Goal: Task Accomplishment & Management: Manage account settings

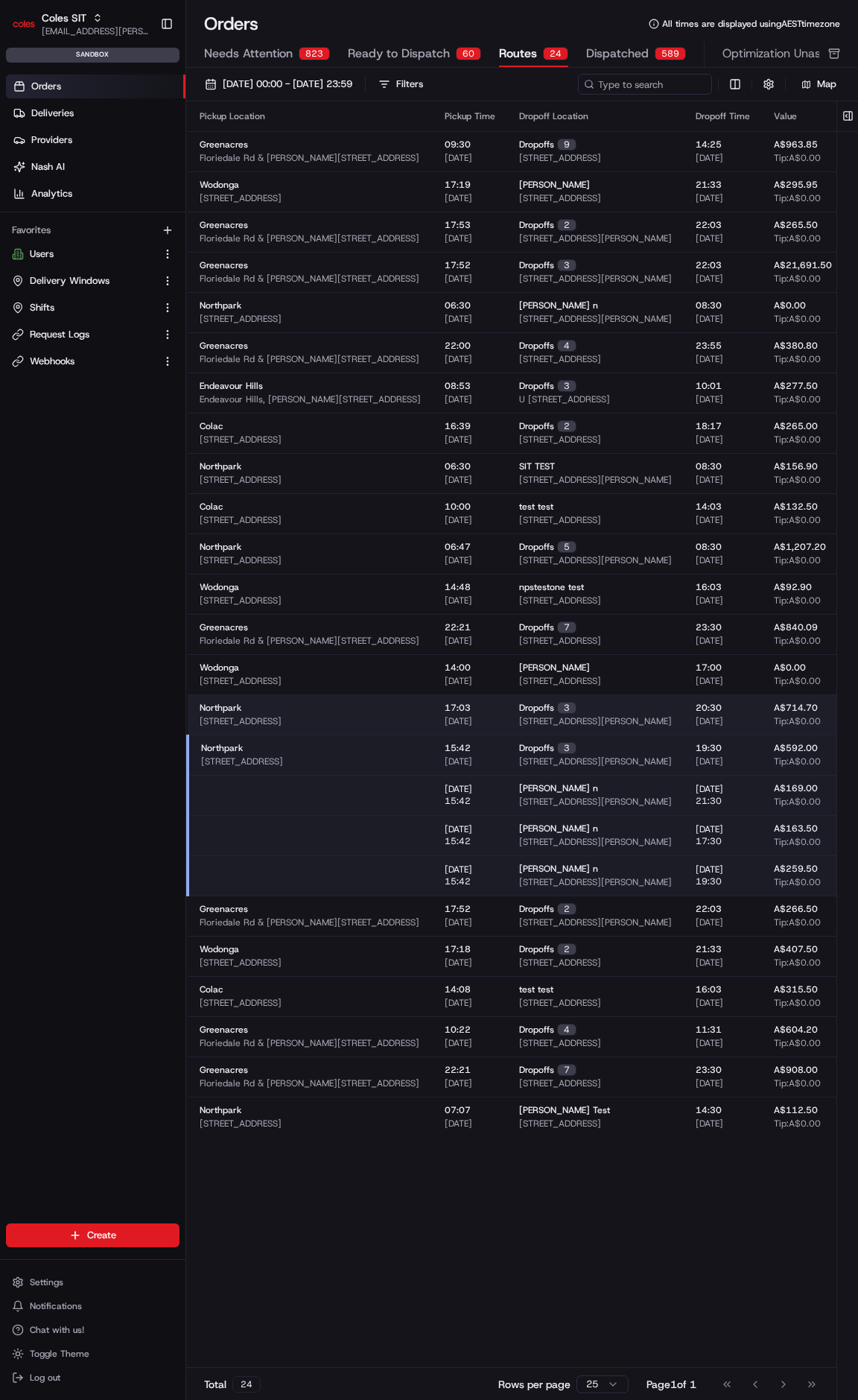
scroll to position [0, 124]
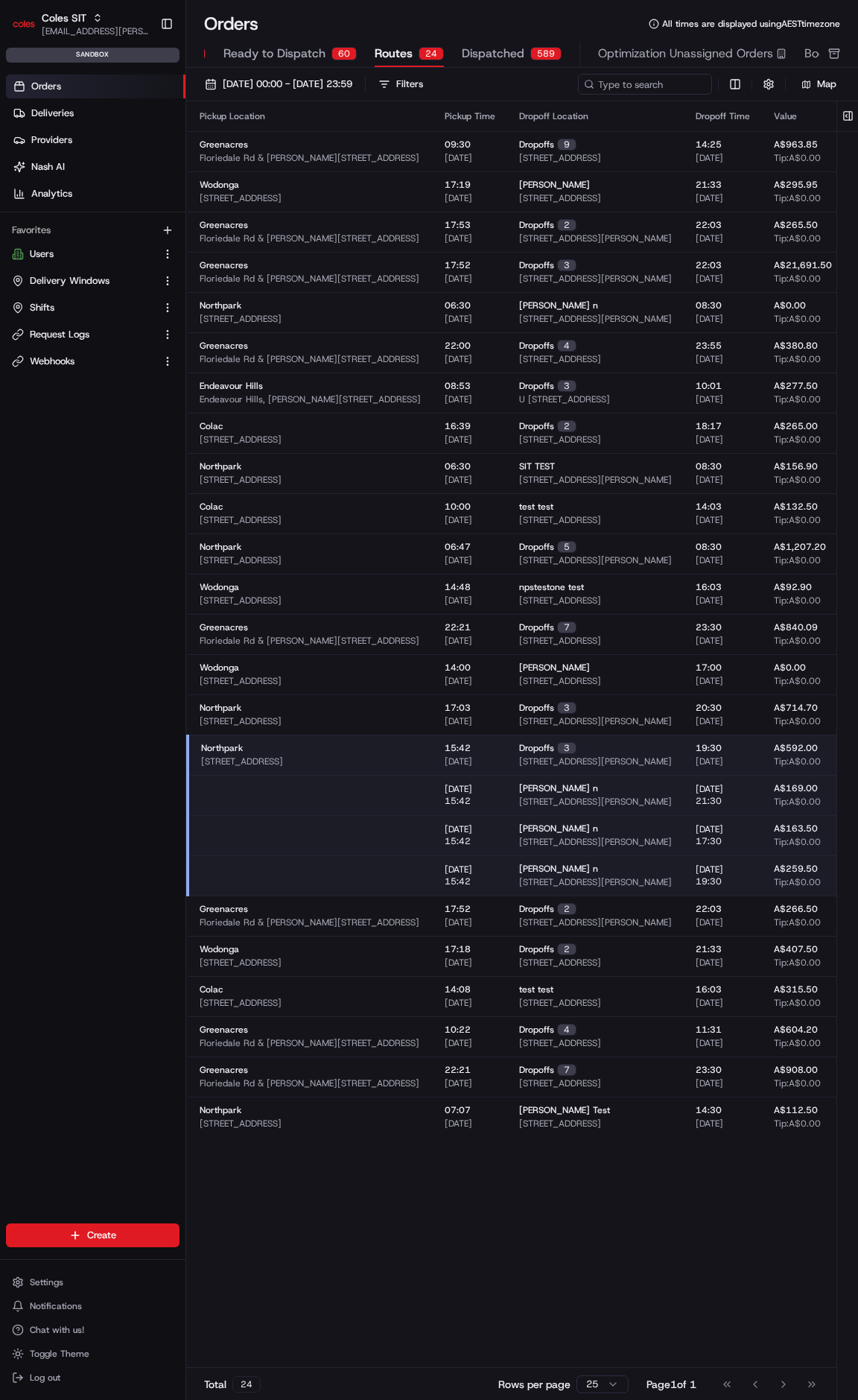
drag, startPoint x: 85, startPoint y: 822, endPoint x: 86, endPoint y: 814, distance: 8.1
click at [85, 821] on div "Orders Deliveries Providers Nash AI Analytics Favorites Users Delivery Windows …" at bounding box center [93, 661] width 186 height 1185
click at [73, 309] on link "Shifts" at bounding box center [84, 307] width 144 height 13
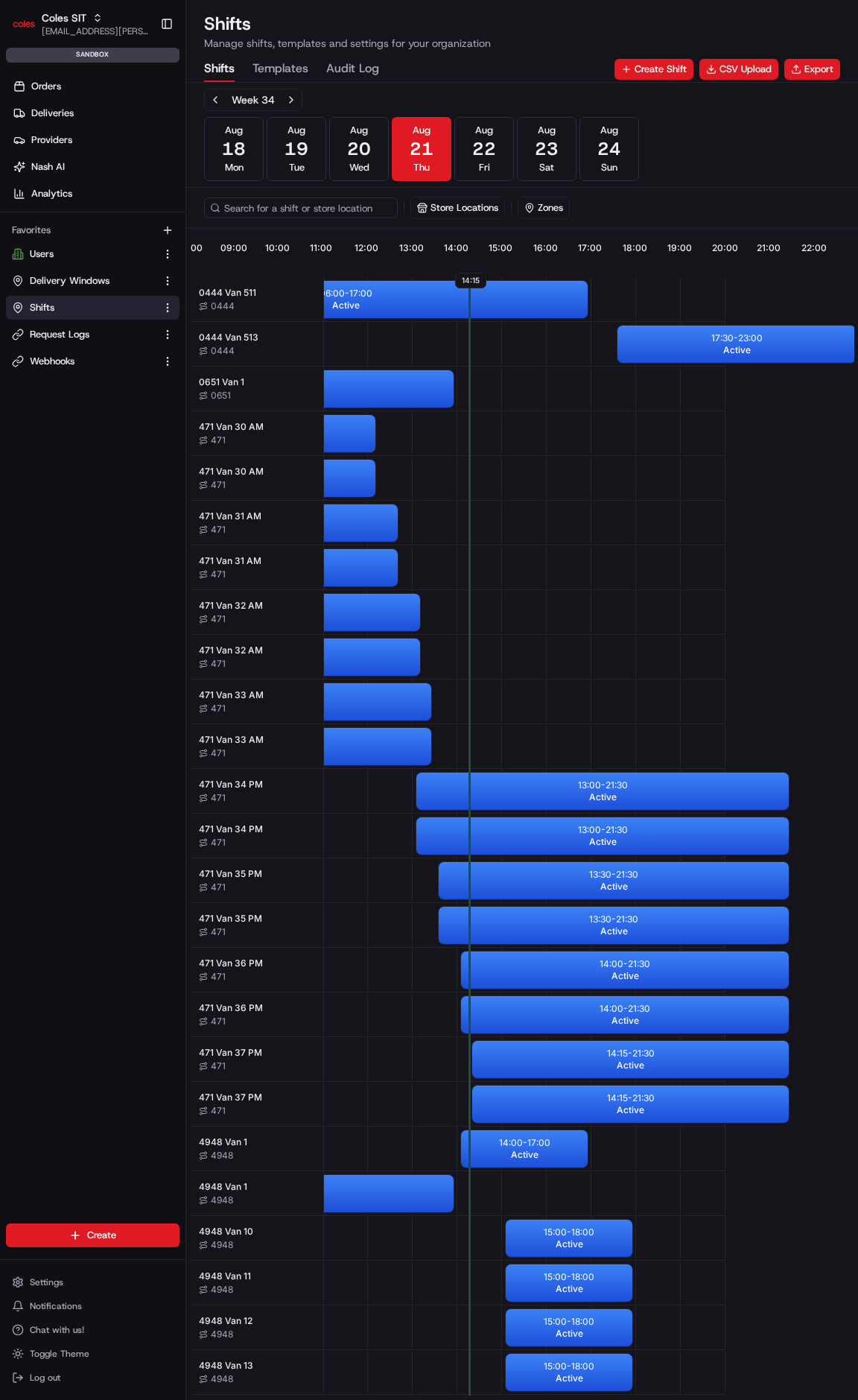
scroll to position [0, 536]
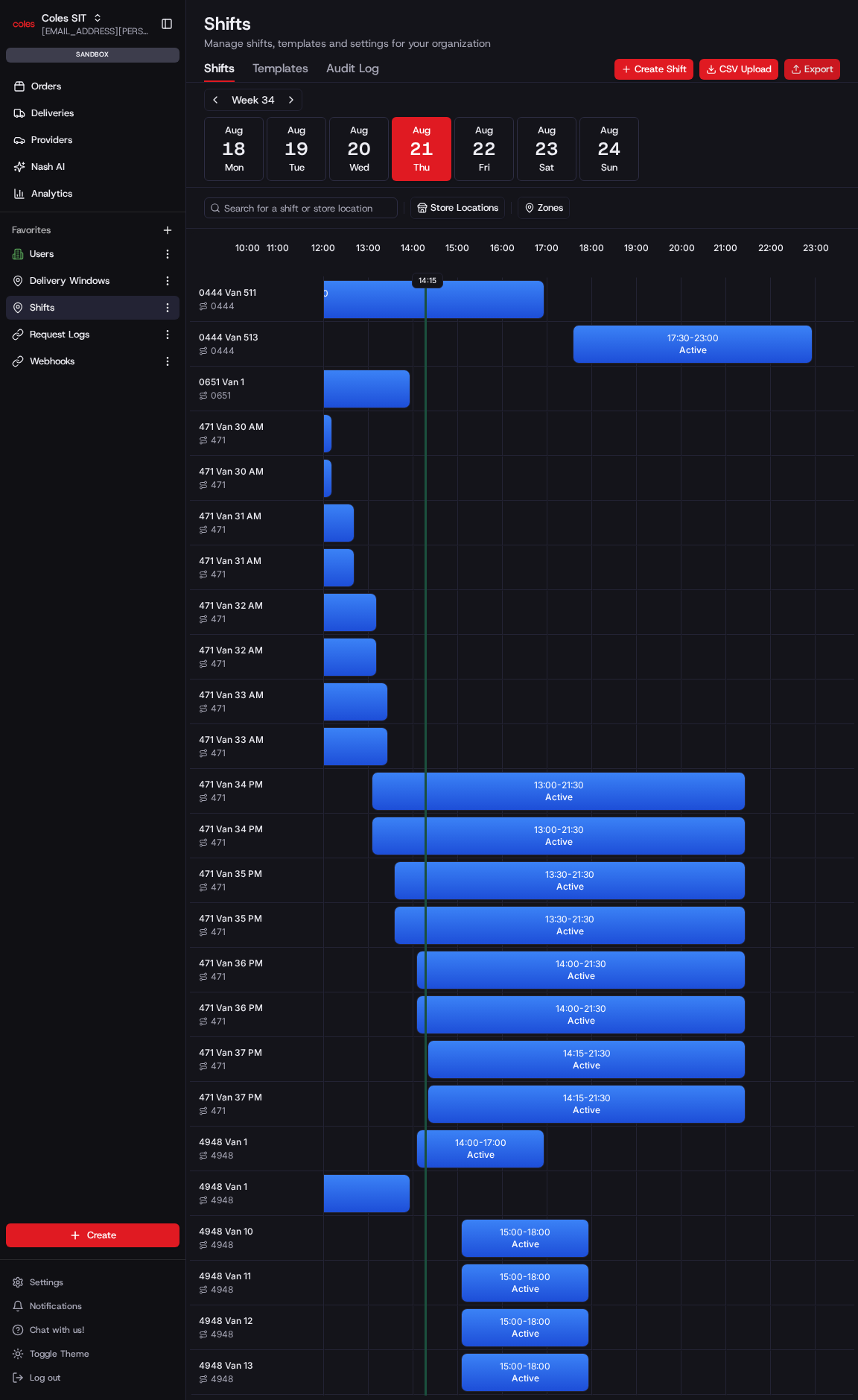
click at [802, 74] on button "Export" at bounding box center [812, 69] width 56 height 21
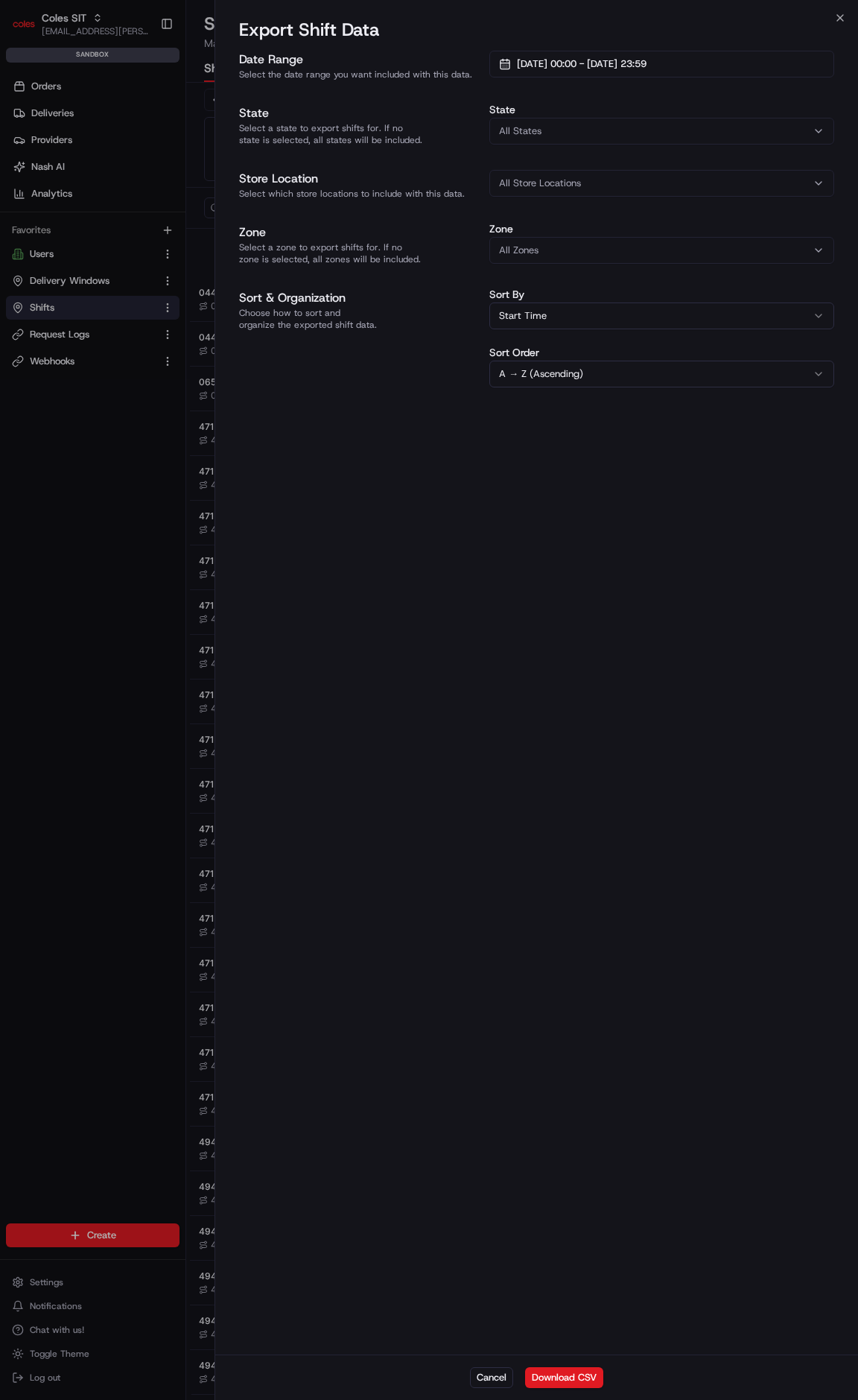
drag, startPoint x: 561, startPoint y: 1354, endPoint x: 562, endPoint y: 1394, distance: 40.0
click at [562, 1364] on div "Export Shift Data Date Range Select the date range you want included with this …" at bounding box center [536, 709] width 643 height 1382
click at [562, 1394] on div "Cancel Download CSV" at bounding box center [536, 1377] width 643 height 45
click at [559, 1373] on button "Download CSV" at bounding box center [564, 1377] width 78 height 21
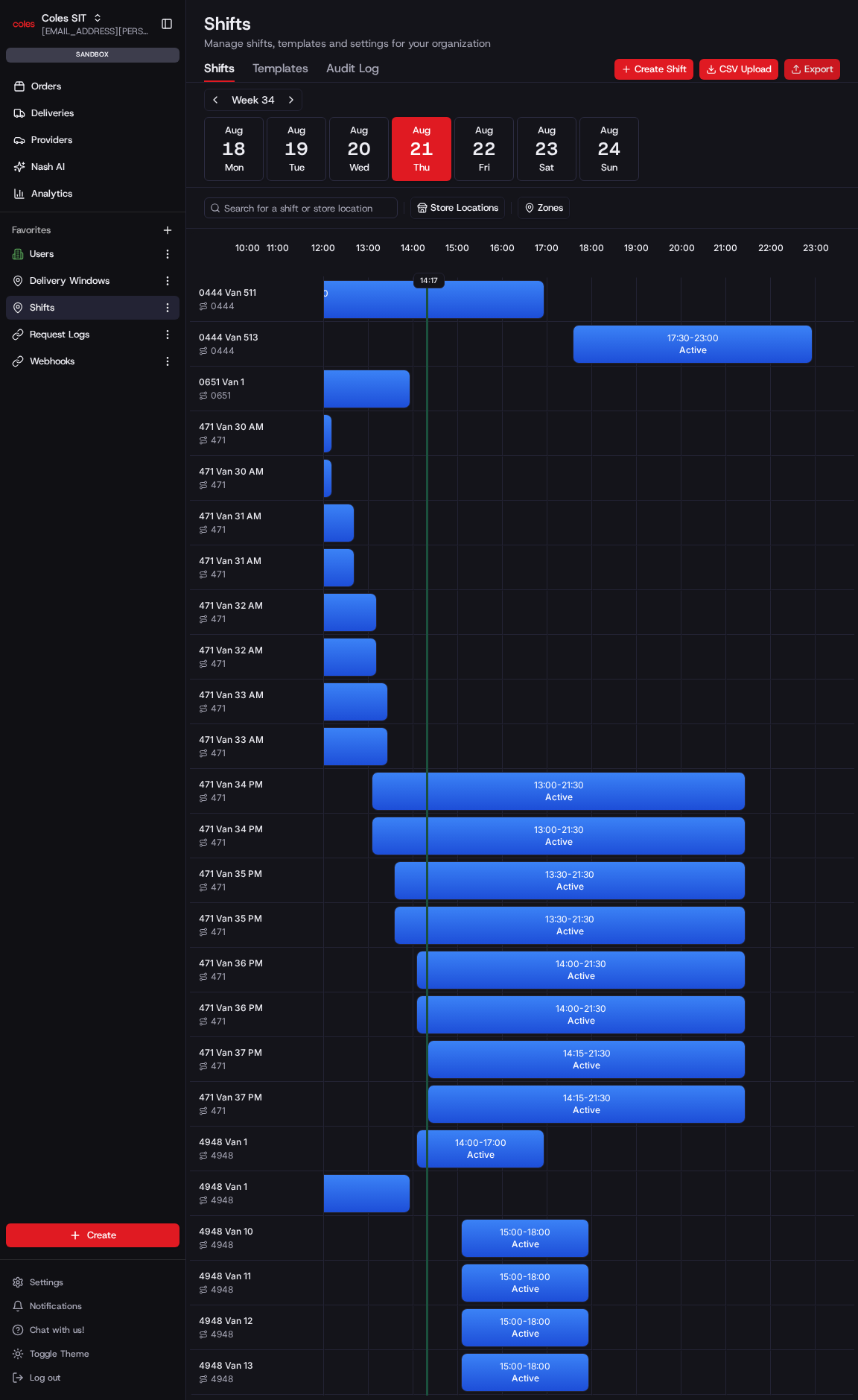
click at [803, 64] on button "Export" at bounding box center [812, 69] width 56 height 21
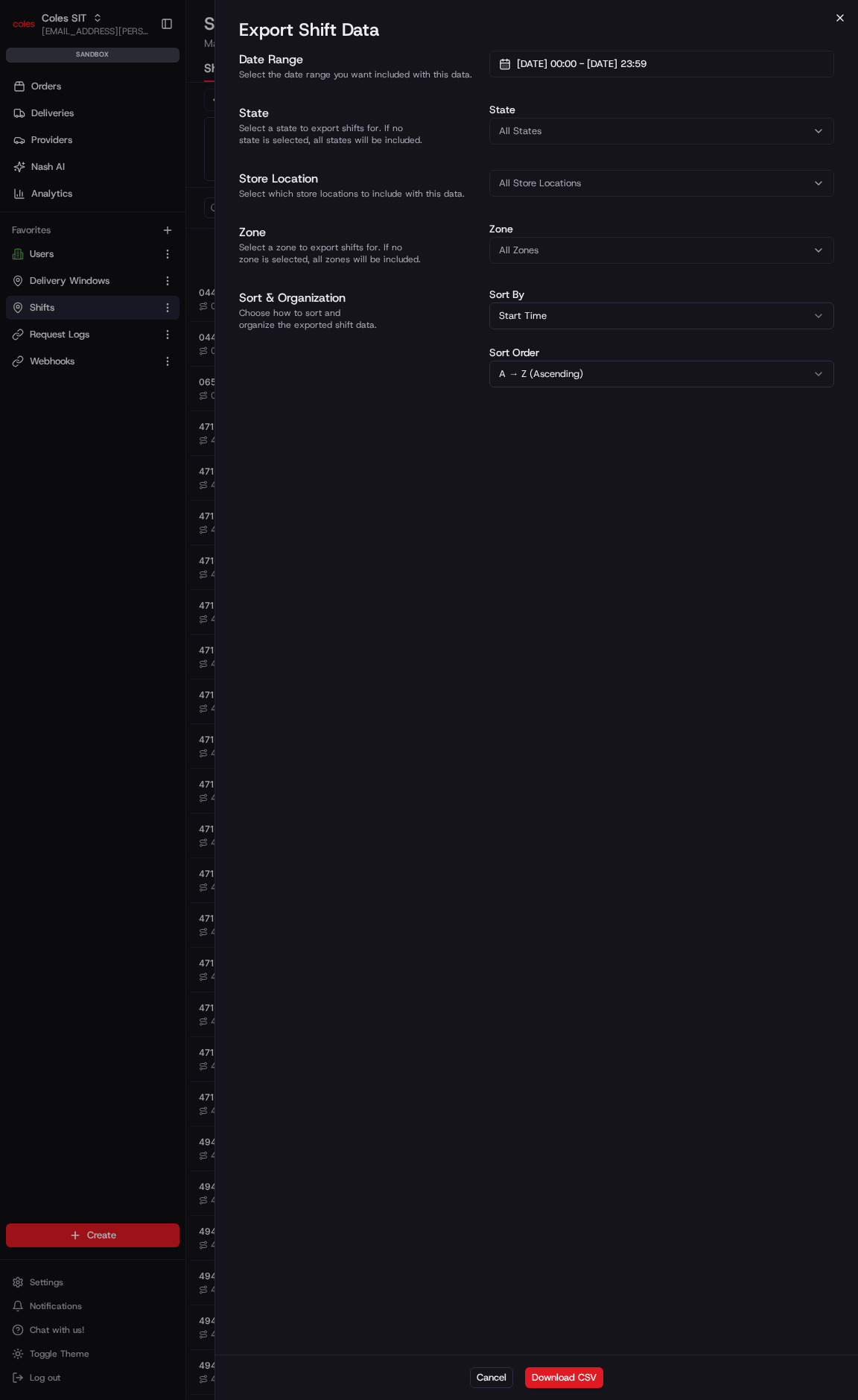
click at [841, 16] on icon "button" at bounding box center [841, 18] width 12 height 12
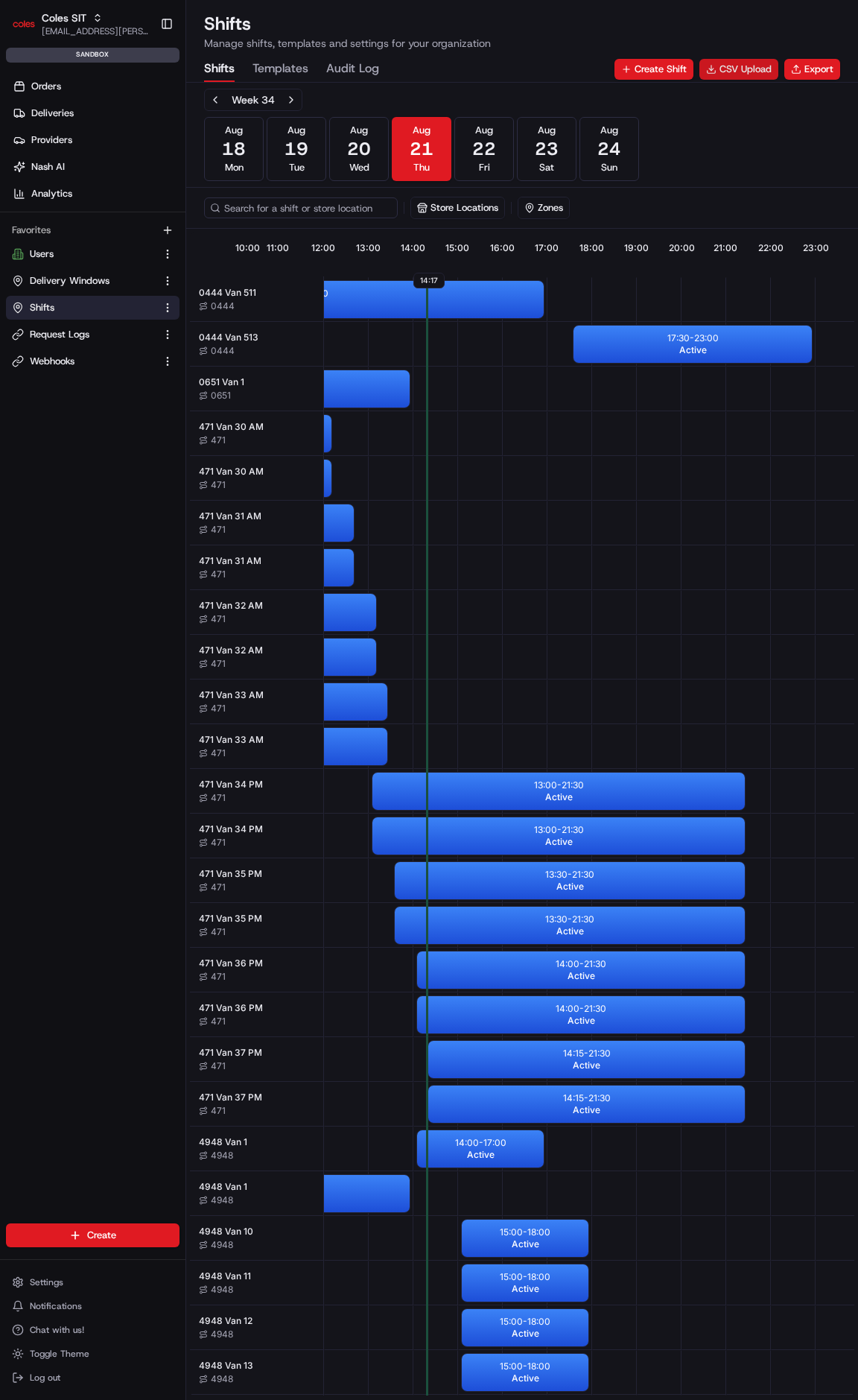
click at [727, 67] on button "CSV Upload" at bounding box center [738, 69] width 79 height 21
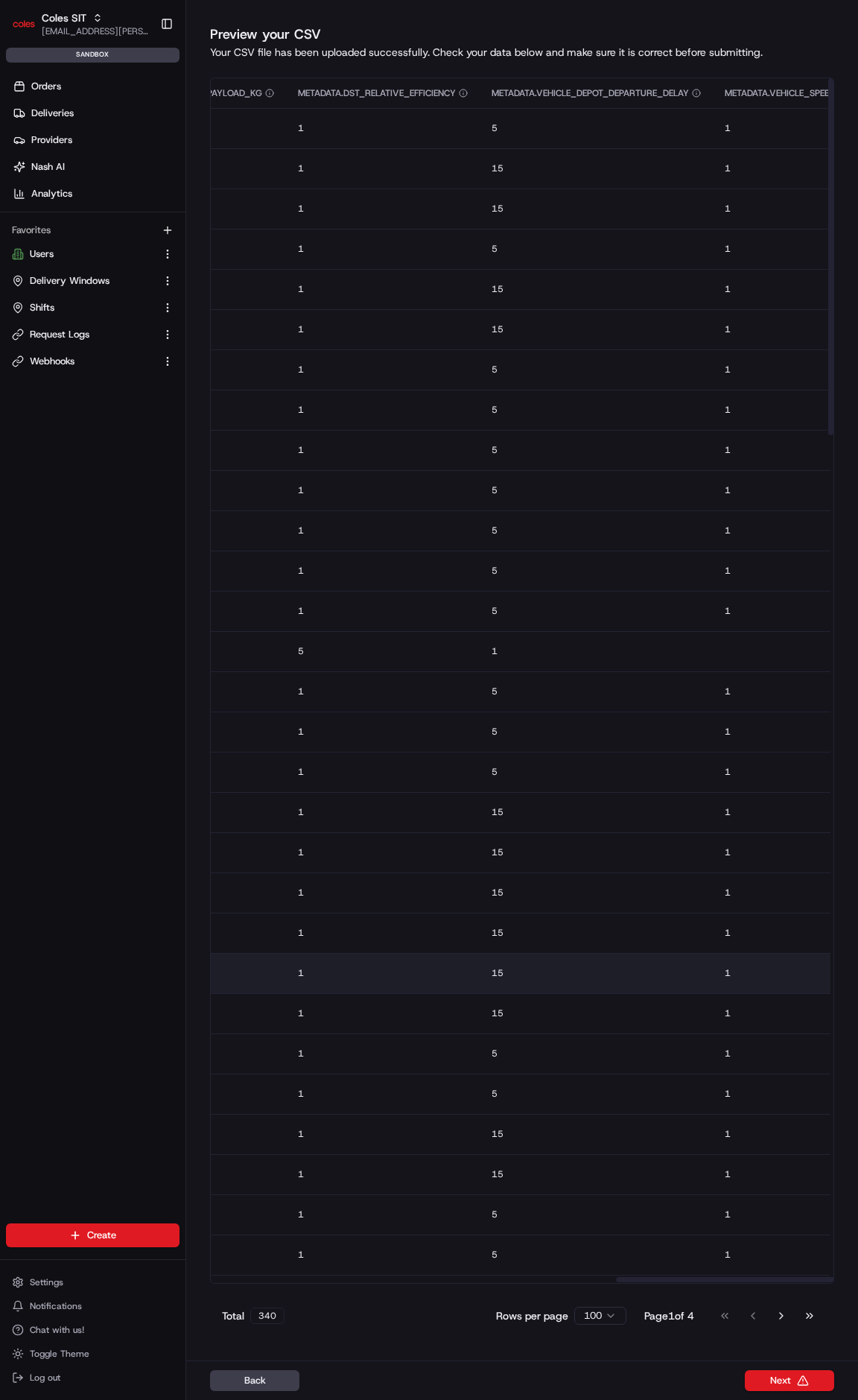
scroll to position [0, 1640]
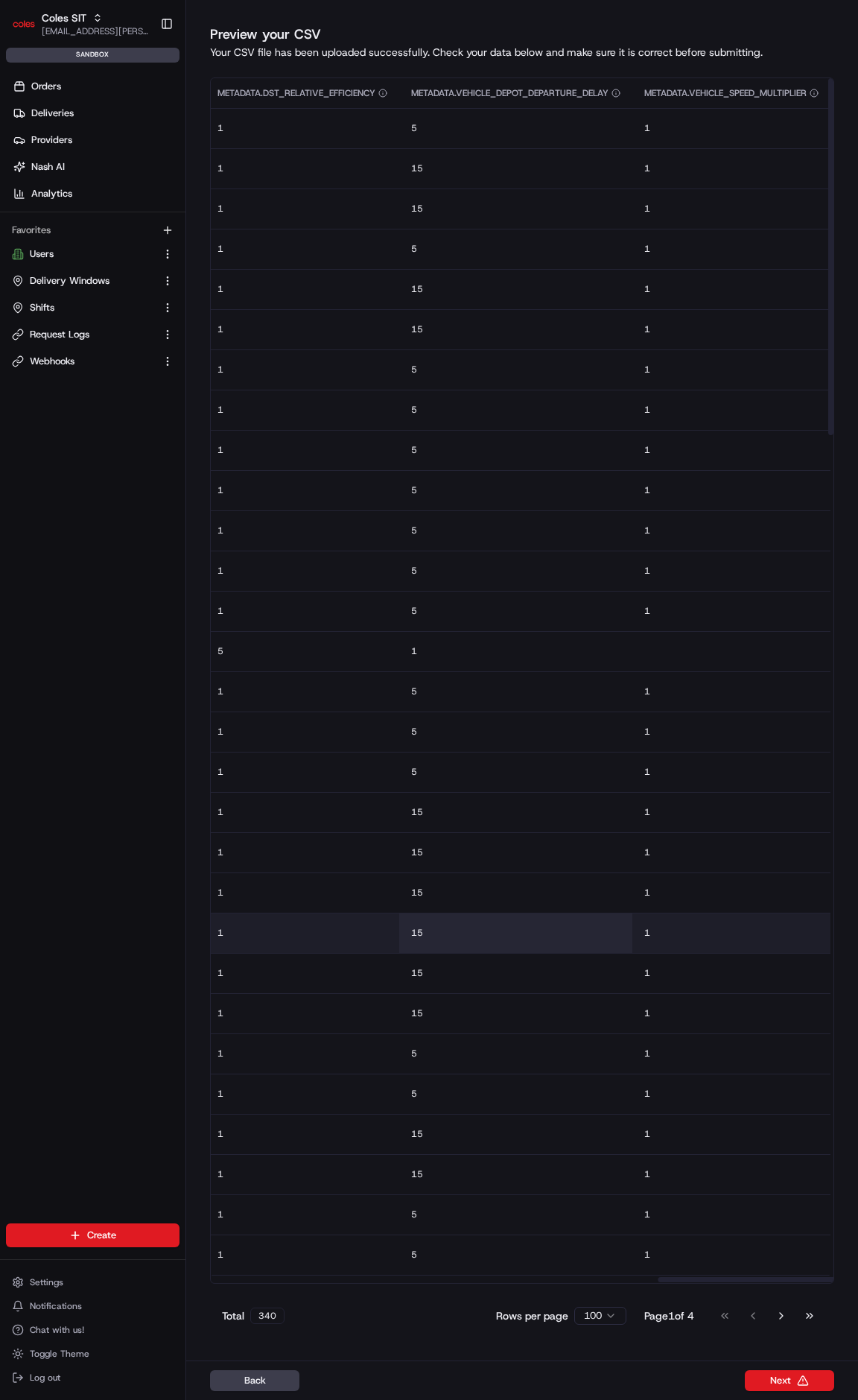
drag, startPoint x: 494, startPoint y: 1012, endPoint x: 602, endPoint y: 952, distance: 123.5
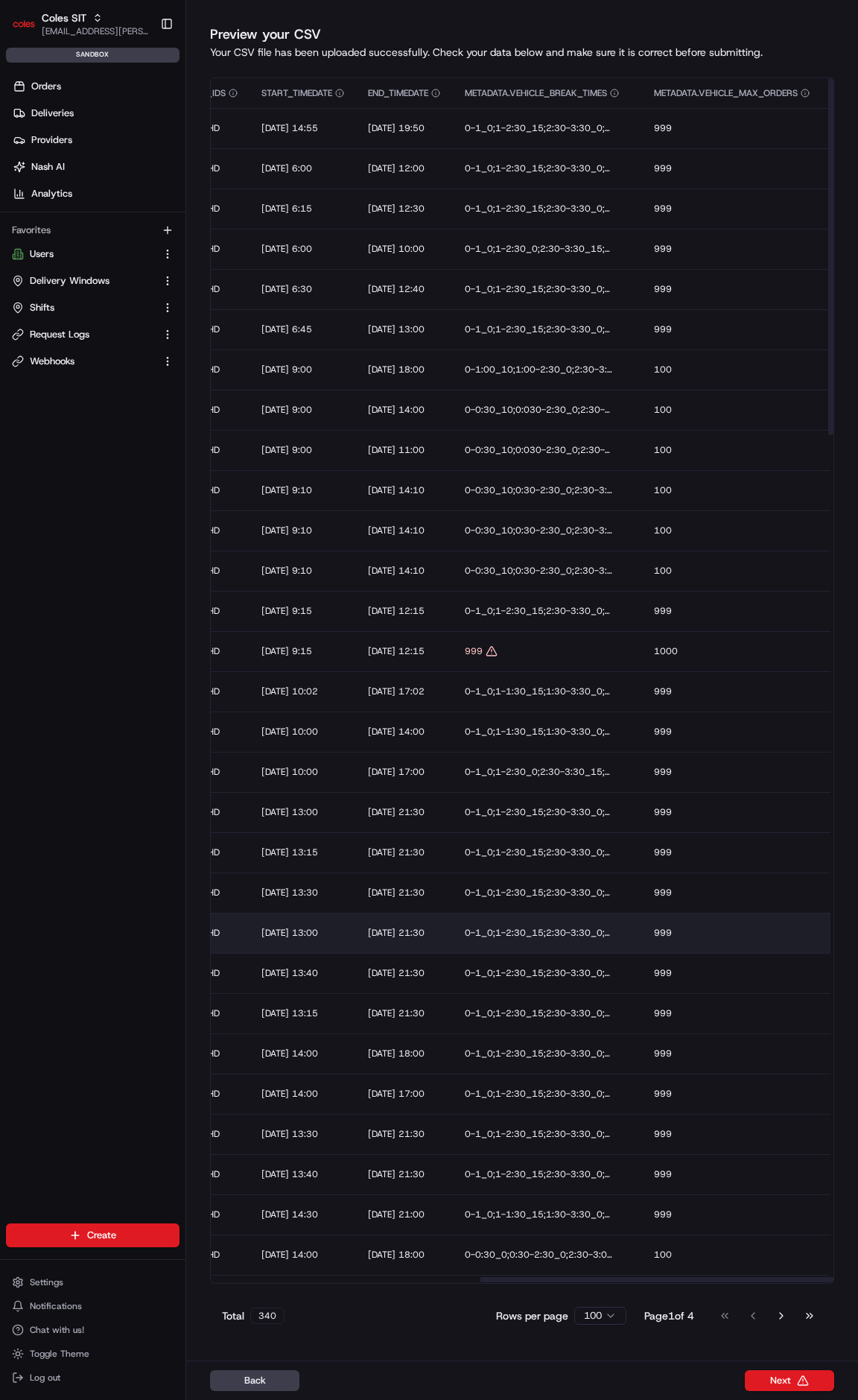
scroll to position [0, 0]
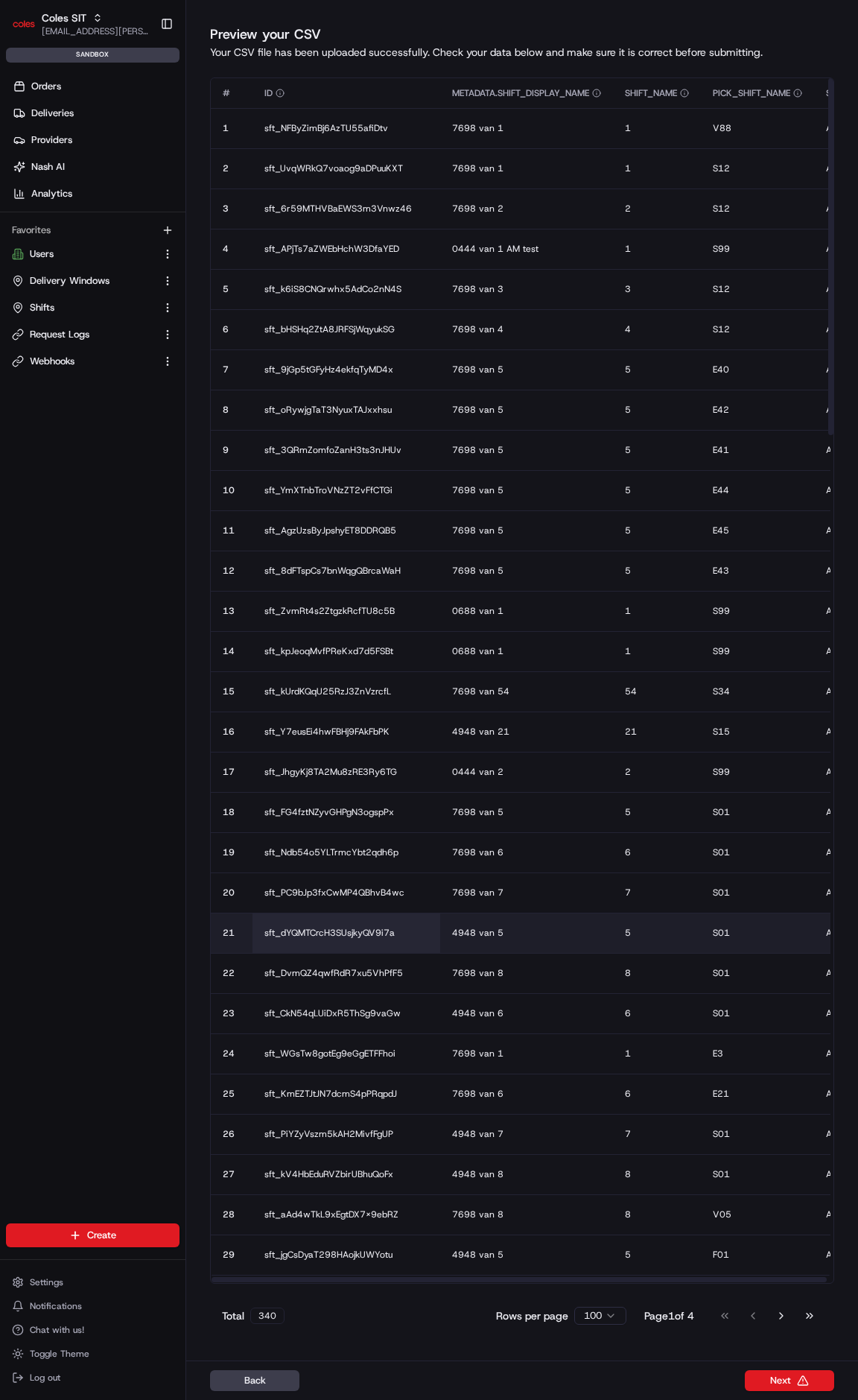
drag, startPoint x: 617, startPoint y: 941, endPoint x: 340, endPoint y: 940, distance: 277.0
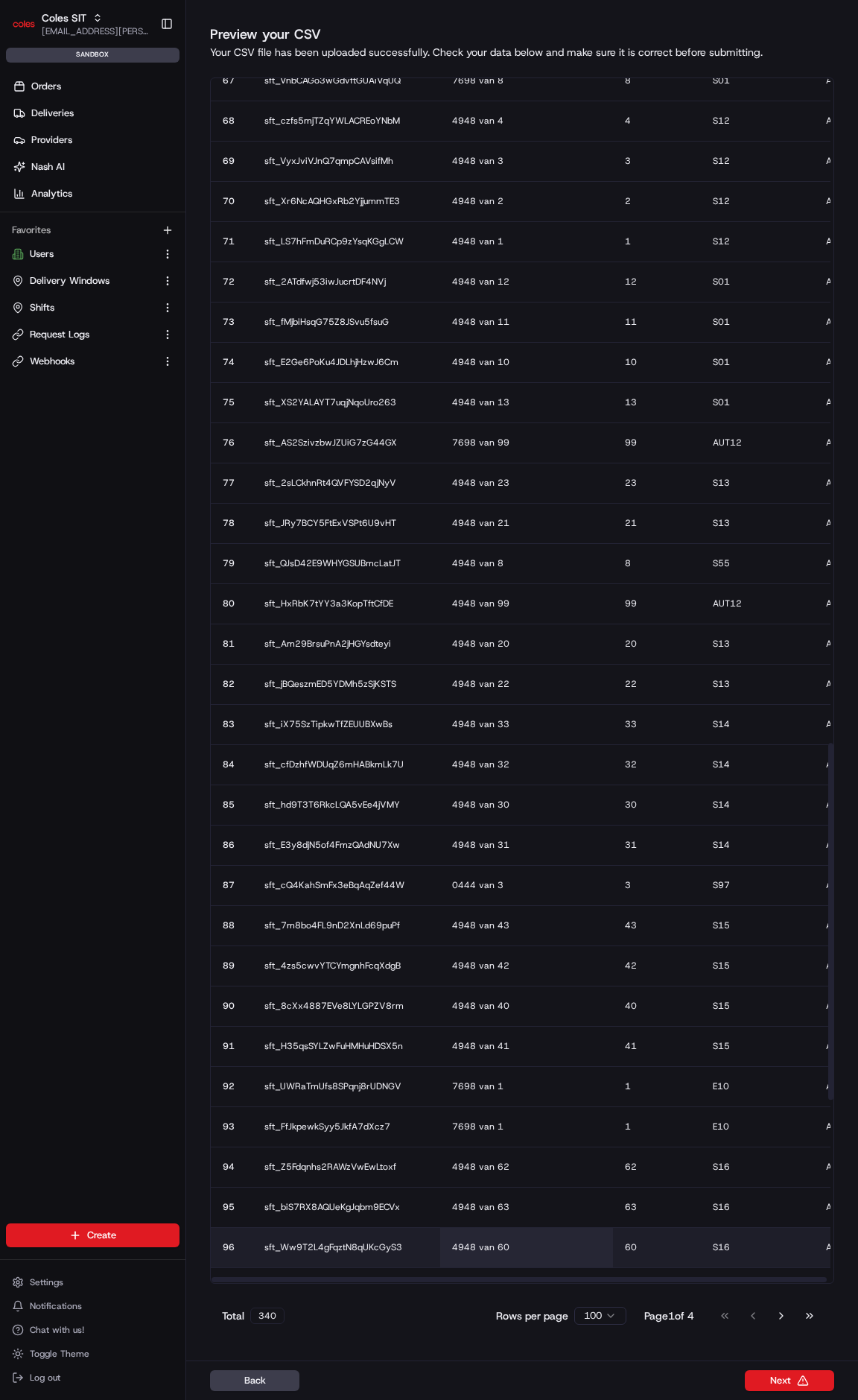
scroll to position [2853, 0]
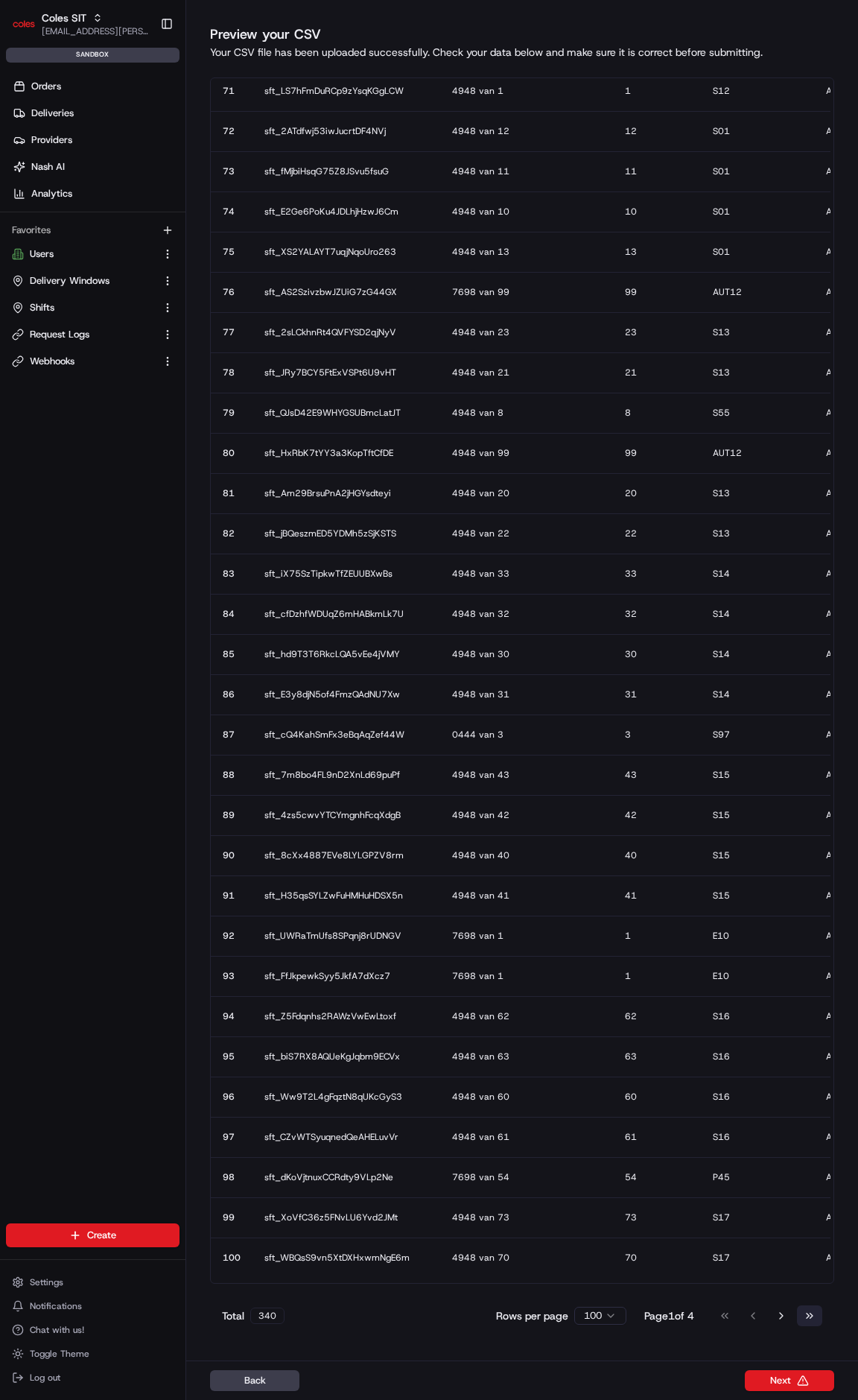
click at [810, 1310] on button "Go to last page" at bounding box center [809, 1316] width 25 height 21
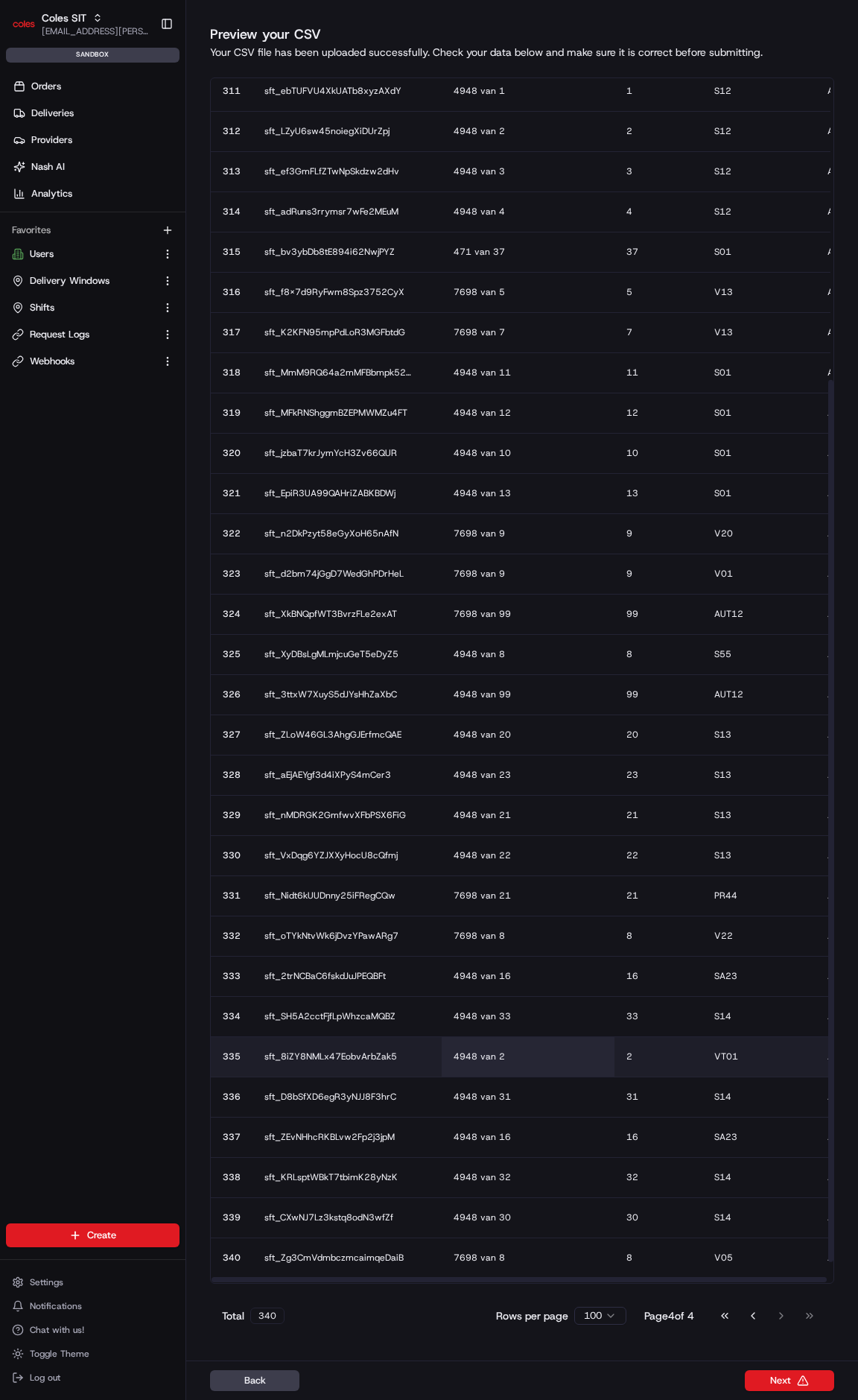
scroll to position [399, 0]
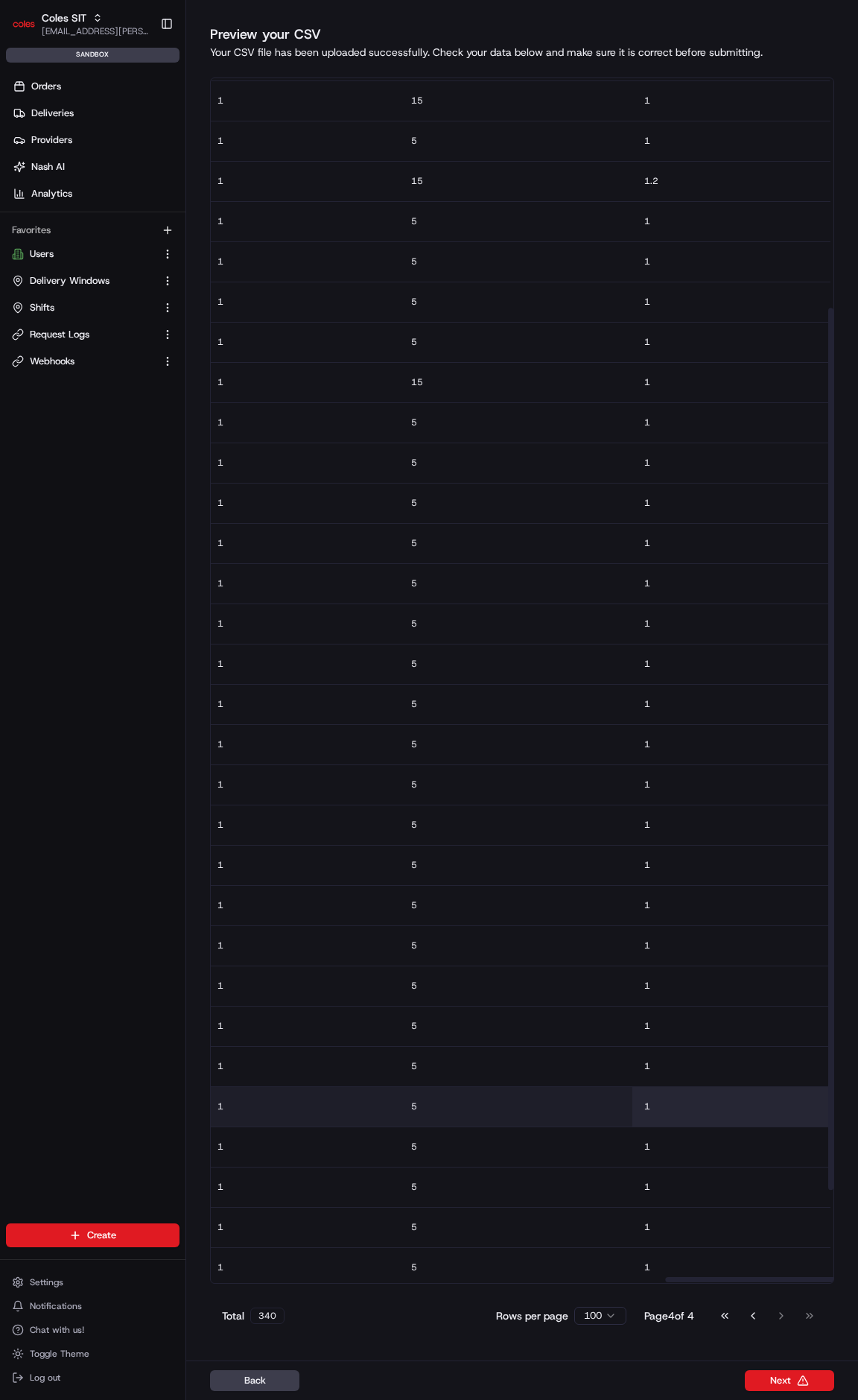
drag, startPoint x: 586, startPoint y: 1135, endPoint x: 822, endPoint y: 1110, distance: 237.3
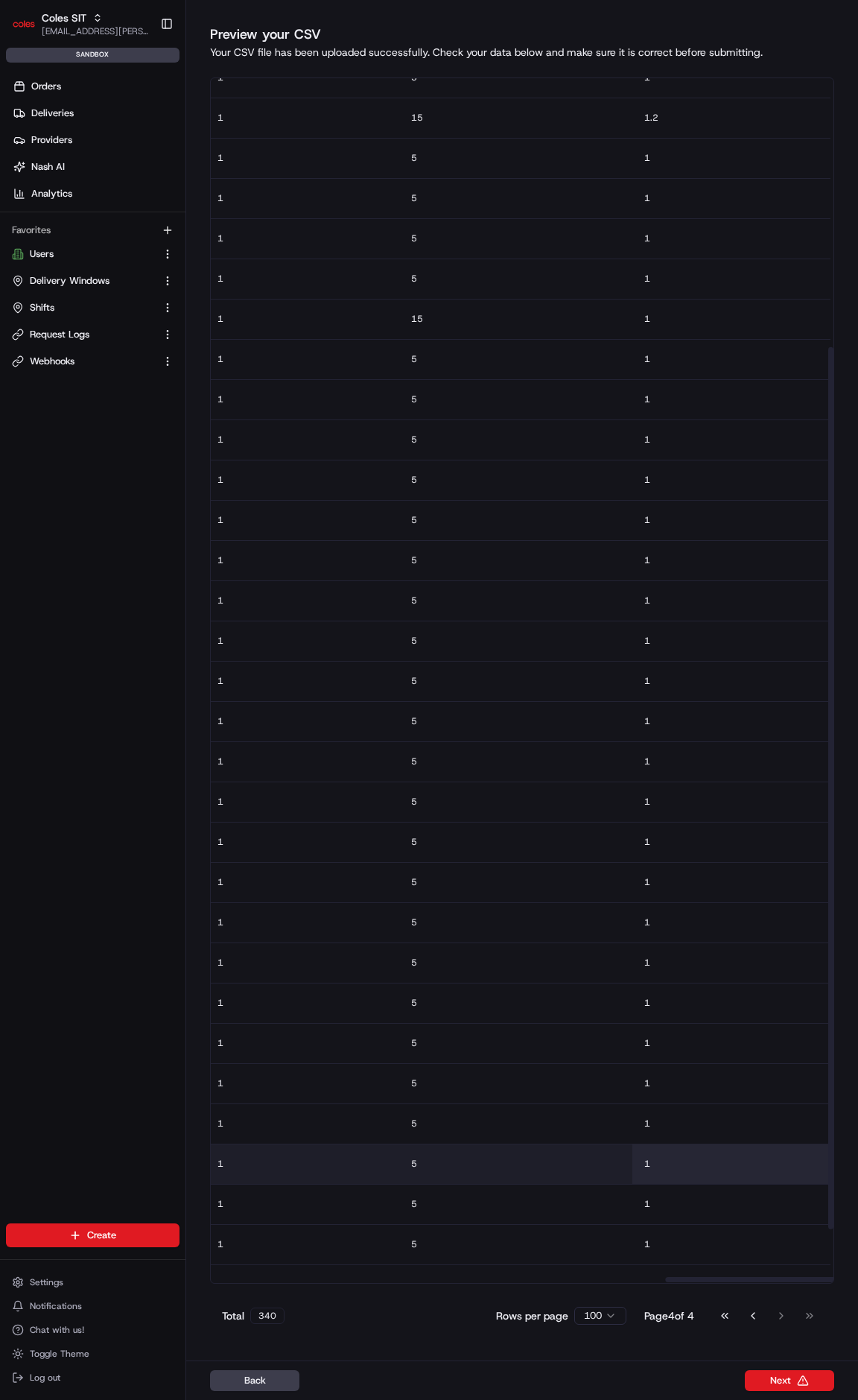
scroll to position [382, 1744]
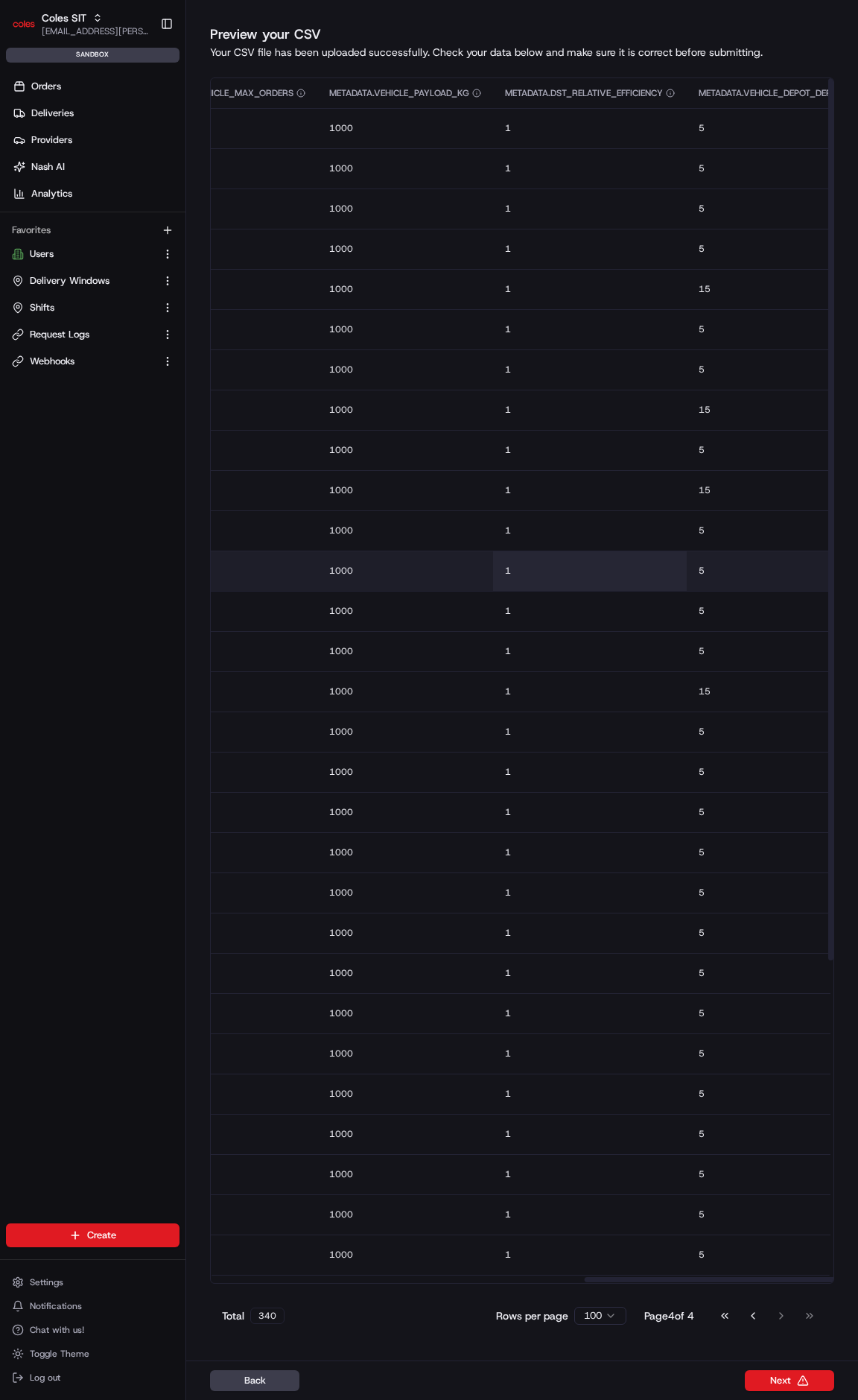
drag, startPoint x: 730, startPoint y: 1111, endPoint x: 611, endPoint y: 553, distance: 570.5
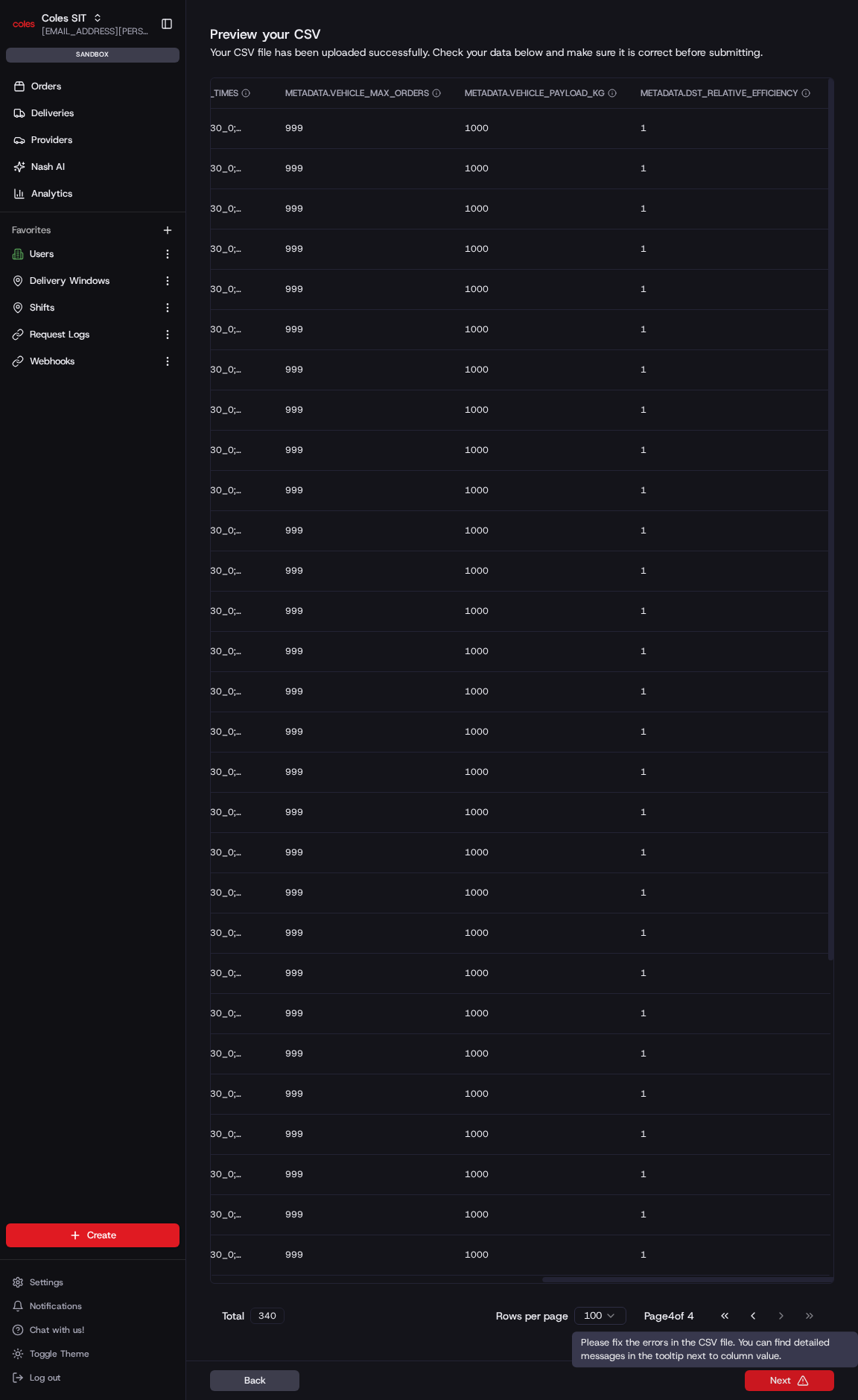
click at [774, 1375] on button "Next" at bounding box center [789, 1380] width 89 height 21
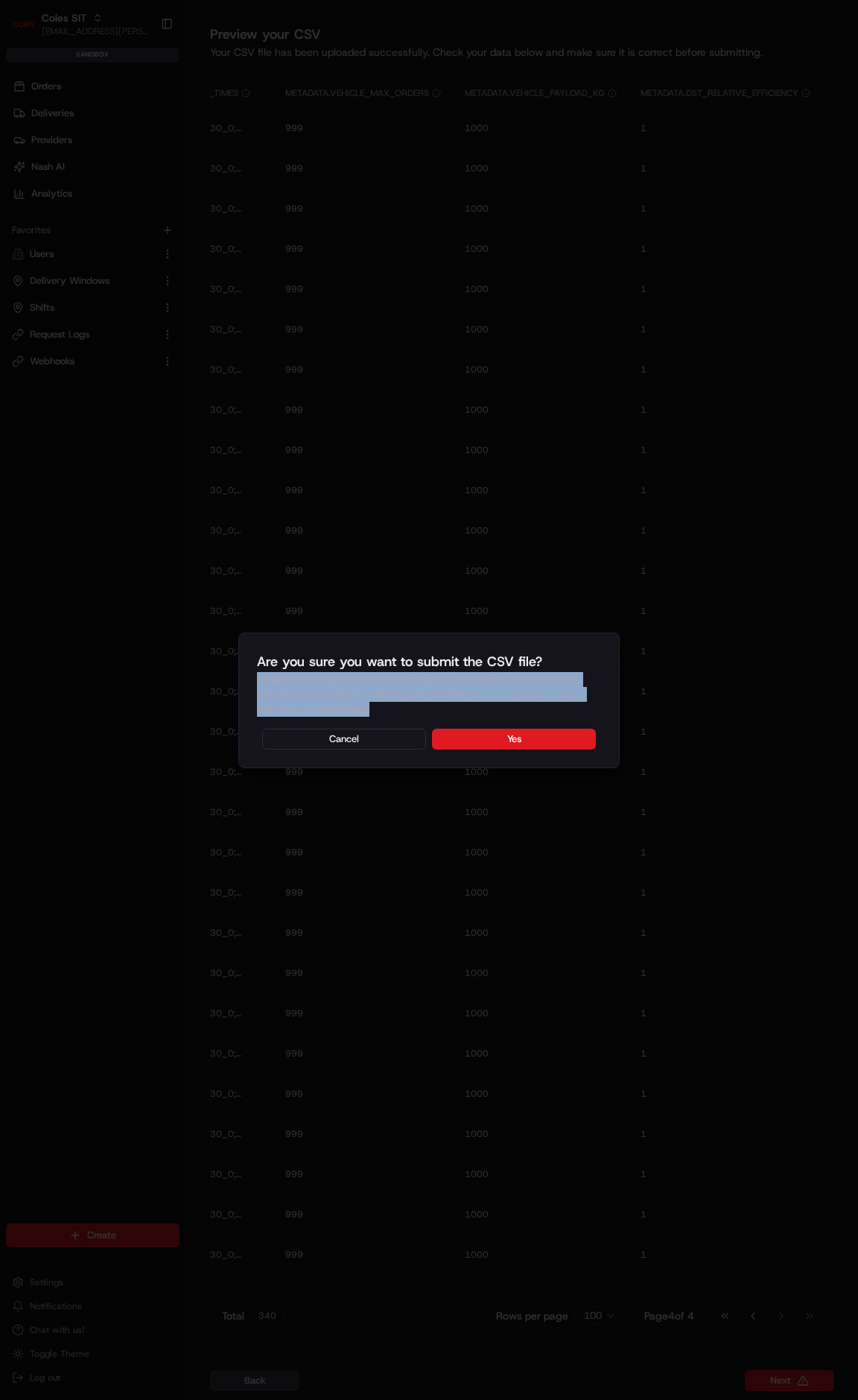
drag, startPoint x: 334, startPoint y: 689, endPoint x: 387, endPoint y: 703, distance: 54.8
click at [387, 703] on div "Are you sure you want to submit the CSV file? Please be advised that this file …" at bounding box center [429, 700] width 382 height 135
click at [387, 703] on p "Please be advised that this file contains some errors. If you proceed with the …" at bounding box center [429, 695] width 344 height 45
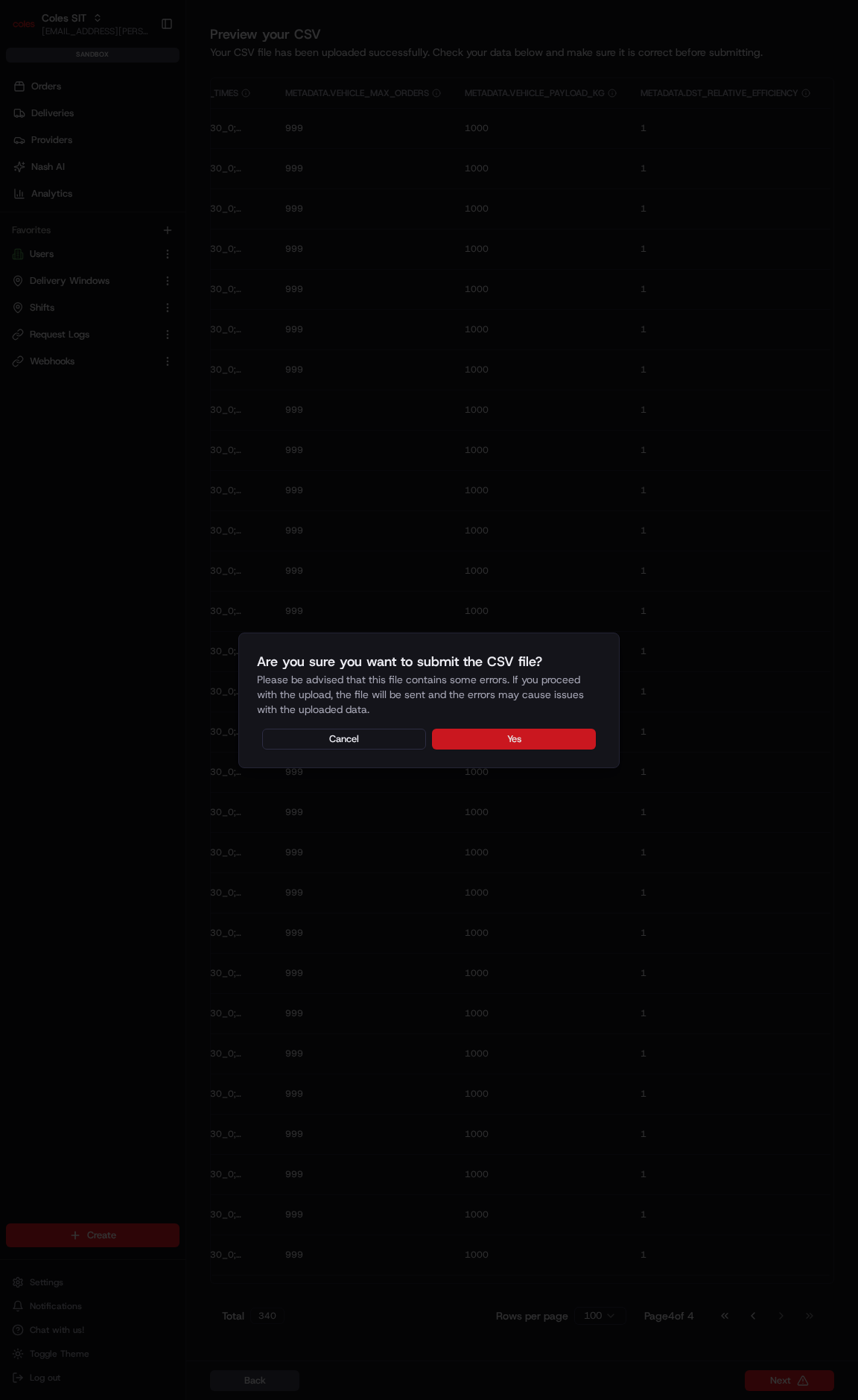
click at [451, 737] on button "Yes" at bounding box center [514, 739] width 164 height 21
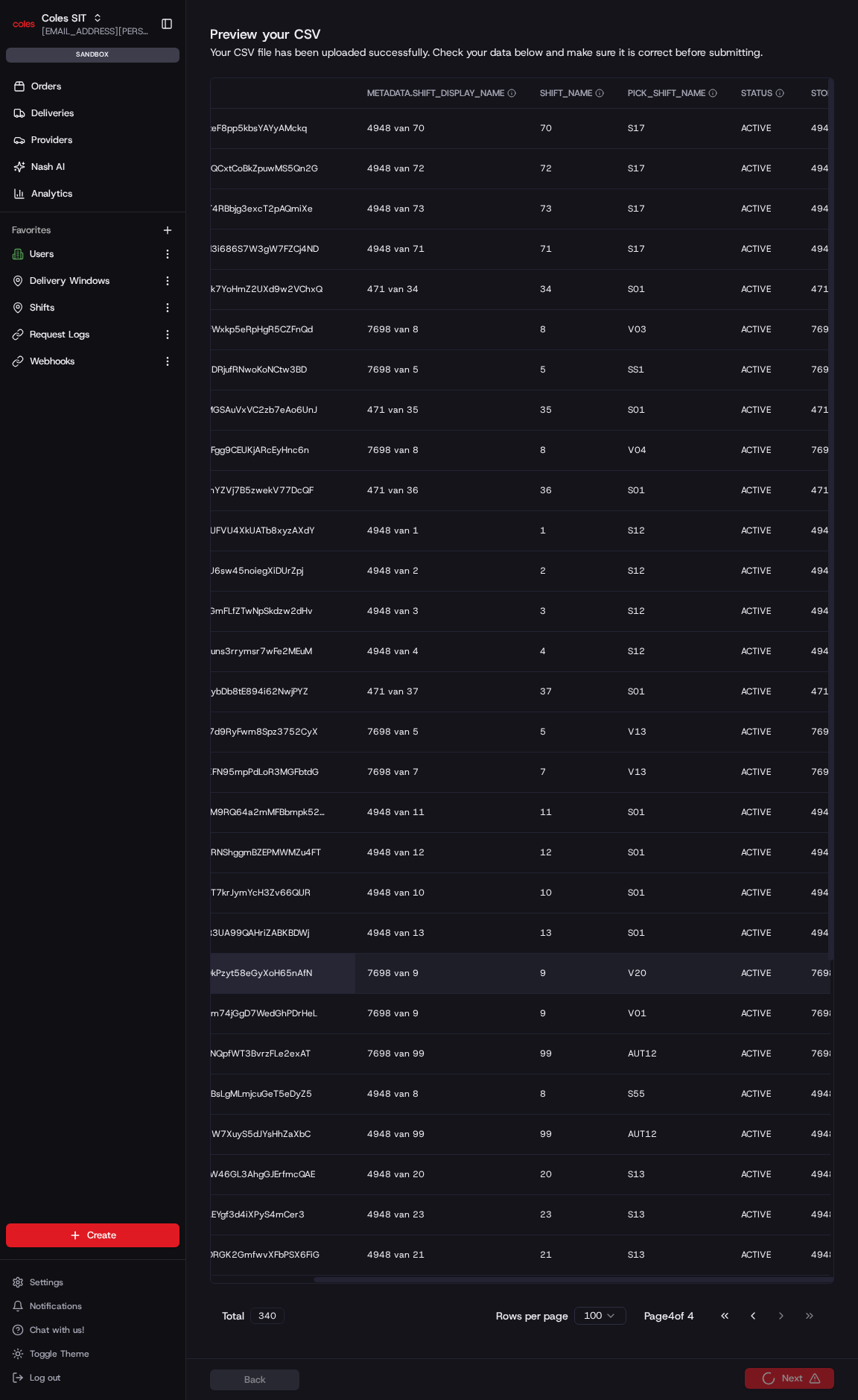
scroll to position [0, 0]
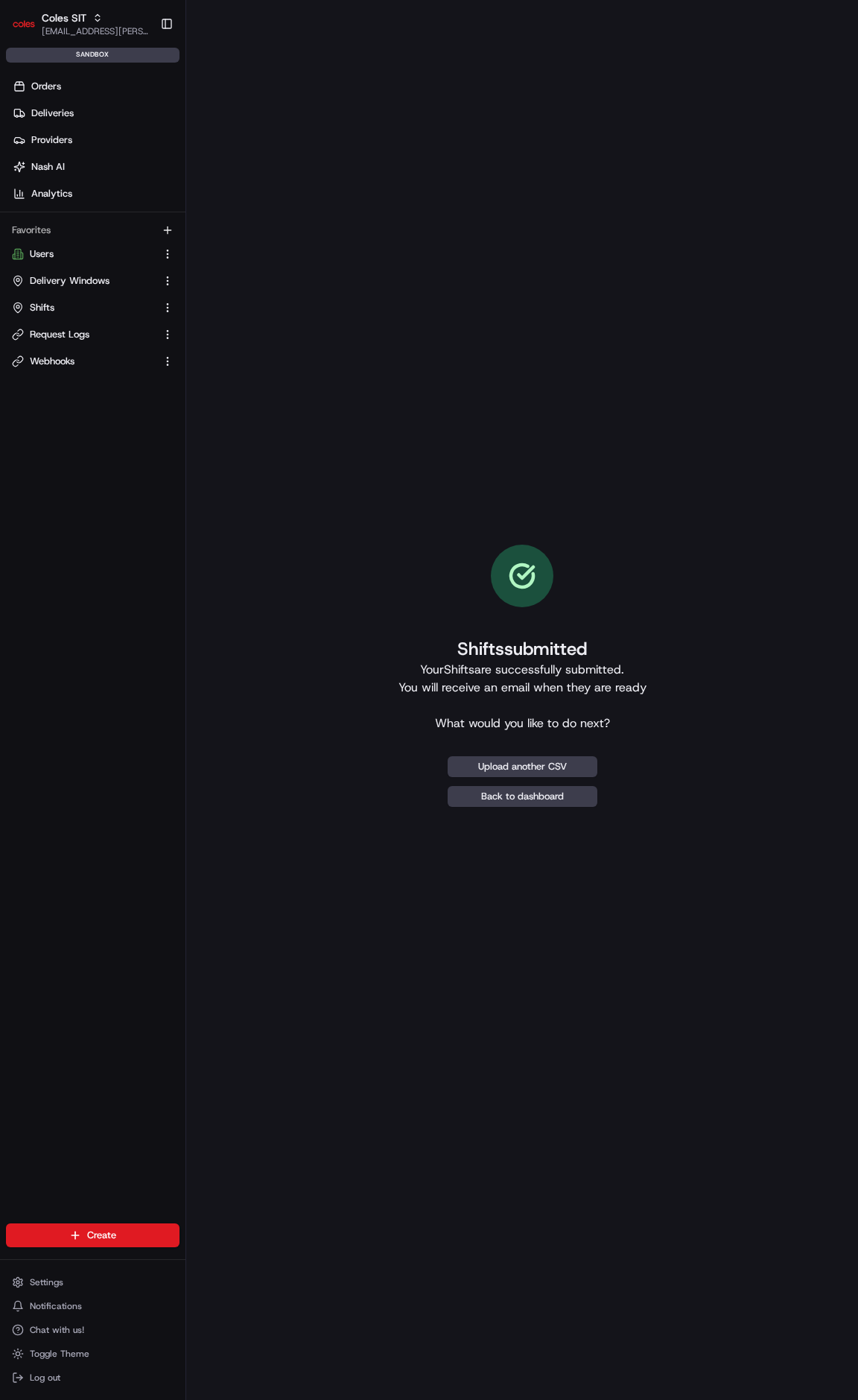
drag, startPoint x: 619, startPoint y: 1020, endPoint x: 609, endPoint y: 945, distance: 75.7
click at [529, 863] on div "Shifts submitted Your Shifts are successfully submitted. You will receive an em…" at bounding box center [522, 675] width 625 height 1304
click at [52, 318] on ul "Users Delivery Windows Shifts Request Logs Webhooks" at bounding box center [93, 307] width 174 height 131
click at [45, 311] on span "Shifts" at bounding box center [42, 307] width 24 height 13
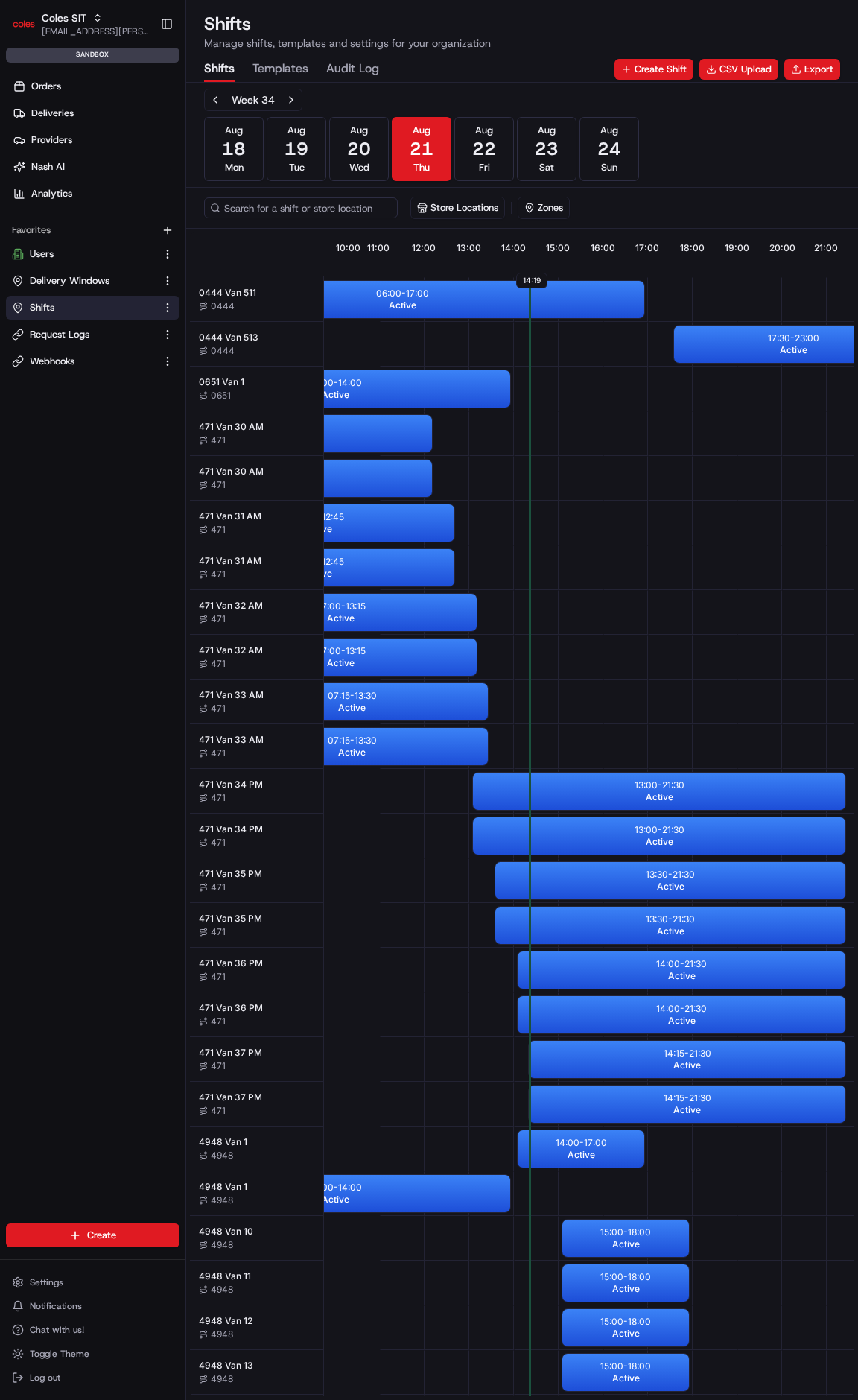
scroll to position [0, 536]
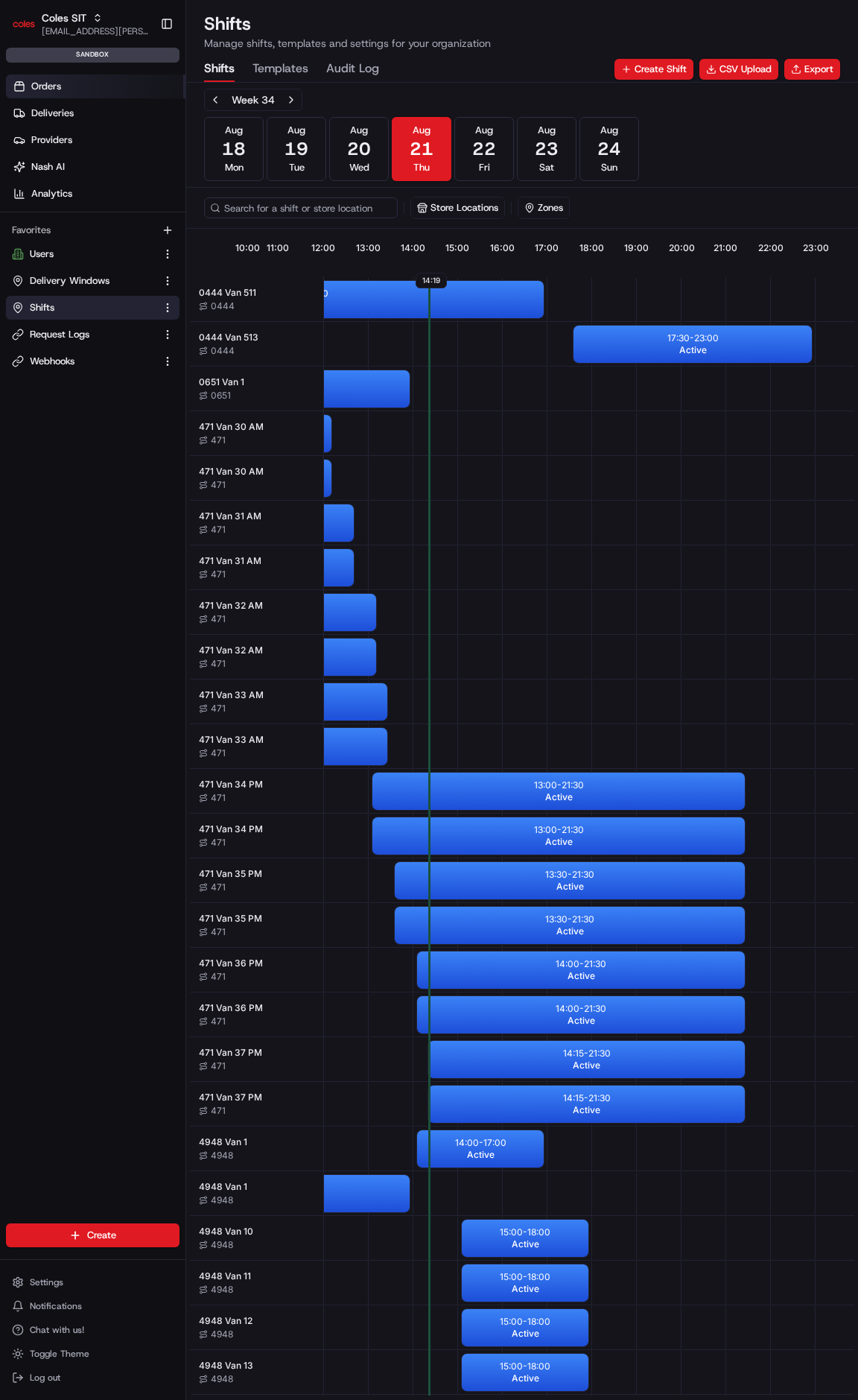
click at [49, 95] on link "Orders" at bounding box center [95, 86] width 180 height 23
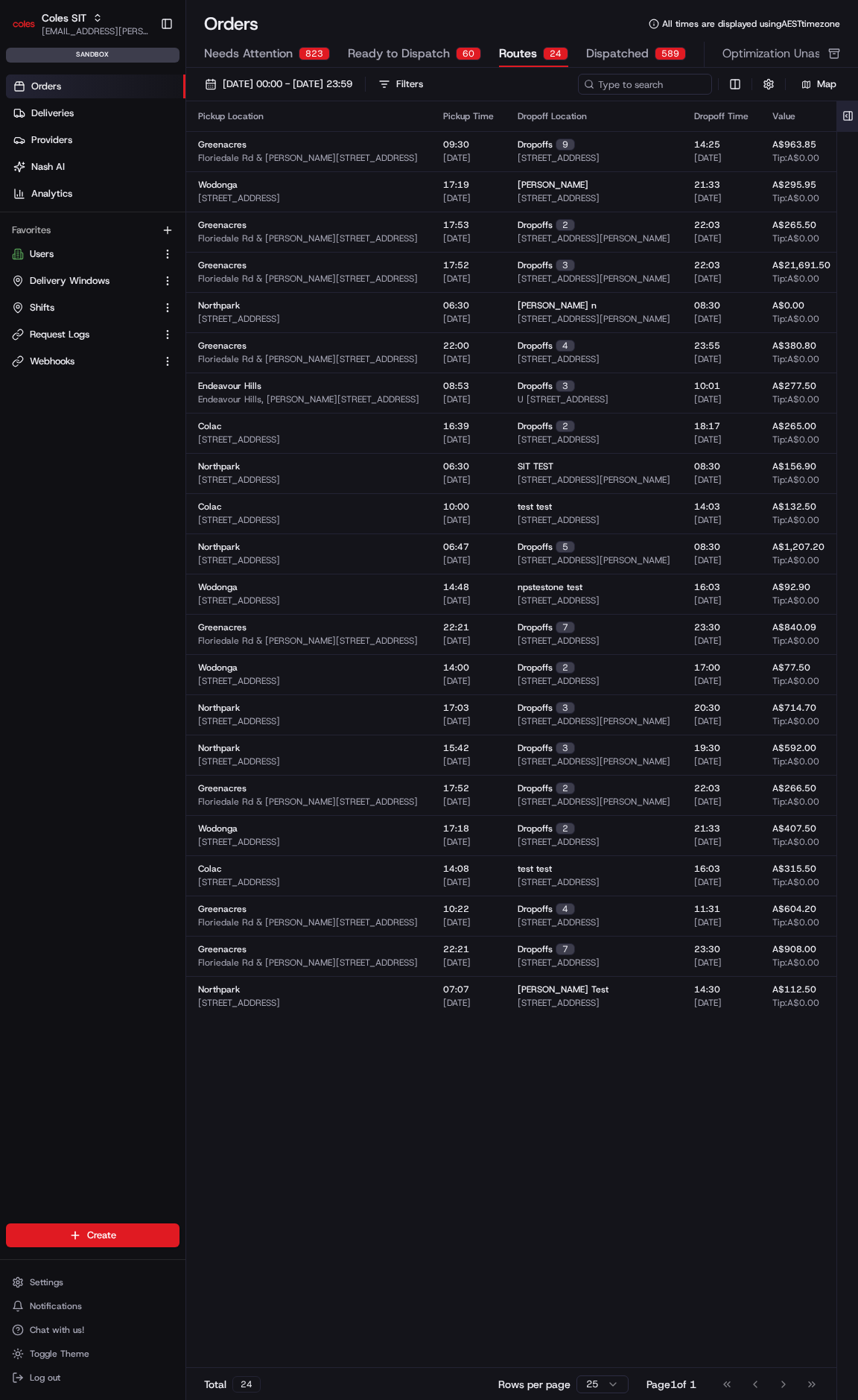
click at [857, 112] on button at bounding box center [848, 116] width 24 height 29
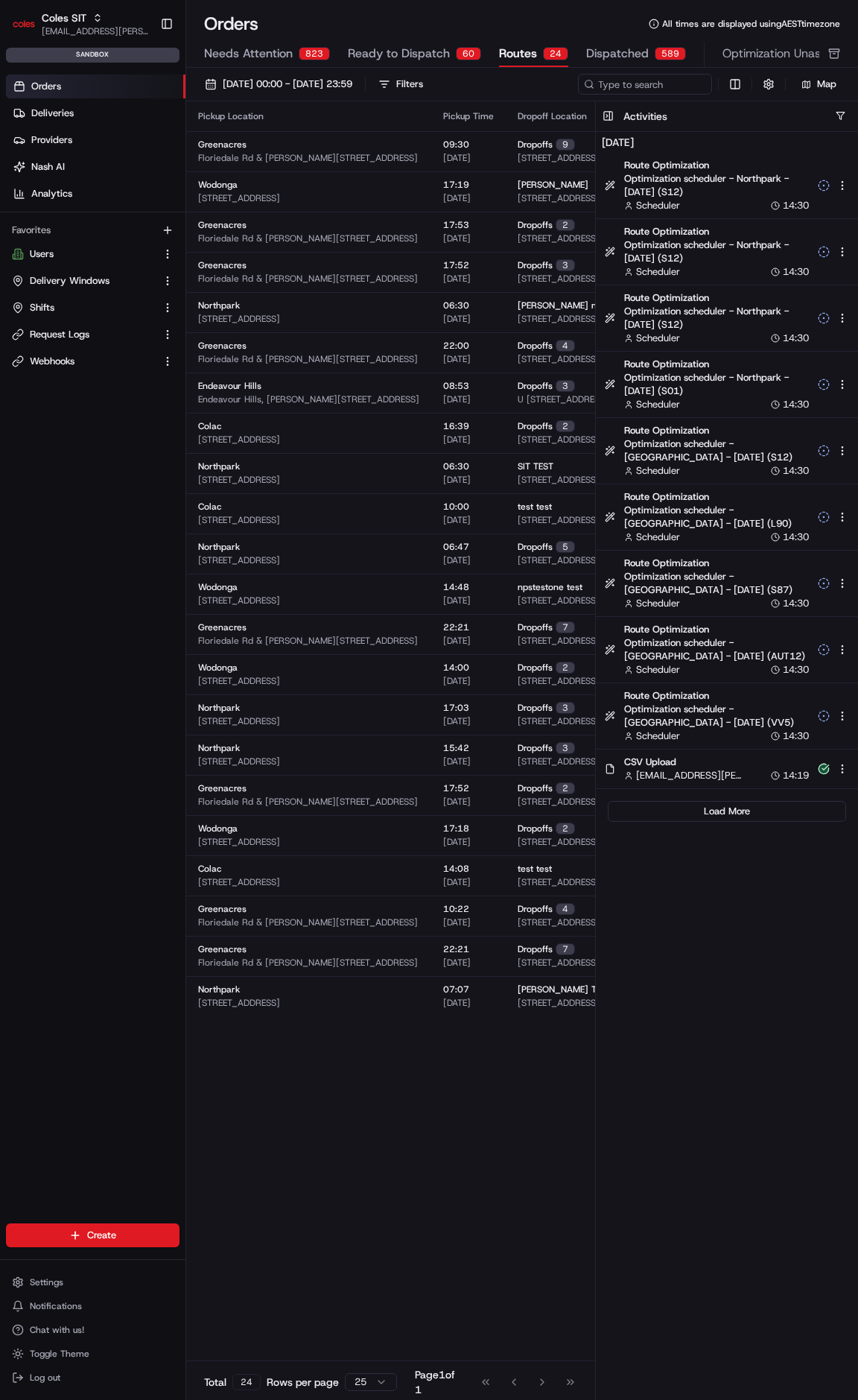
click at [393, 1128] on div "Pickup Location Pickup Time Dropoff Location Dropoff Time Value Tags Actions Gr…" at bounding box center [726, 734] width 1080 height 1266
click at [50, 310] on span "Shifts" at bounding box center [42, 307] width 24 height 13
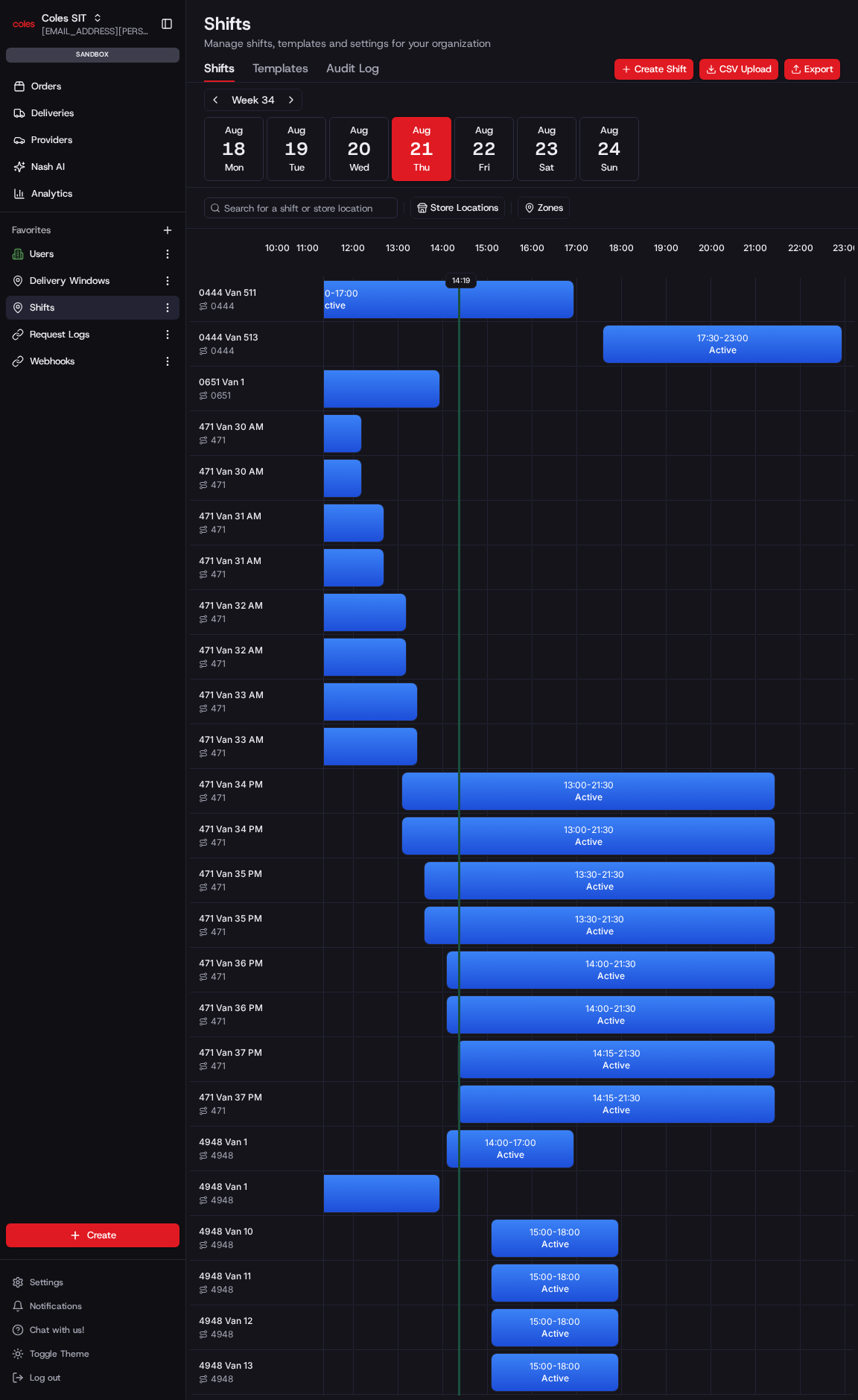
scroll to position [0, 536]
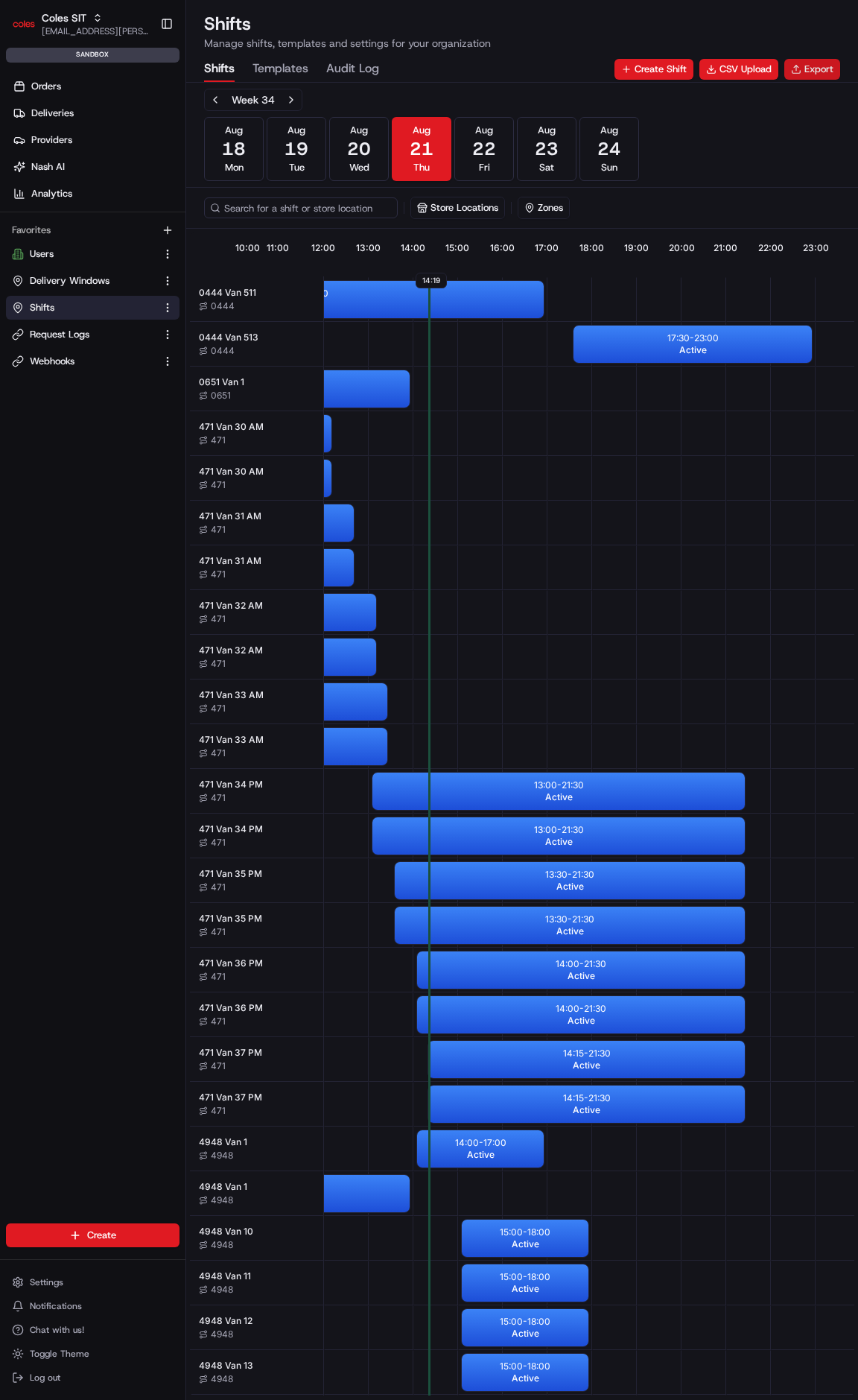
click at [840, 72] on button "Export" at bounding box center [812, 69] width 56 height 21
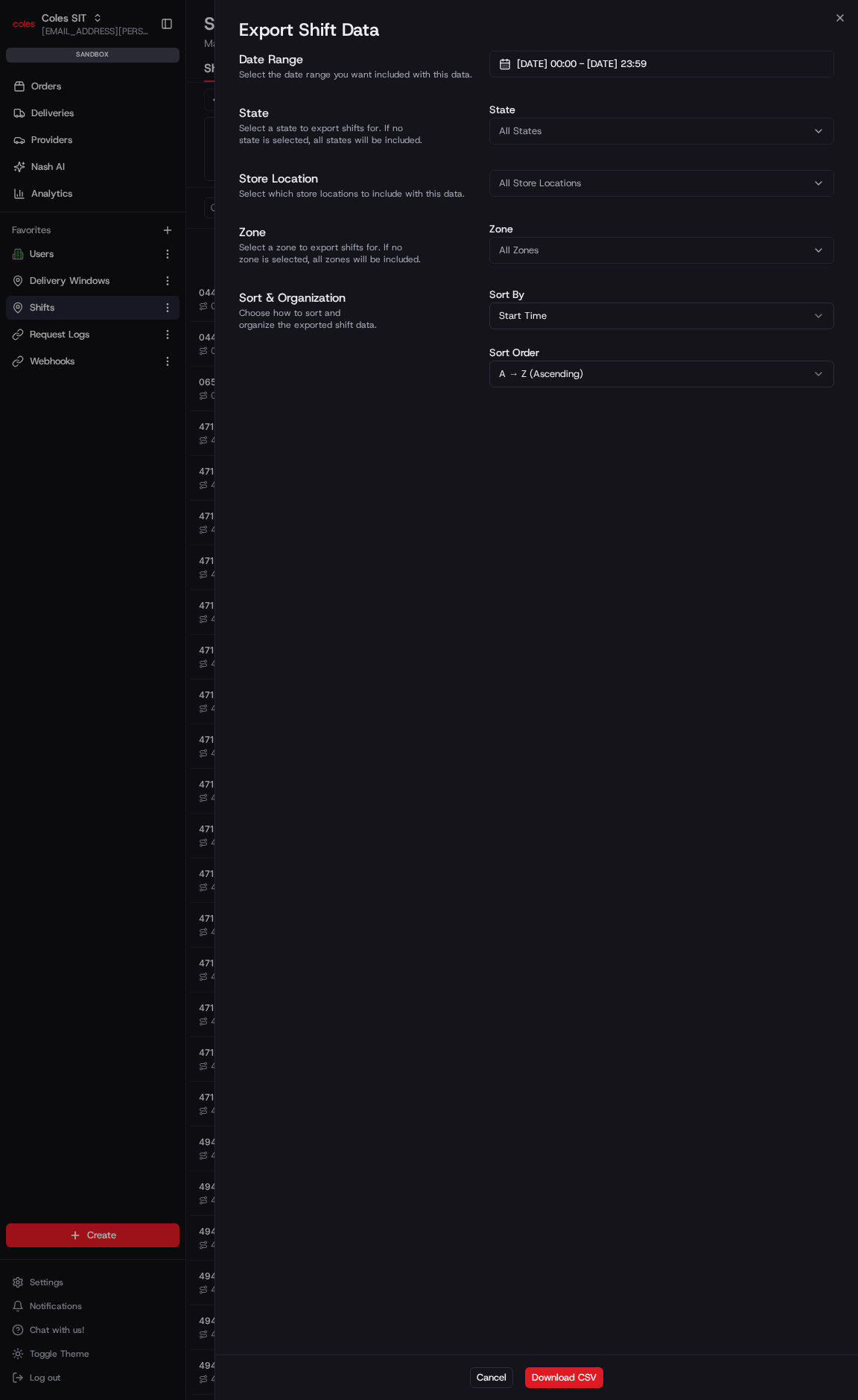
drag, startPoint x: 555, startPoint y: 1381, endPoint x: 561, endPoint y: 1375, distance: 8.5
click at [556, 1382] on button "Download CSV" at bounding box center [564, 1377] width 78 height 21
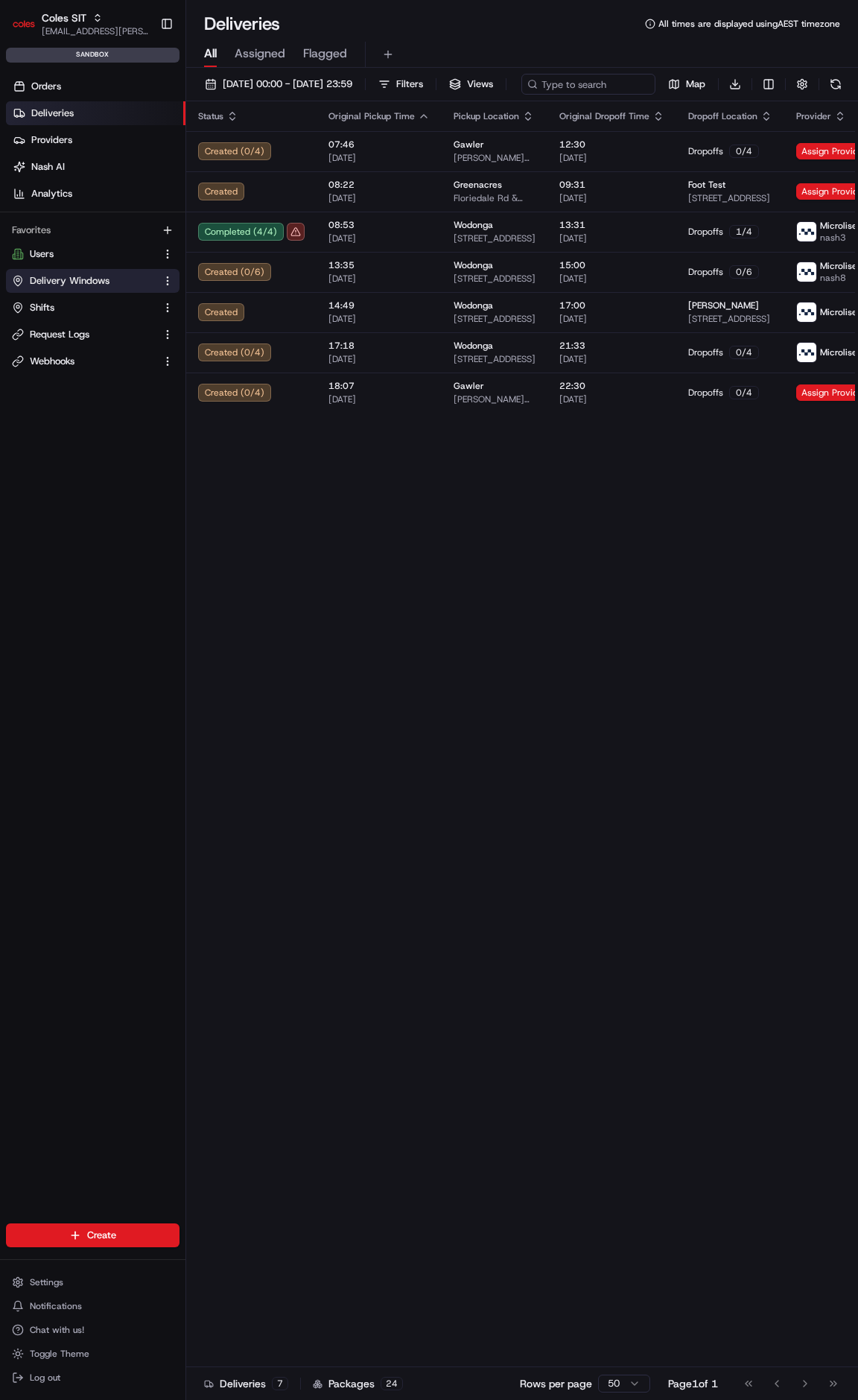
click at [66, 282] on span "Delivery Windows" at bounding box center [69, 280] width 80 height 13
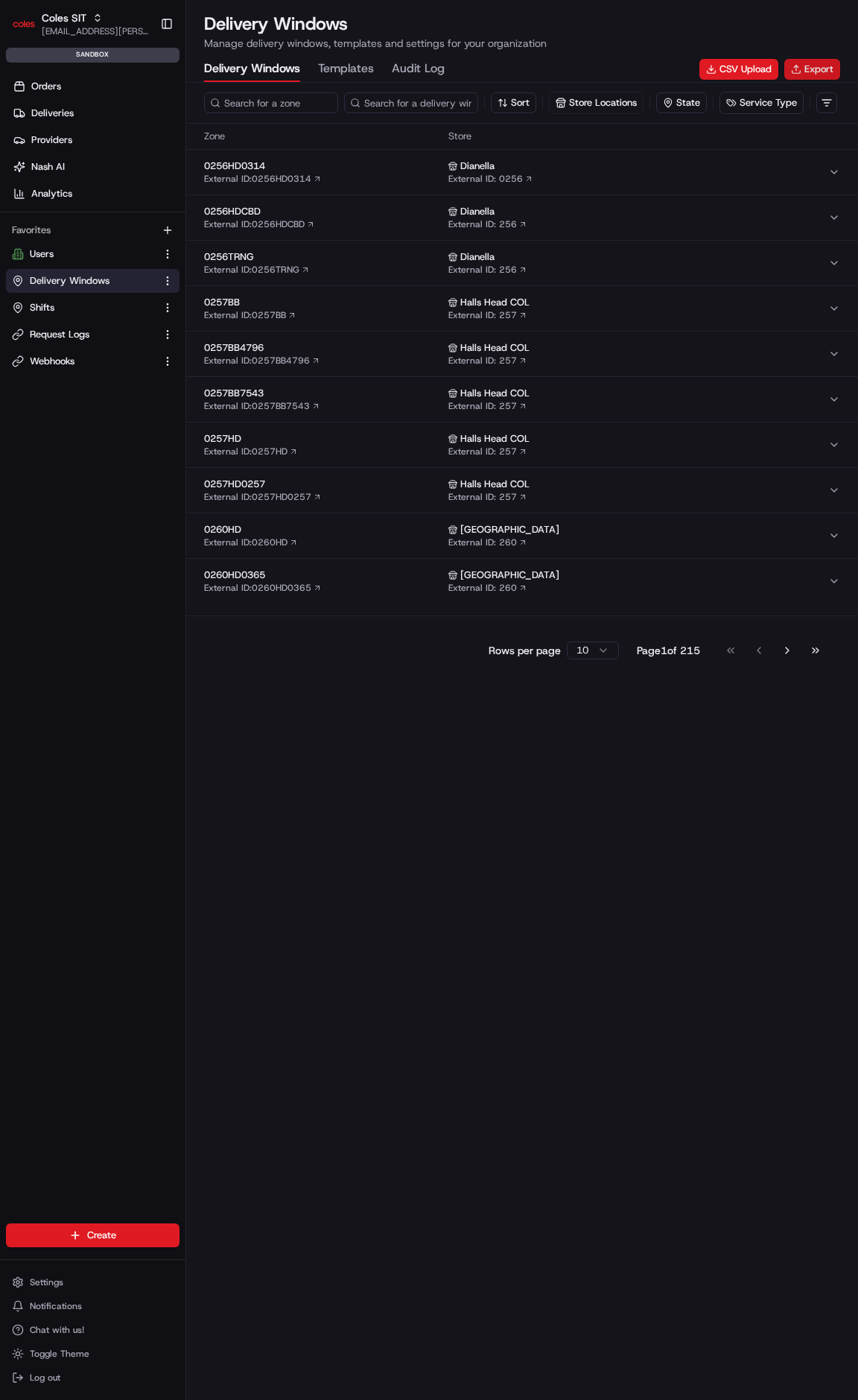
click at [821, 74] on button "Export" at bounding box center [812, 69] width 56 height 21
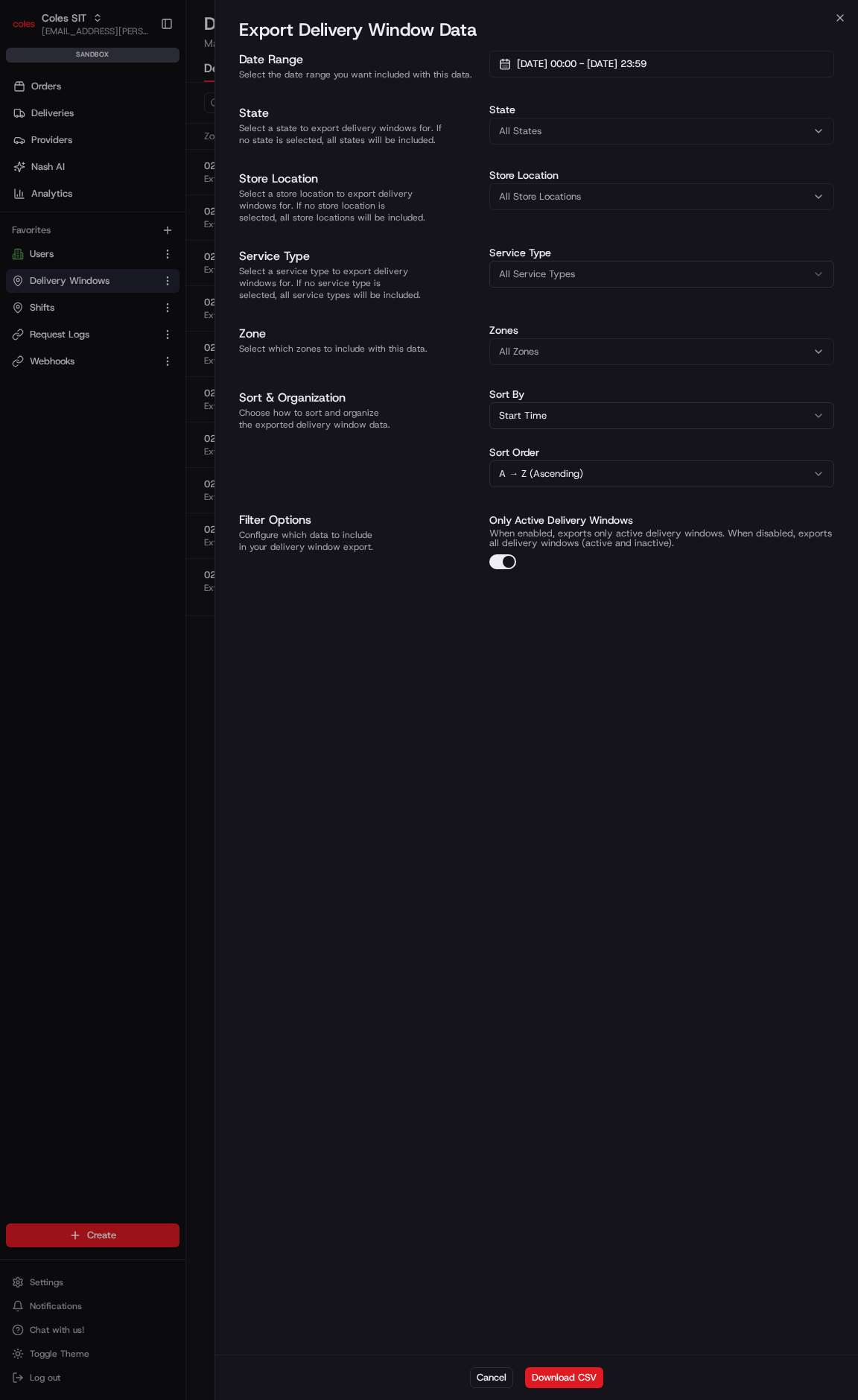
click at [567, 124] on div "All States" at bounding box center [662, 130] width 337 height 13
type input "7"
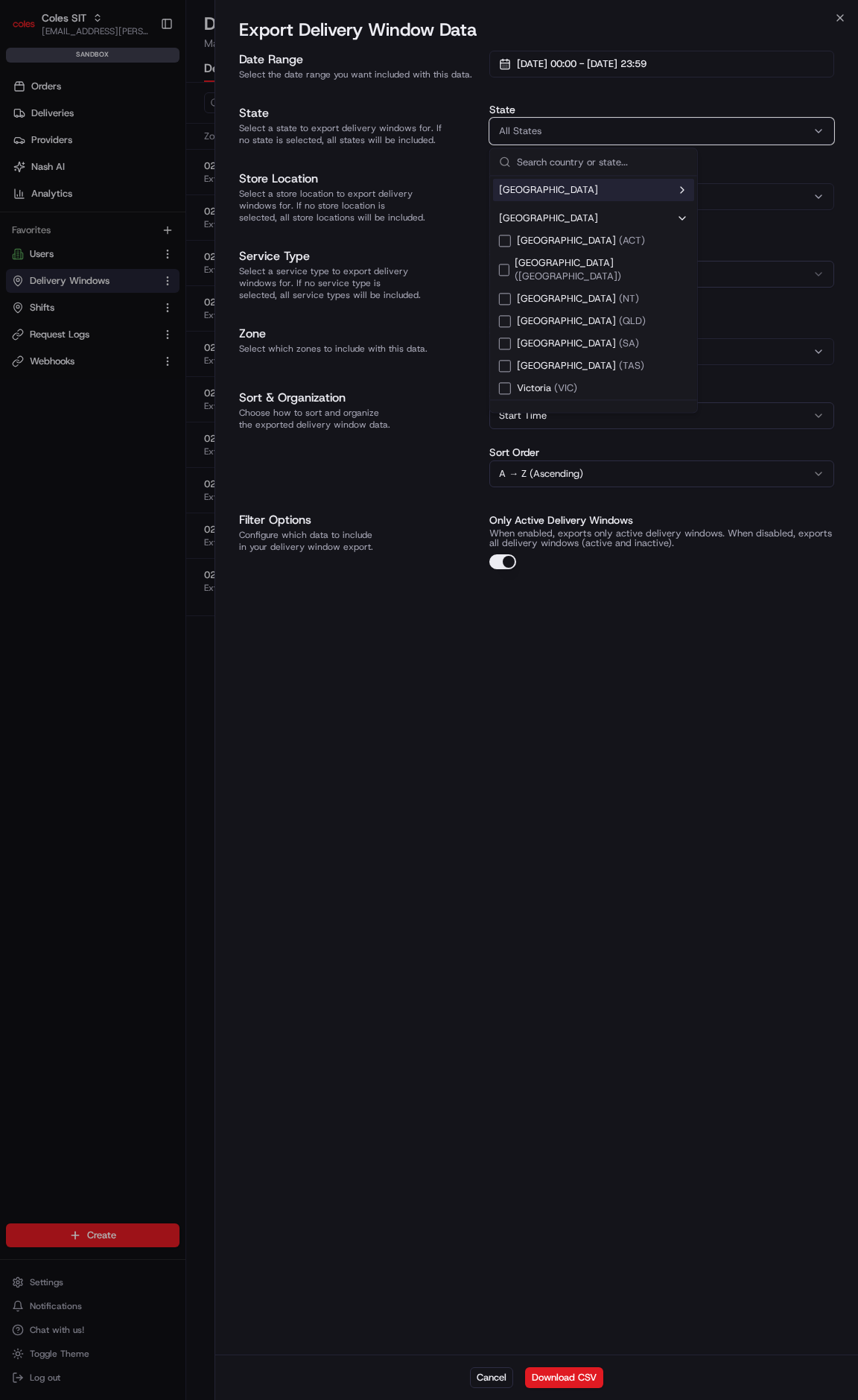
click at [404, 224] on div "Date Range Select the date range you want included with this data. [DATE] 00:00…" at bounding box center [537, 310] width 595 height 519
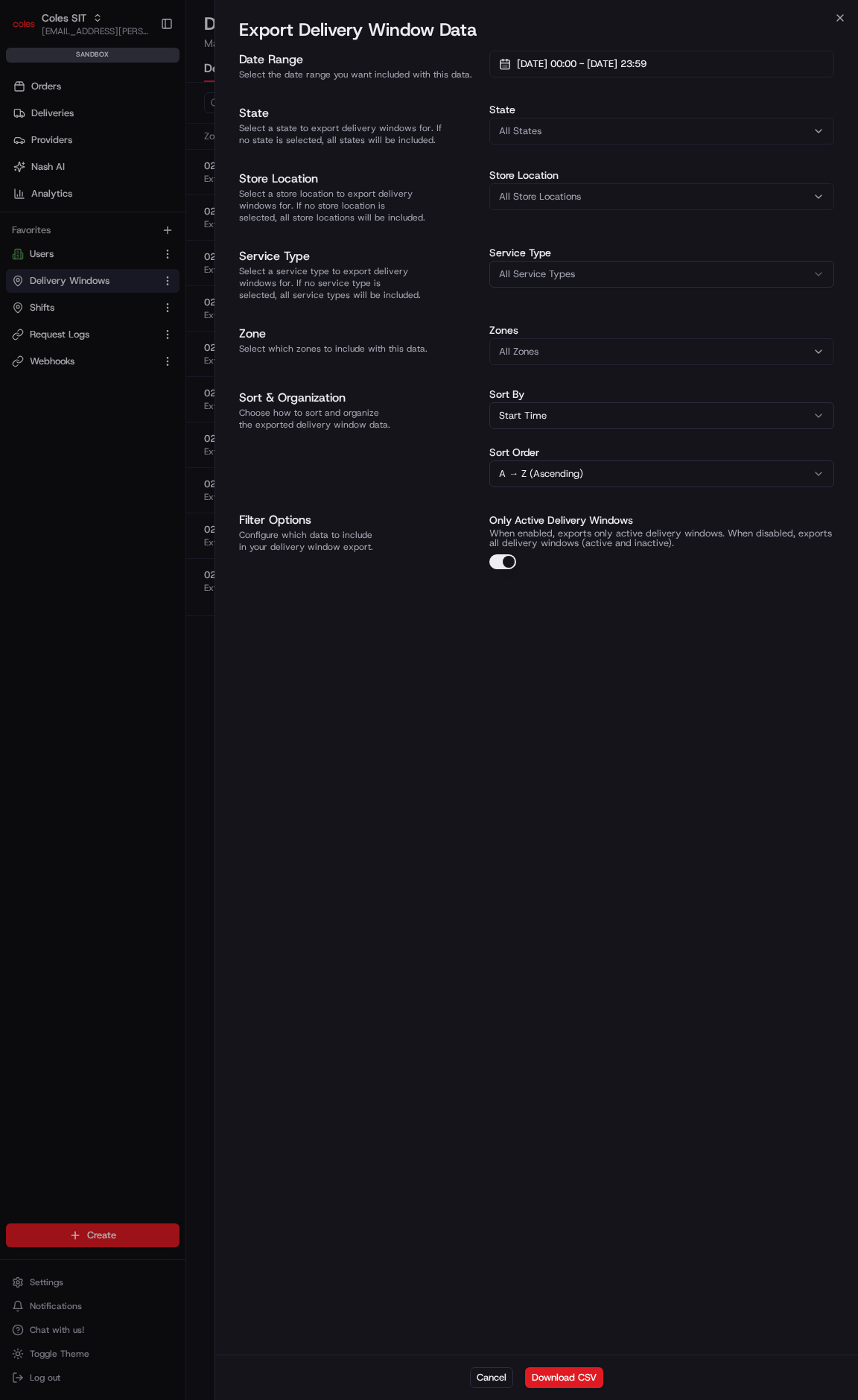
click at [563, 194] on span "All Store Locations" at bounding box center [540, 196] width 82 height 13
type input "7698"
click at [514, 256] on span "Wodonga (7698)" at bounding box center [606, 255] width 183 height 13
click at [417, 532] on div at bounding box center [429, 700] width 858 height 1400
click at [599, 1375] on button "Download CSV" at bounding box center [564, 1377] width 78 height 21
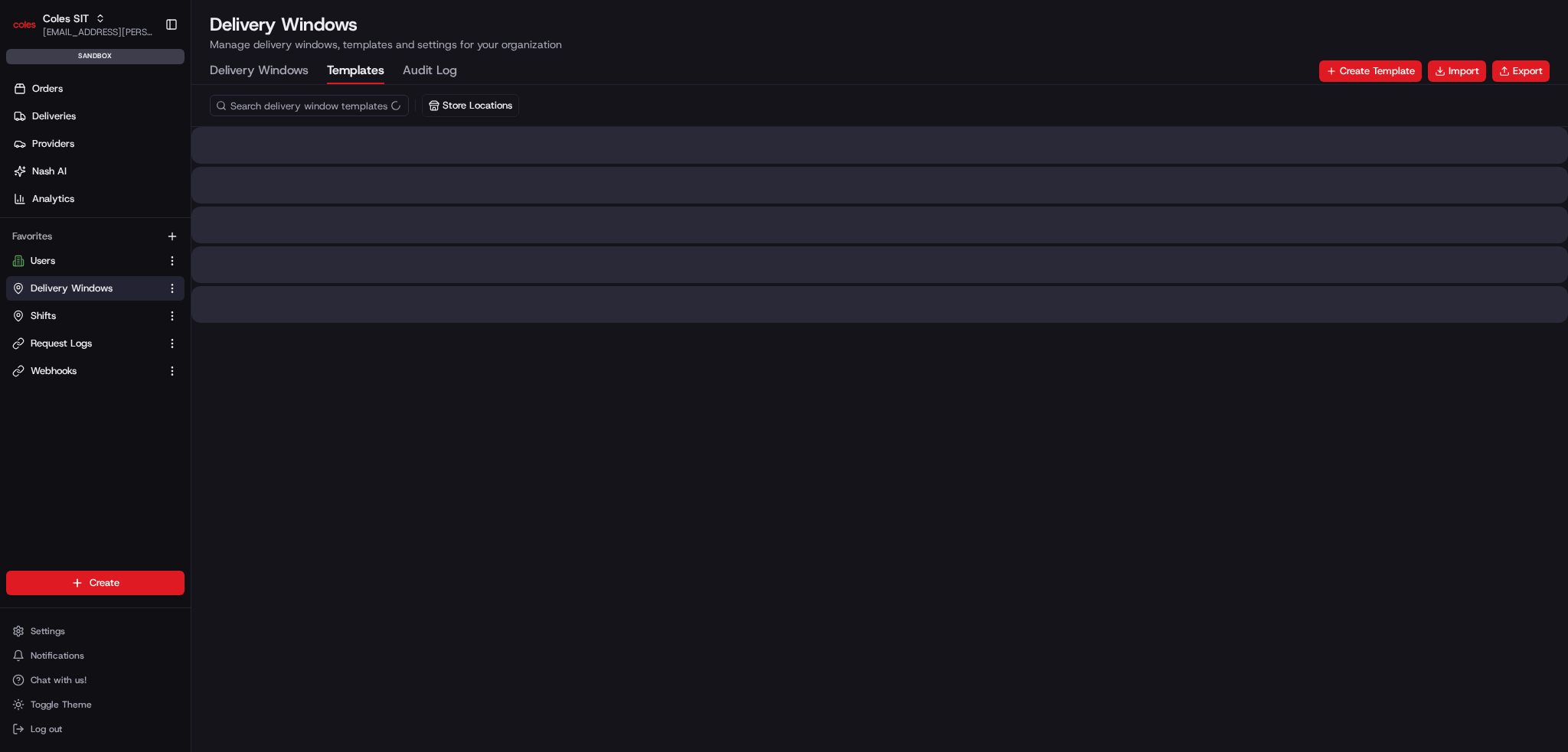
click at [361, 78] on button "Templates" at bounding box center [356, 70] width 57 height 26
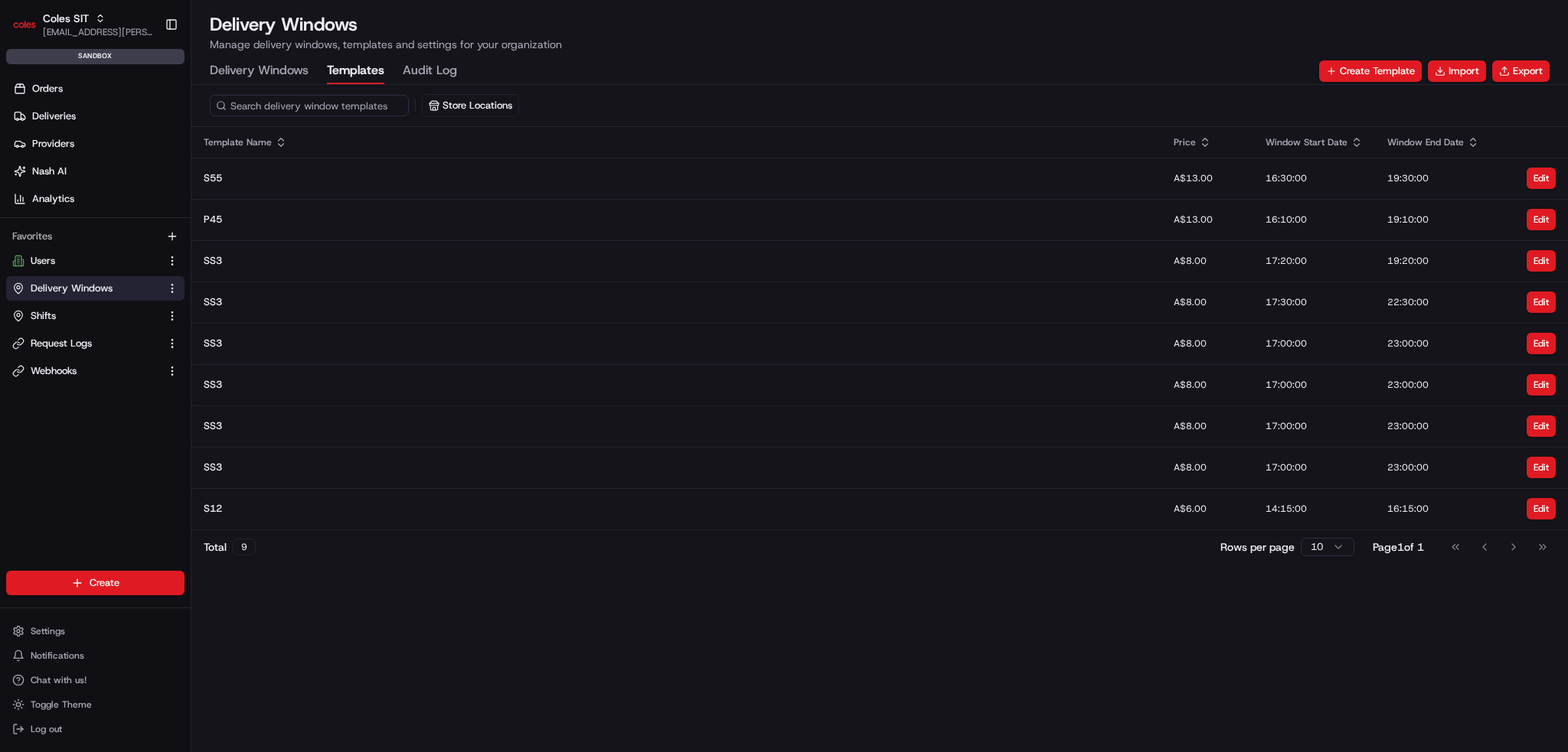
click at [264, 76] on Windows "Delivery Windows" at bounding box center [259, 70] width 99 height 26
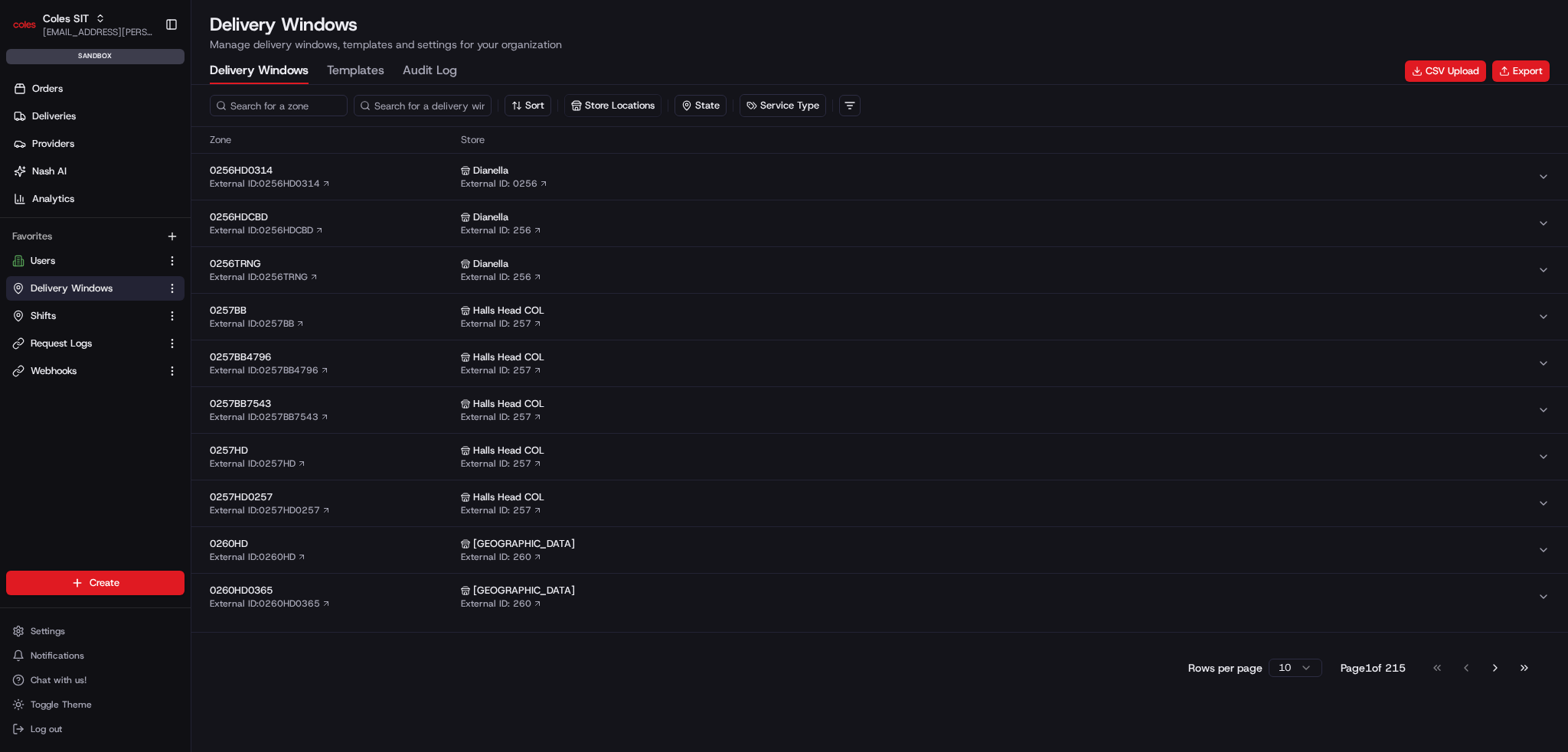
click at [788, 706] on div "Sort Store Locations State Service Type Zone Store 0256HD0314 External ID: 0256…" at bounding box center [880, 418] width 1376 height 667
click at [86, 311] on link "Shifts" at bounding box center [86, 315] width 148 height 13
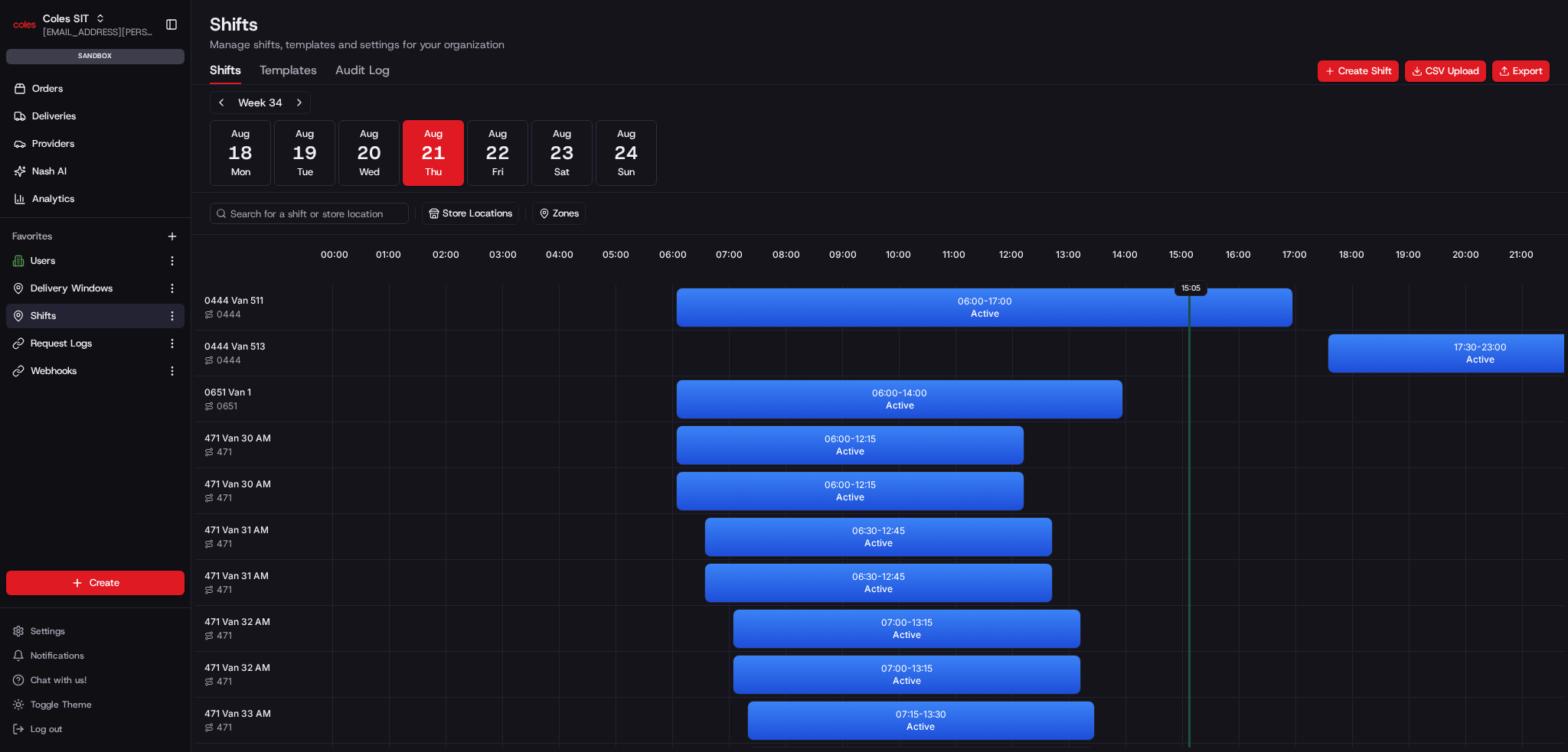
click at [375, 68] on Log "Audit Log" at bounding box center [362, 70] width 54 height 26
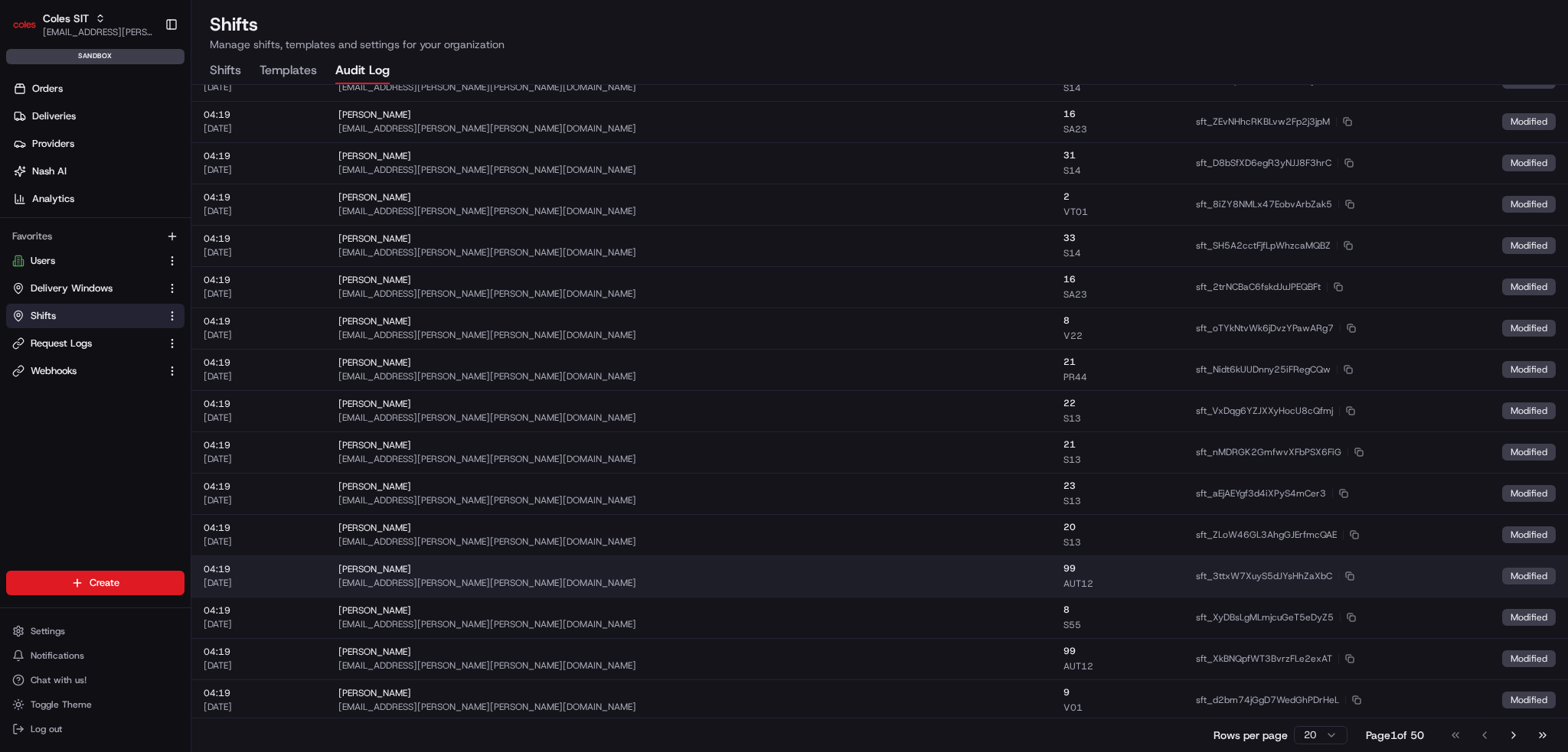
scroll to position [263, 0]
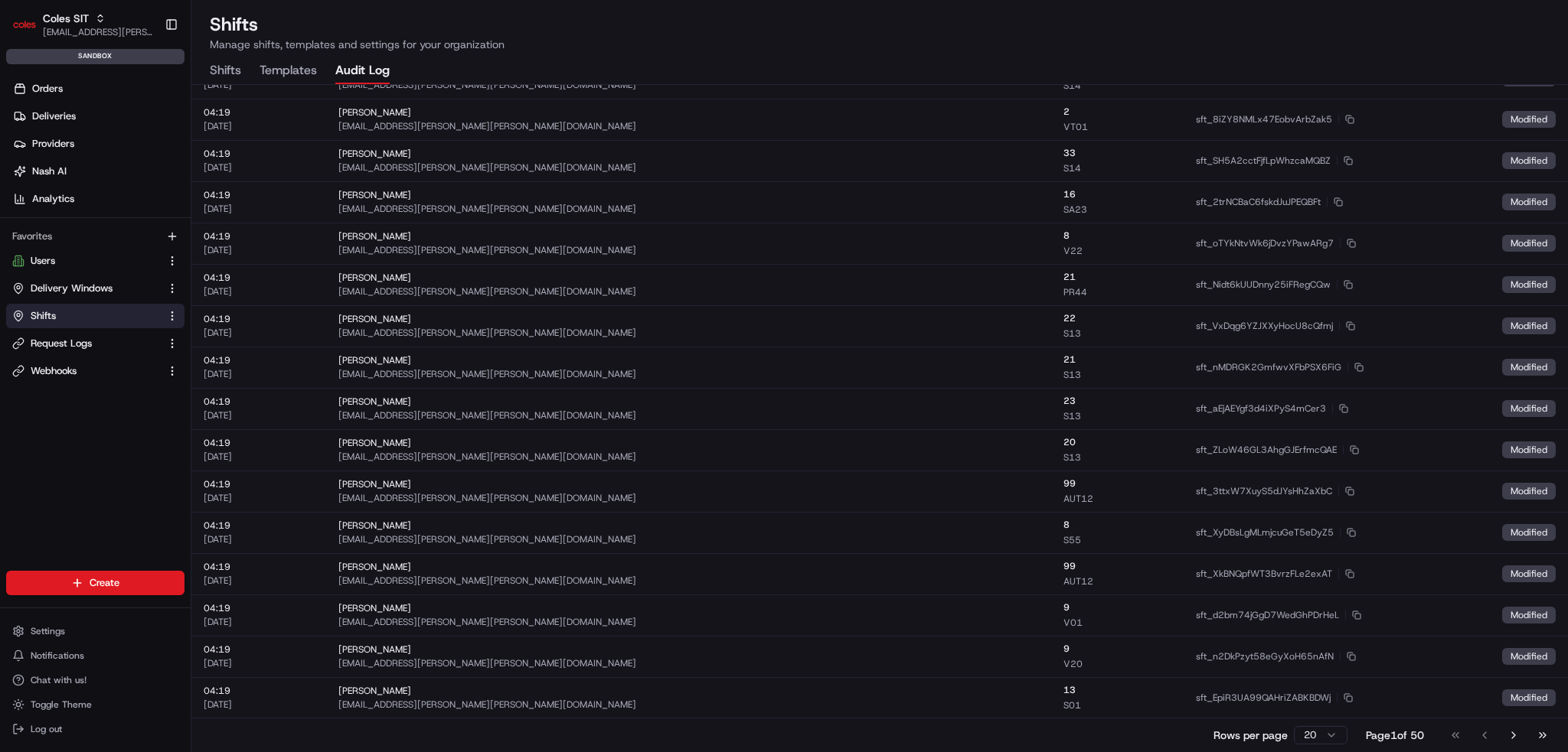
click at [881, 734] on html "Coles SIT [EMAIL_ADDRESS][PERSON_NAME][PERSON_NAME][DOMAIN_NAME] Toggle Sidebar…" at bounding box center [784, 376] width 1568 height 752
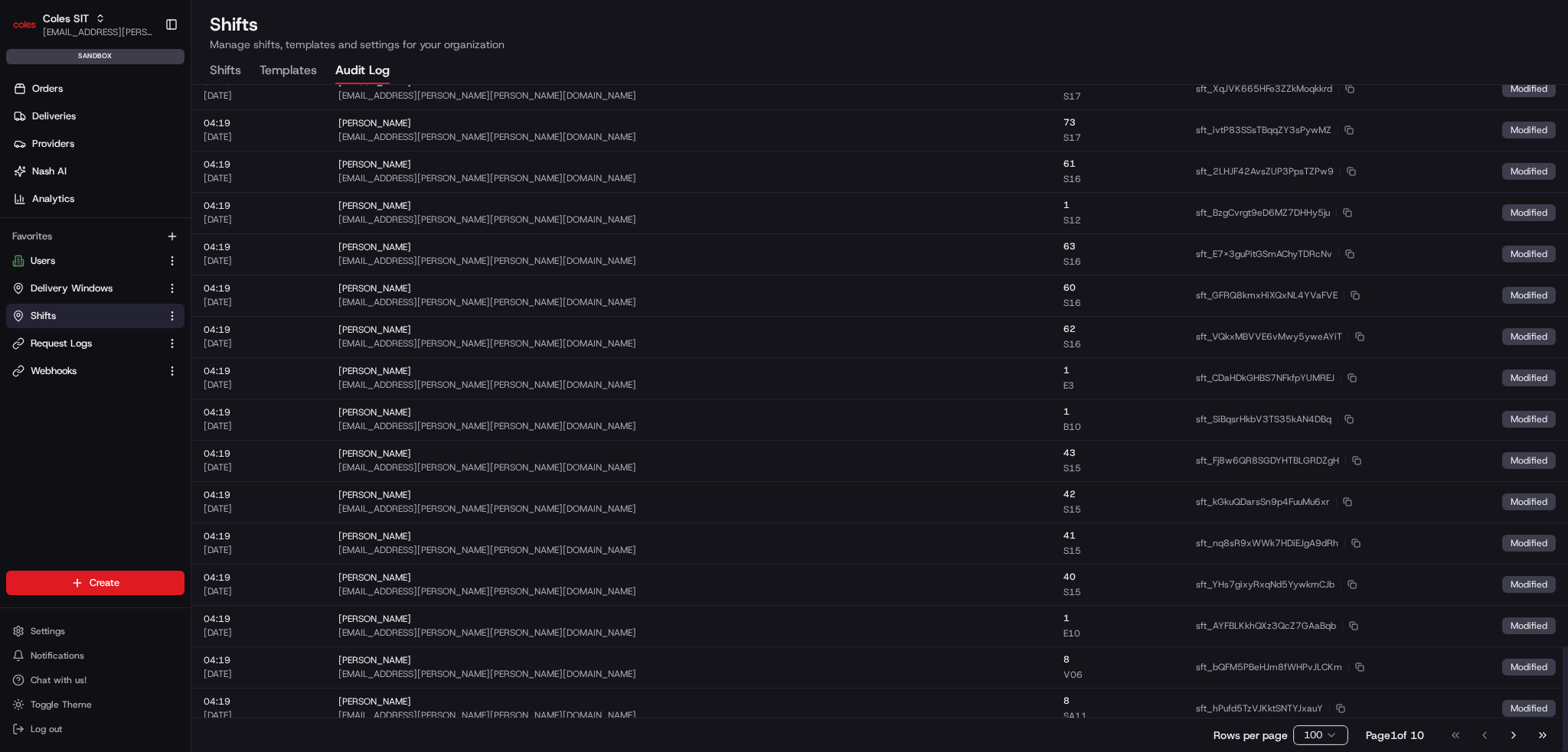
scroll to position [3568, 0]
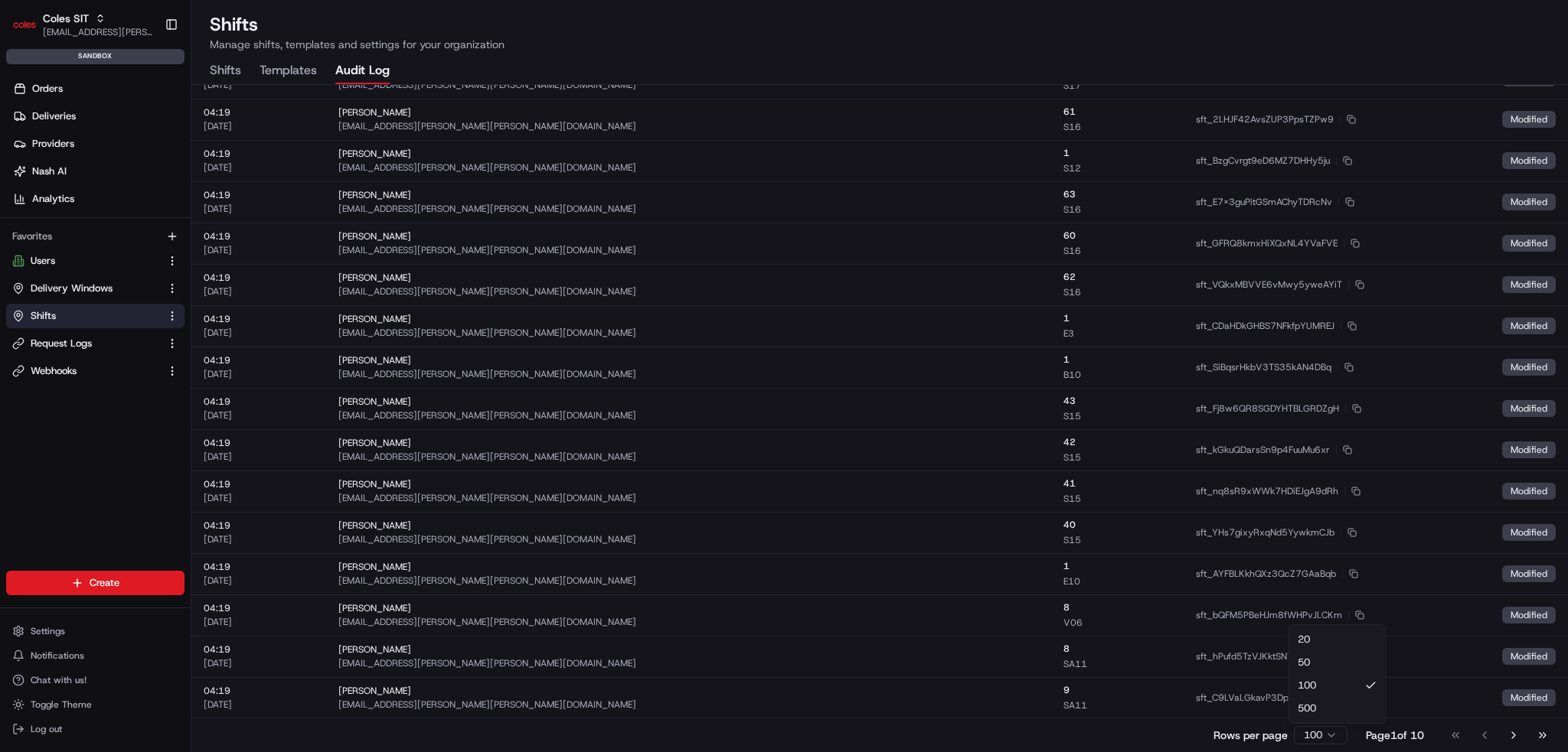
click at [881, 740] on html "Coles SIT [EMAIL_ADDRESS][PERSON_NAME][PERSON_NAME][DOMAIN_NAME] Toggle Sidebar…" at bounding box center [784, 376] width 1568 height 752
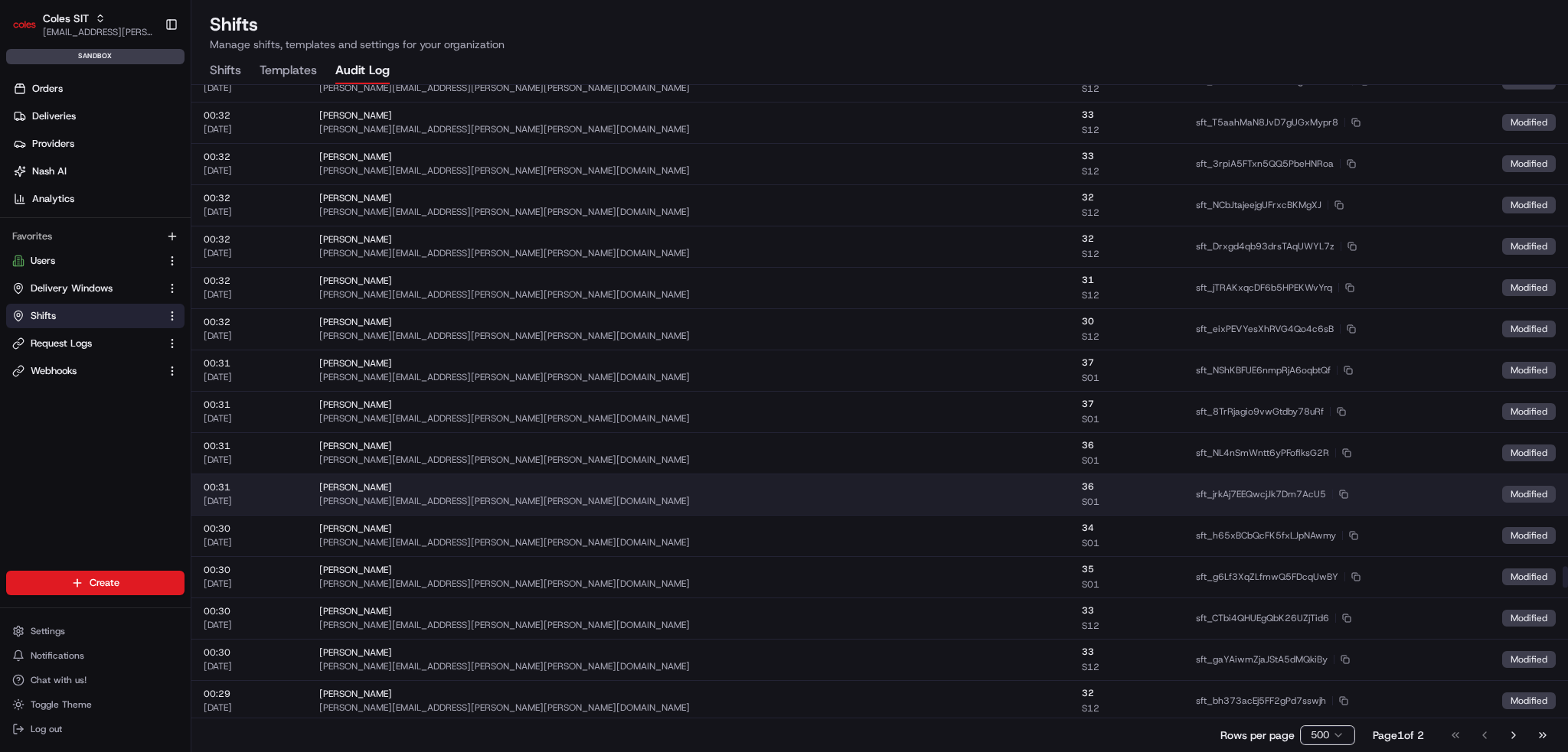
scroll to position [14358, 0]
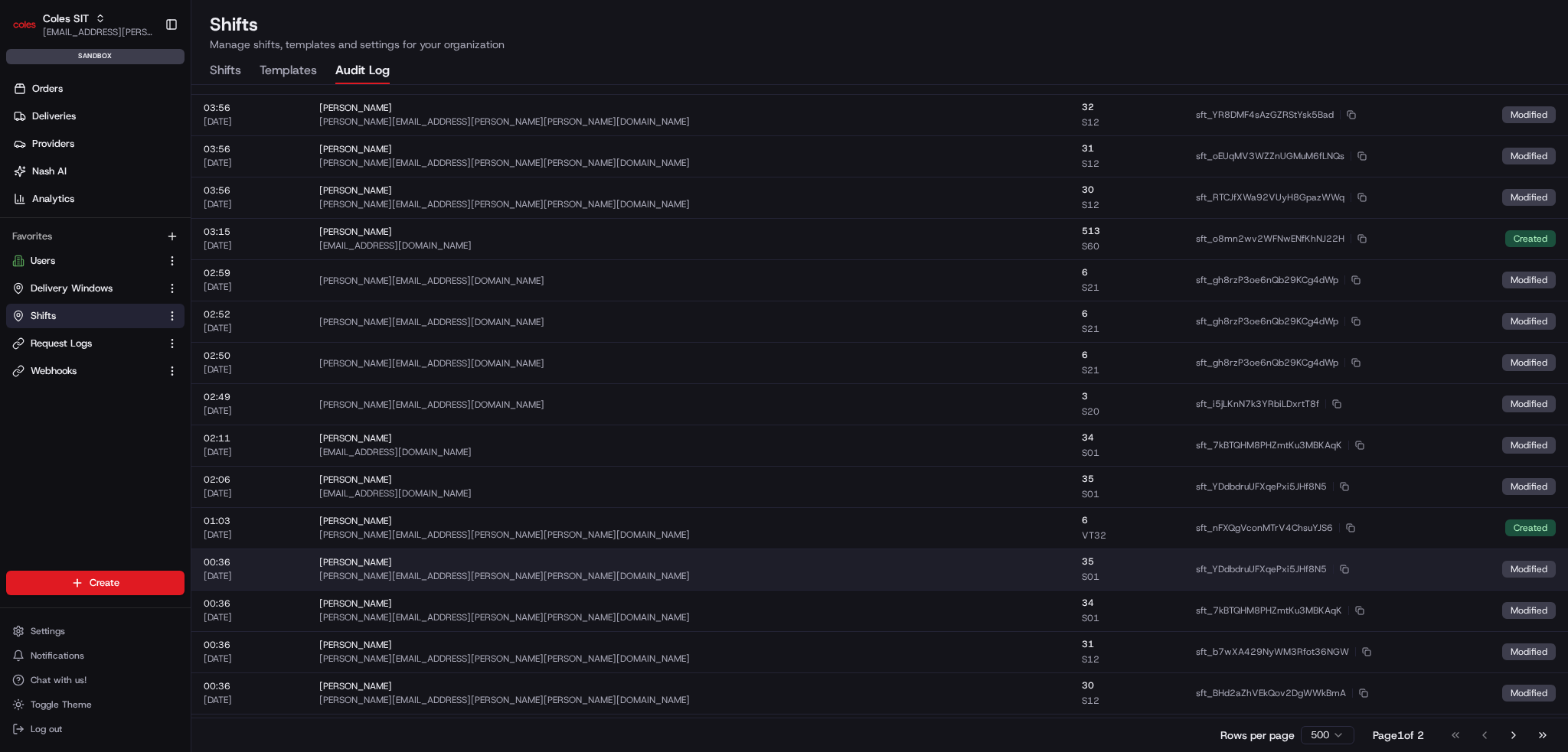
click at [753, 561] on div "[PERSON_NAME]" at bounding box center [688, 562] width 739 height 12
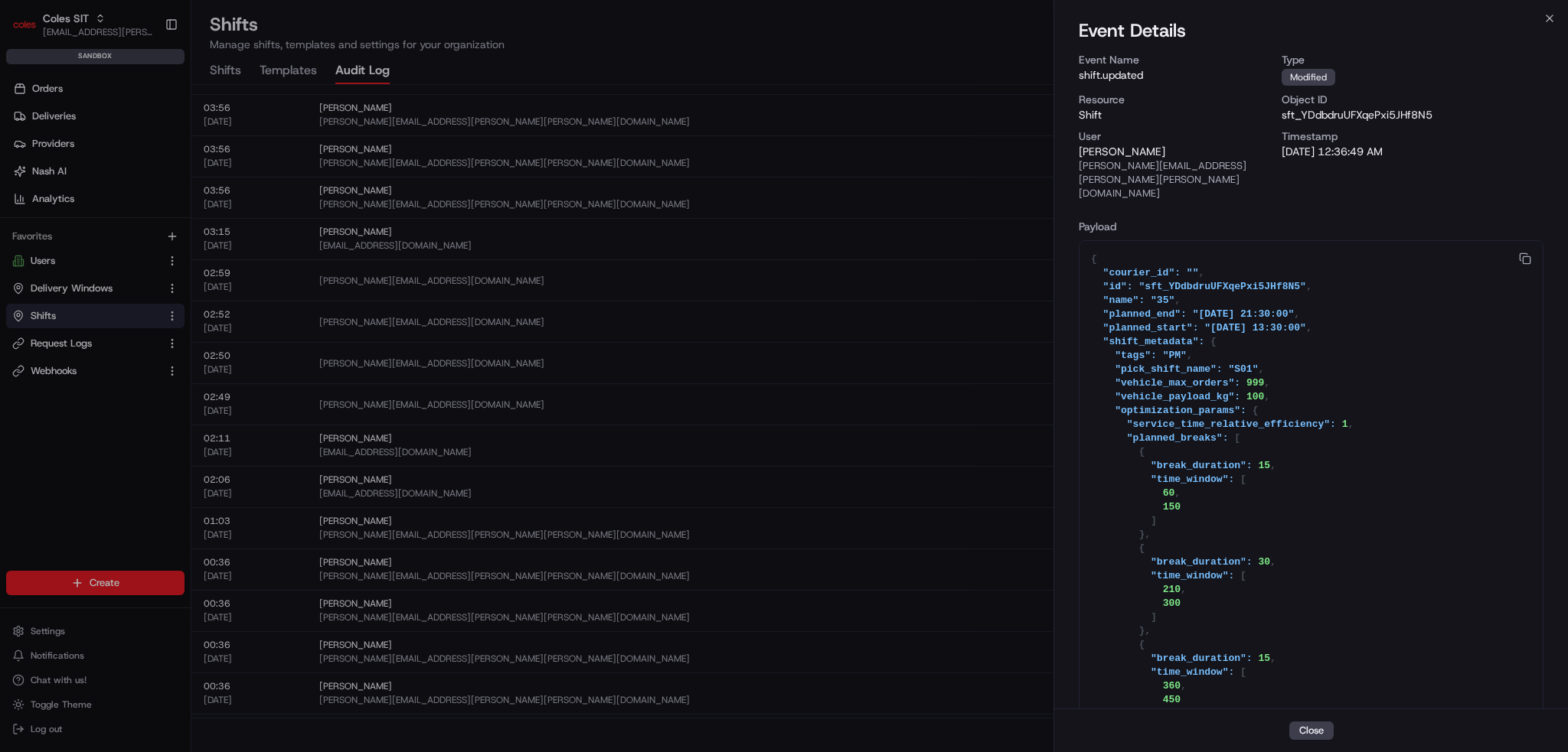
drag, startPoint x: 1240, startPoint y: 377, endPoint x: 1293, endPoint y: 376, distance: 53.0
click at [881, 376] on textarea at bounding box center [1311, 687] width 464 height 891
drag, startPoint x: 1285, startPoint y: 372, endPoint x: 1161, endPoint y: 405, distance: 128.3
click at [881, 367] on textarea at bounding box center [1311, 687] width 464 height 891
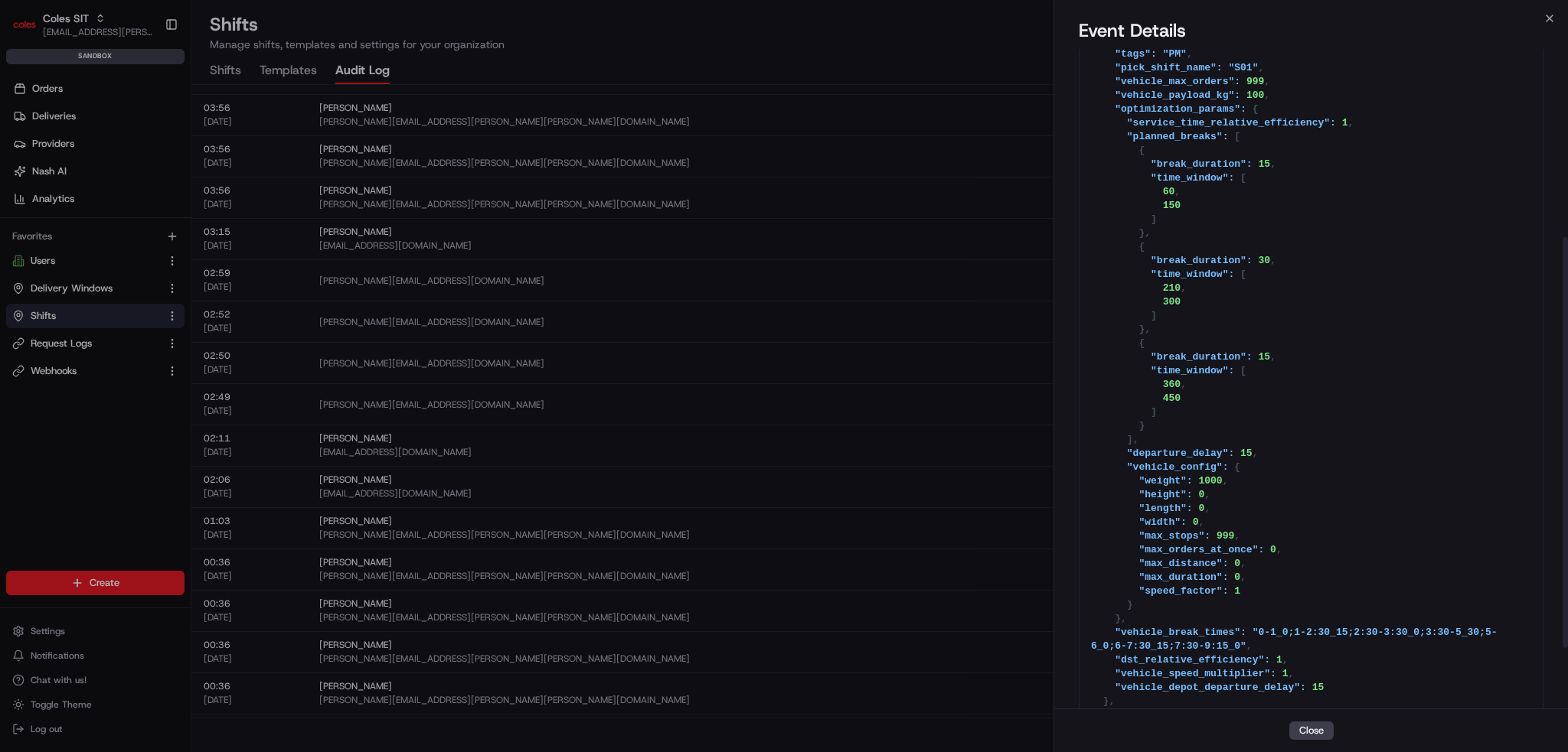
scroll to position [398, 0]
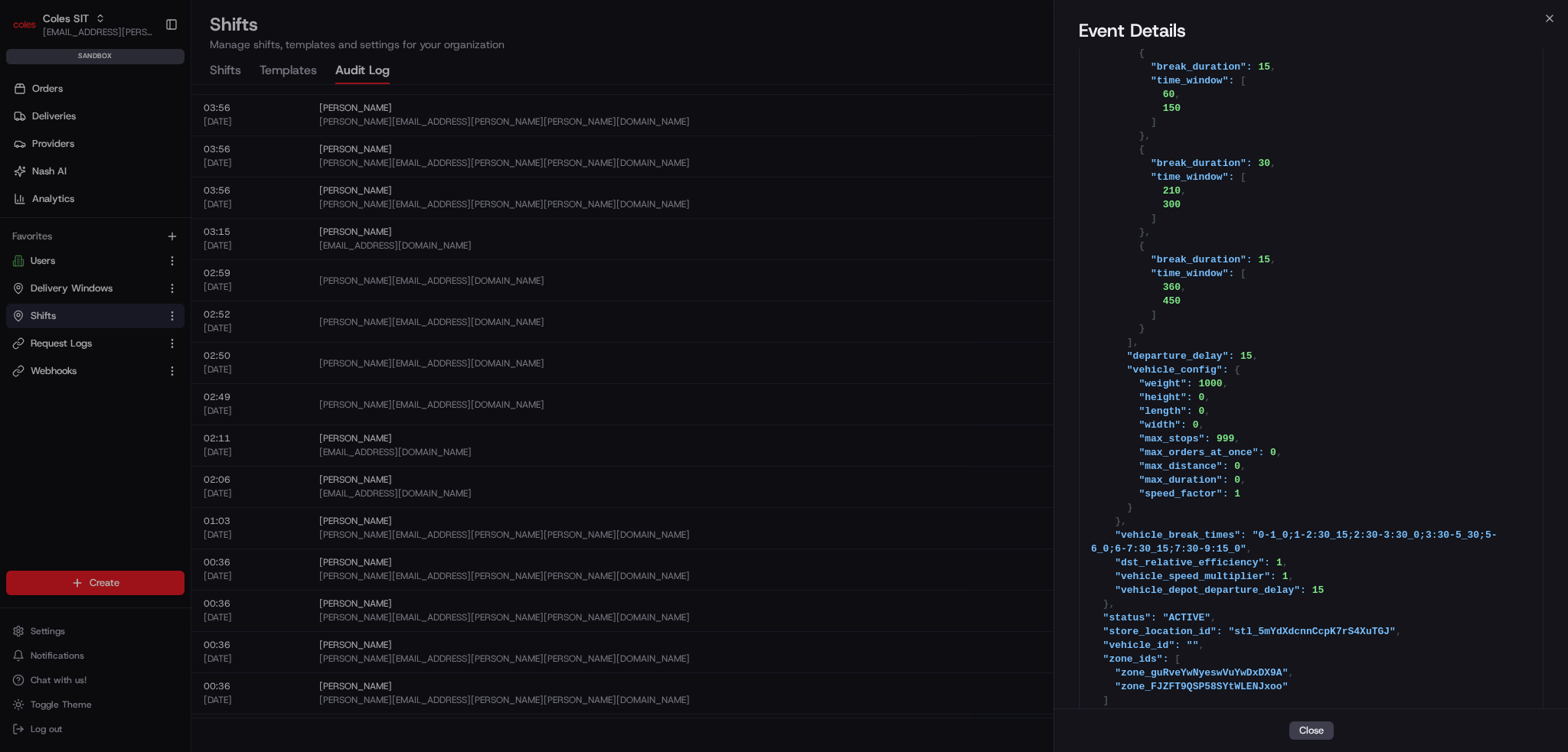
drag, startPoint x: 1199, startPoint y: 355, endPoint x: 1071, endPoint y: 350, distance: 128.1
click at [881, 350] on div "Event Name shift.updated Type modified Resource shift Object ID sft_YDdbdruUFXq…" at bounding box center [1311, 194] width 513 height 1087
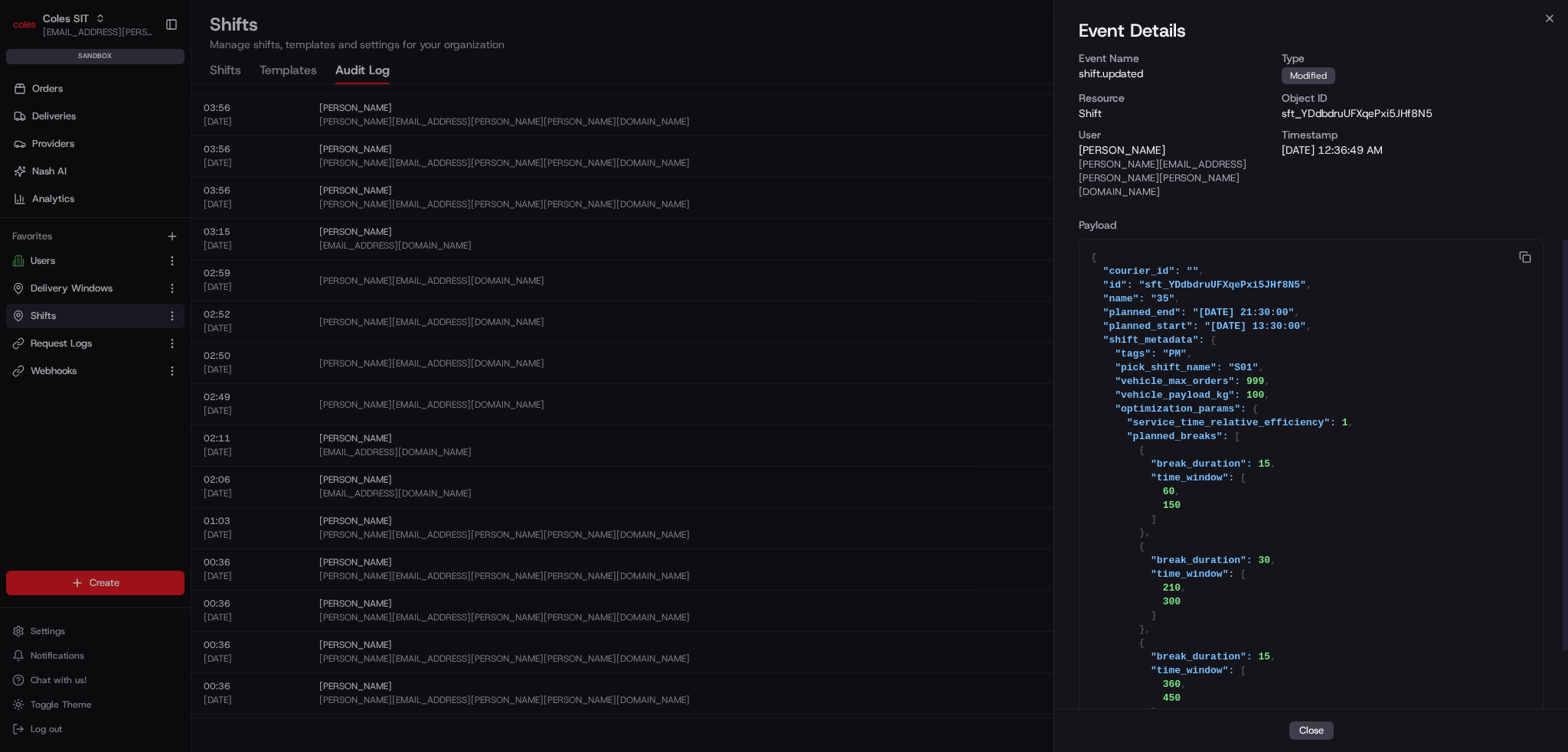
scroll to position [0, 0]
click at [881, 730] on button "Close" at bounding box center [1311, 731] width 45 height 19
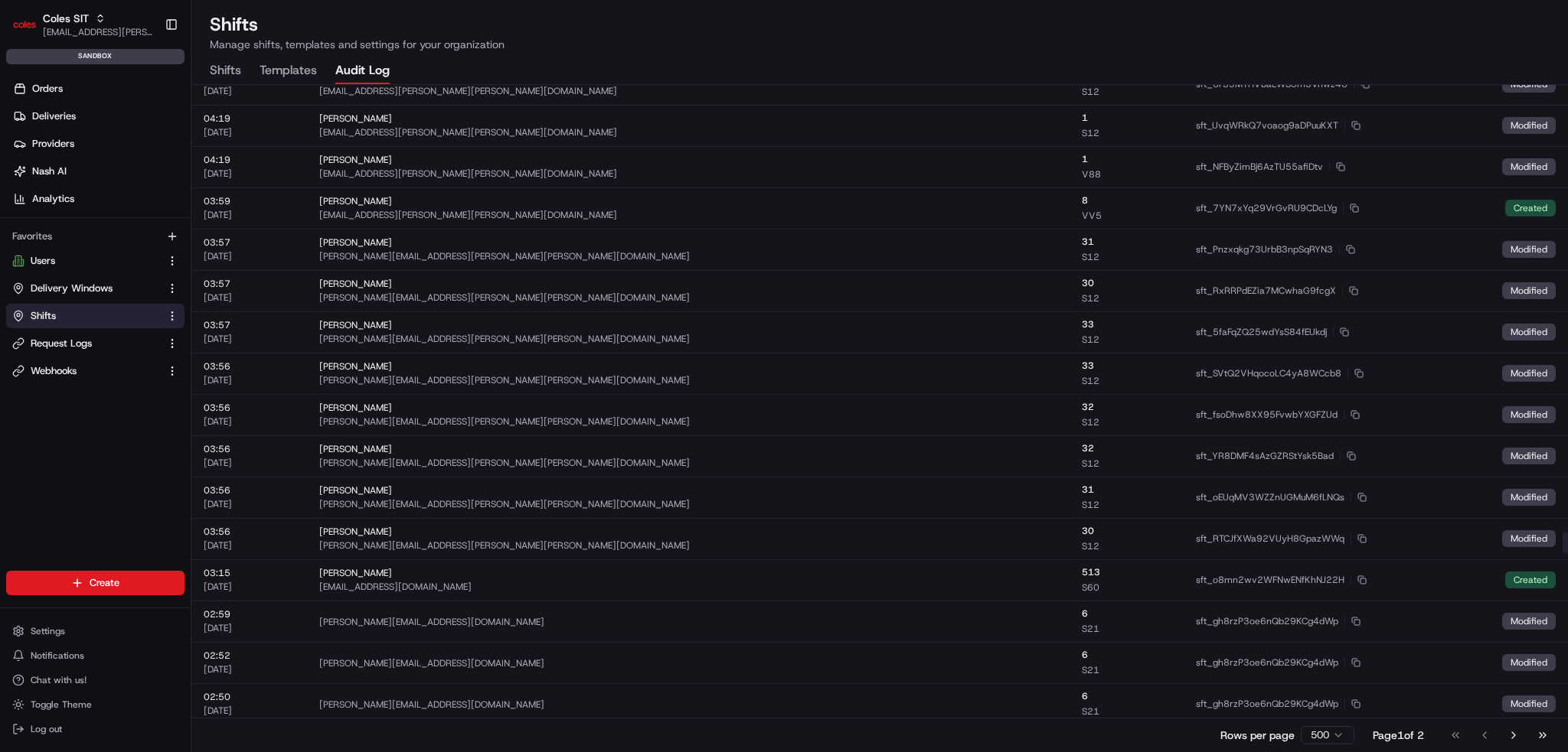
scroll to position [13899, 0]
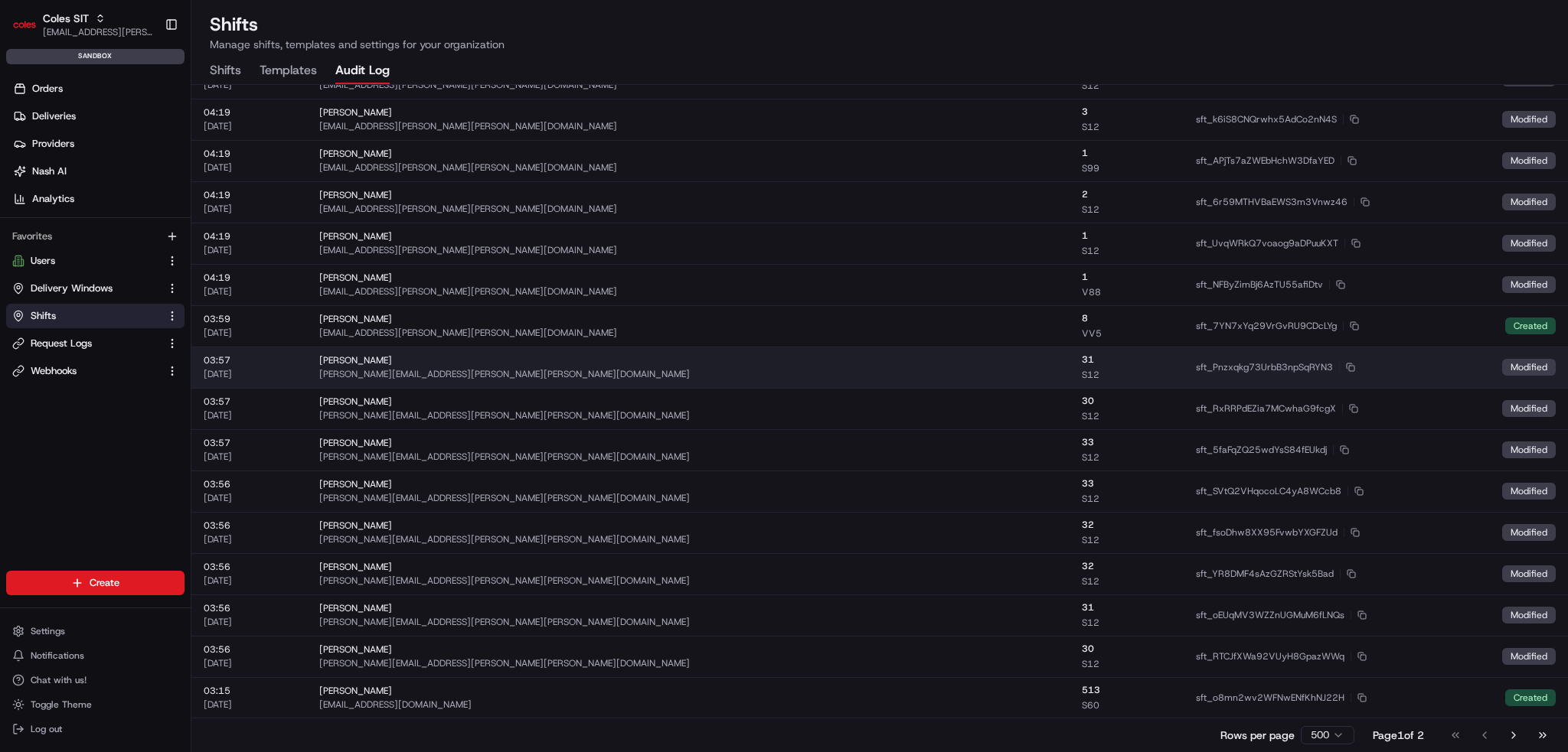
click at [579, 372] on div "[PERSON_NAME][EMAIL_ADDRESS][PERSON_NAME][PERSON_NAME][DOMAIN_NAME]" at bounding box center [688, 374] width 739 height 12
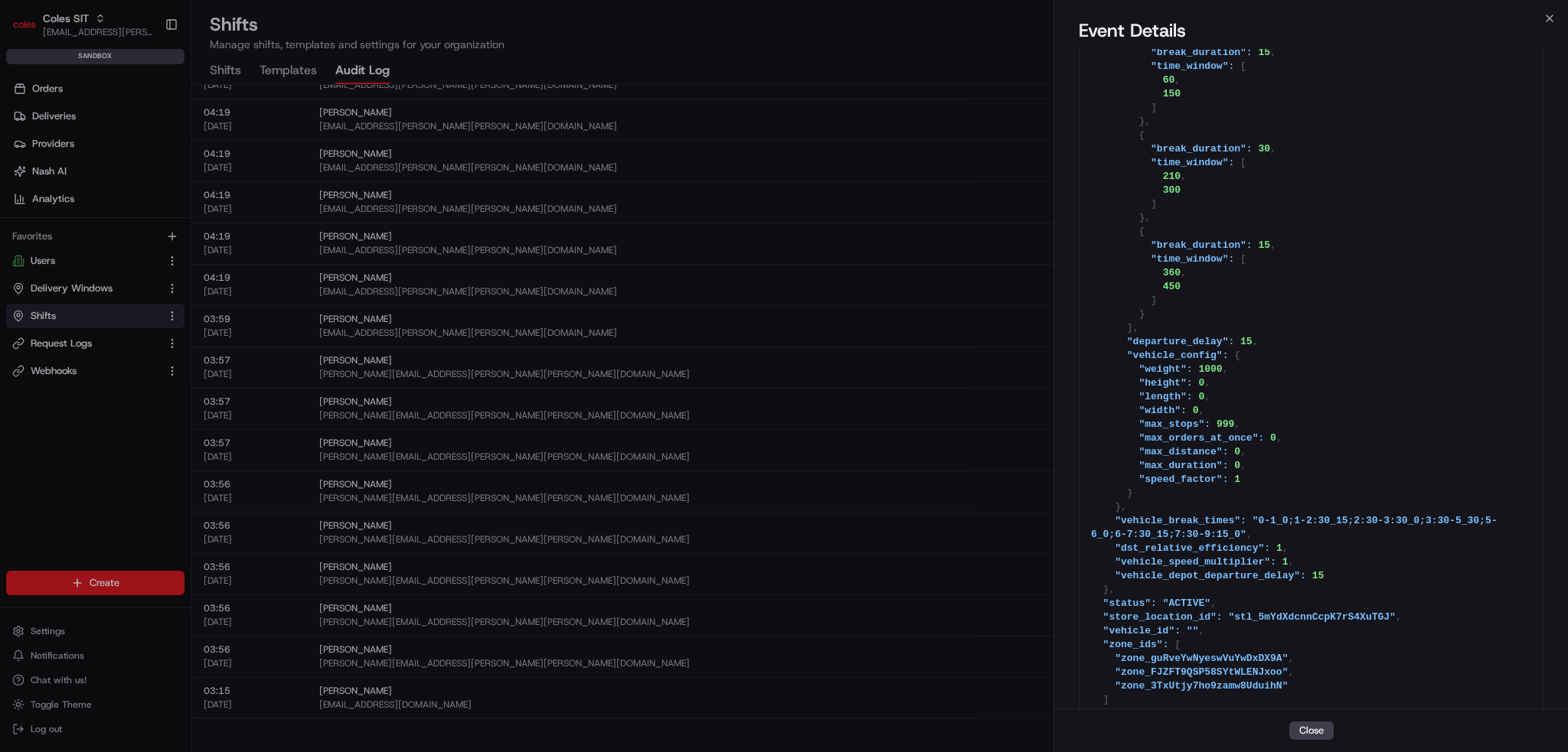
scroll to position [0, 0]
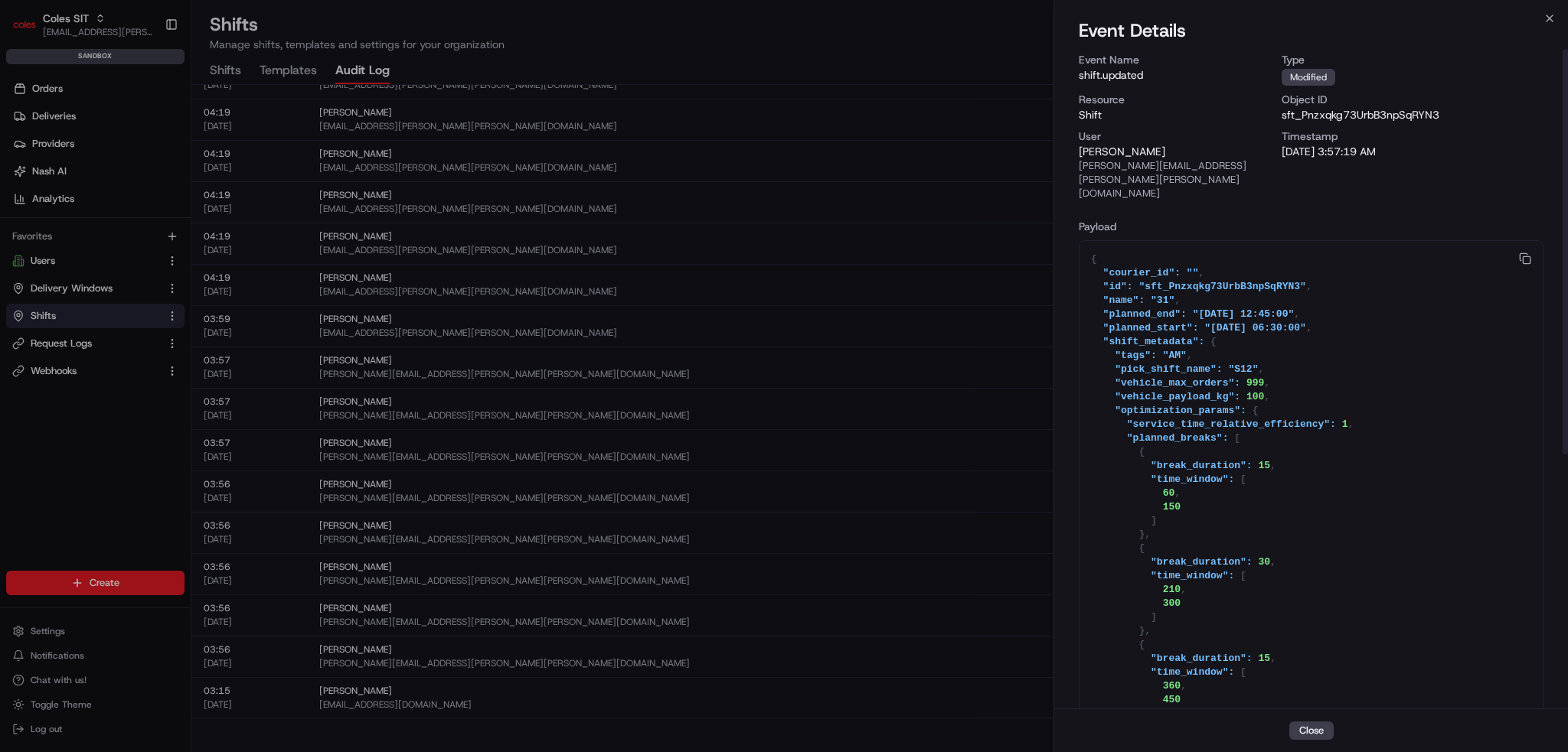
drag, startPoint x: 1234, startPoint y: 687, endPoint x: 1044, endPoint y: -41, distance: 752.4
click at [881, 0] on html "Coles SIT [EMAIL_ADDRESS][PERSON_NAME][PERSON_NAME][DOMAIN_NAME] Toggle Sidebar…" at bounding box center [784, 376] width 1568 height 752
click at [91, 436] on div at bounding box center [784, 376] width 1568 height 752
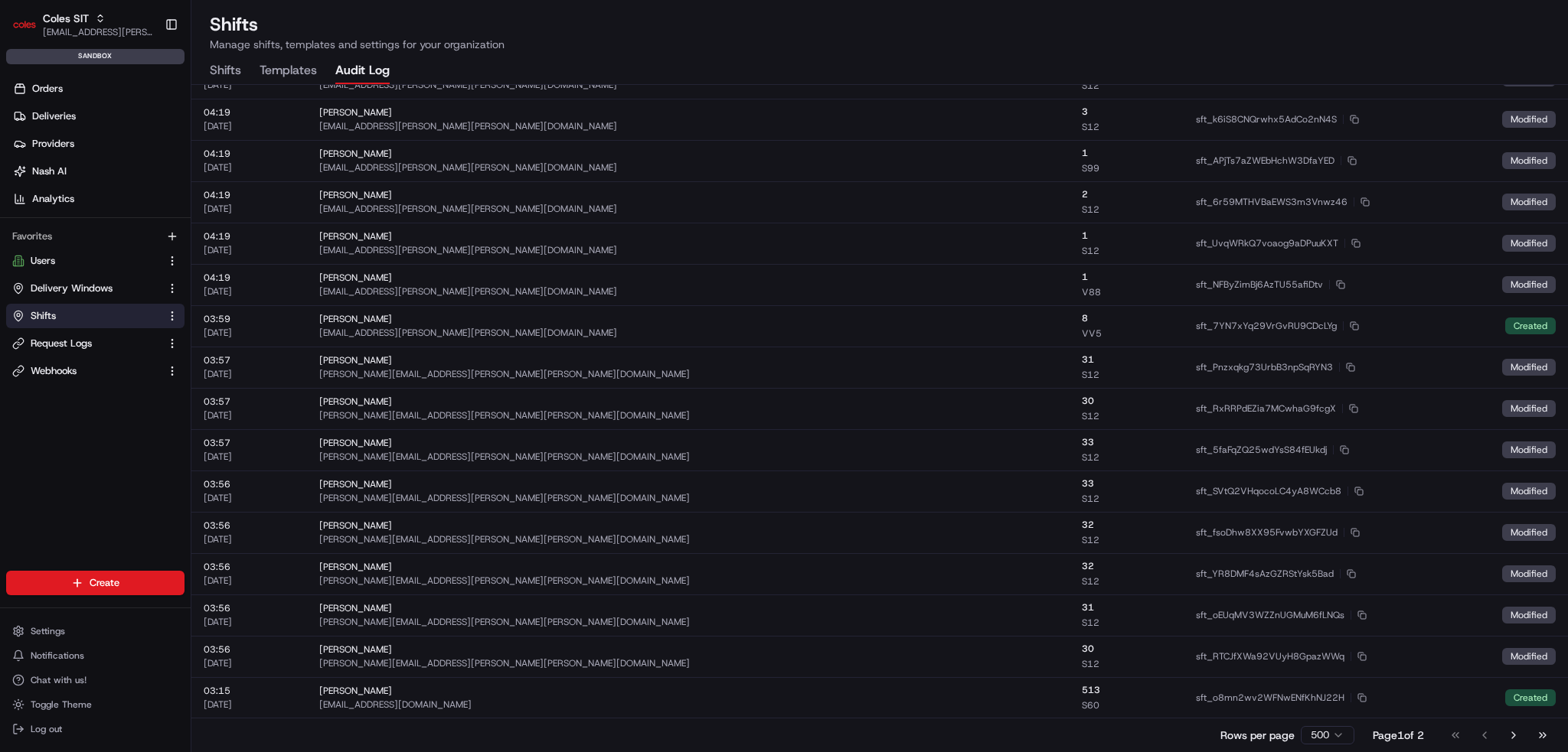
click at [86, 323] on button "Shifts" at bounding box center [95, 315] width 178 height 24
drag, startPoint x: 203, startPoint y: 65, endPoint x: 223, endPoint y: 65, distance: 20.0
click at [206, 65] on div "Shifts Manage shifts, templates and settings for your organization Shifts Templ…" at bounding box center [880, 48] width 1376 height 72
click at [223, 65] on button "Shifts" at bounding box center [225, 70] width 31 height 26
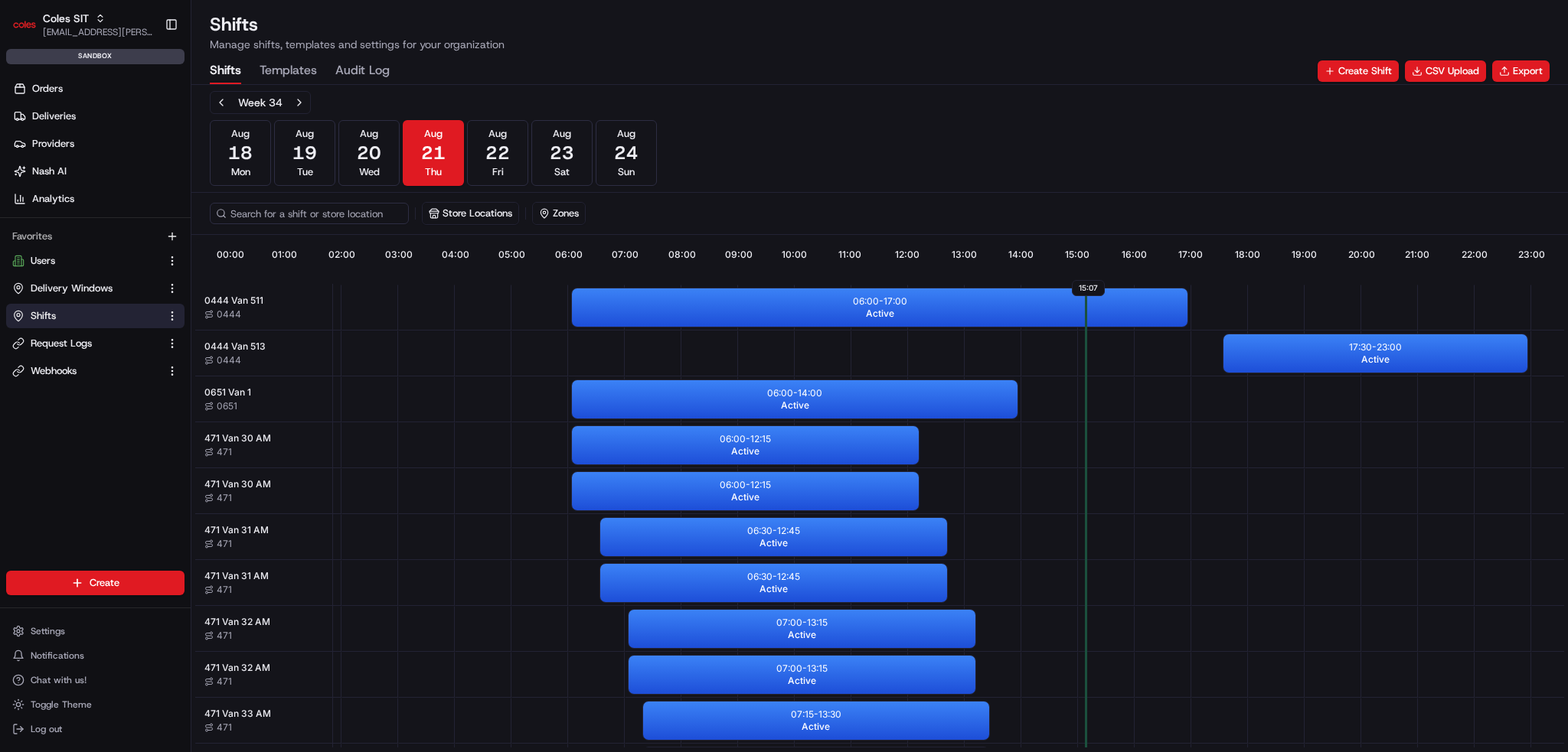
scroll to position [0, 135]
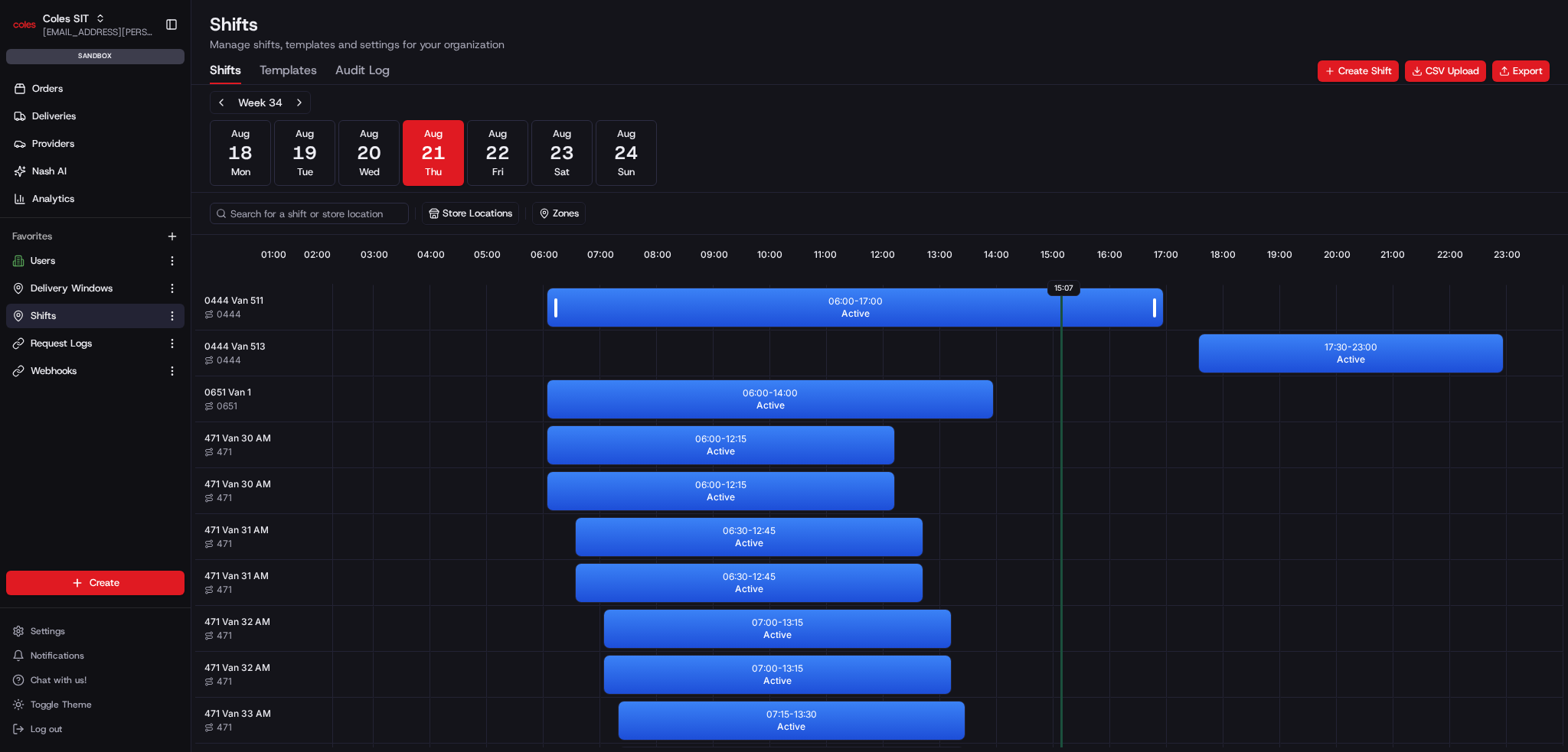
click at [881, 303] on div "06:00 - 17:00 Active" at bounding box center [855, 307] width 615 height 38
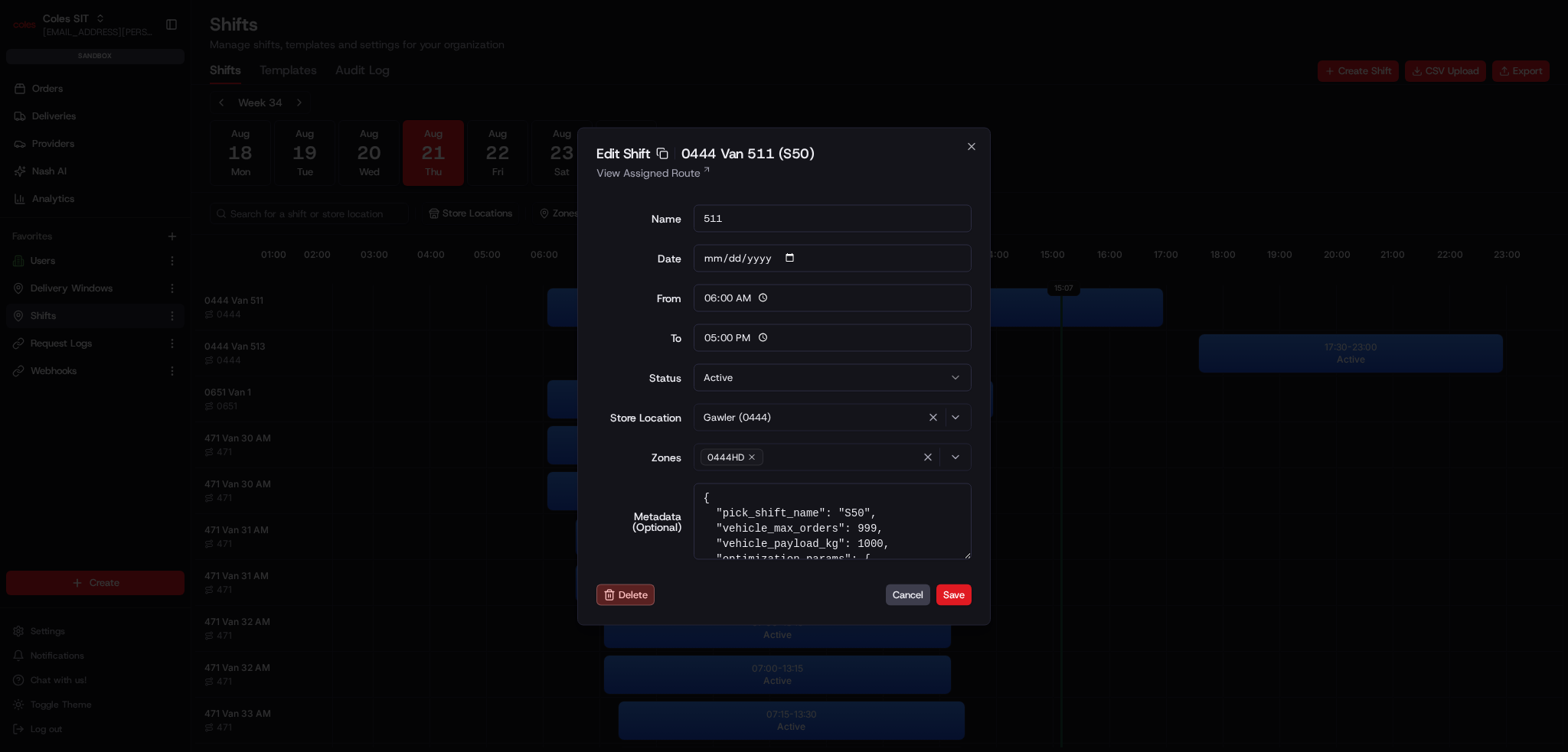
scroll to position [3, 0]
click at [881, 596] on button "Cancel" at bounding box center [908, 595] width 45 height 21
type input "14:00"
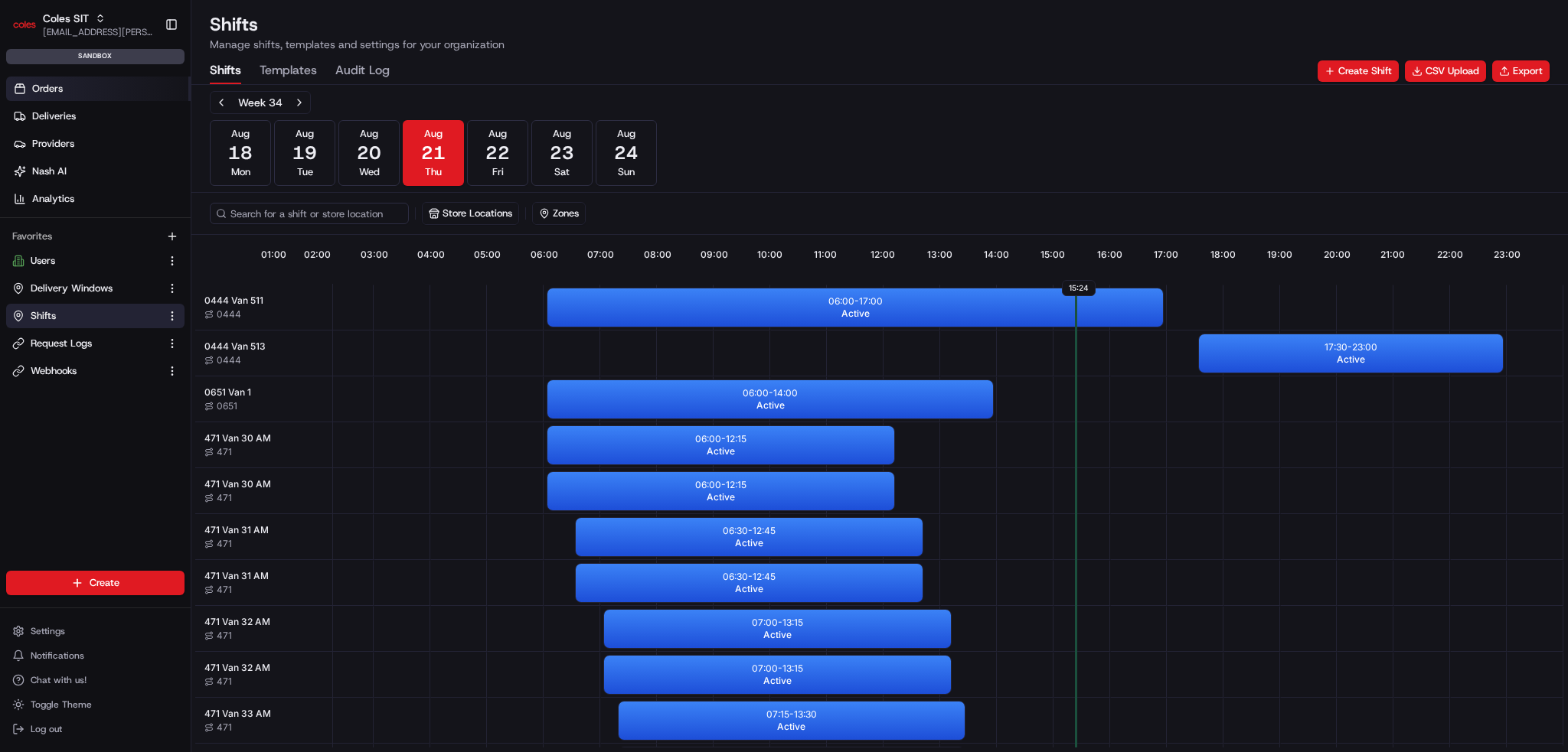
click at [45, 84] on span "Orders" at bounding box center [47, 88] width 30 height 13
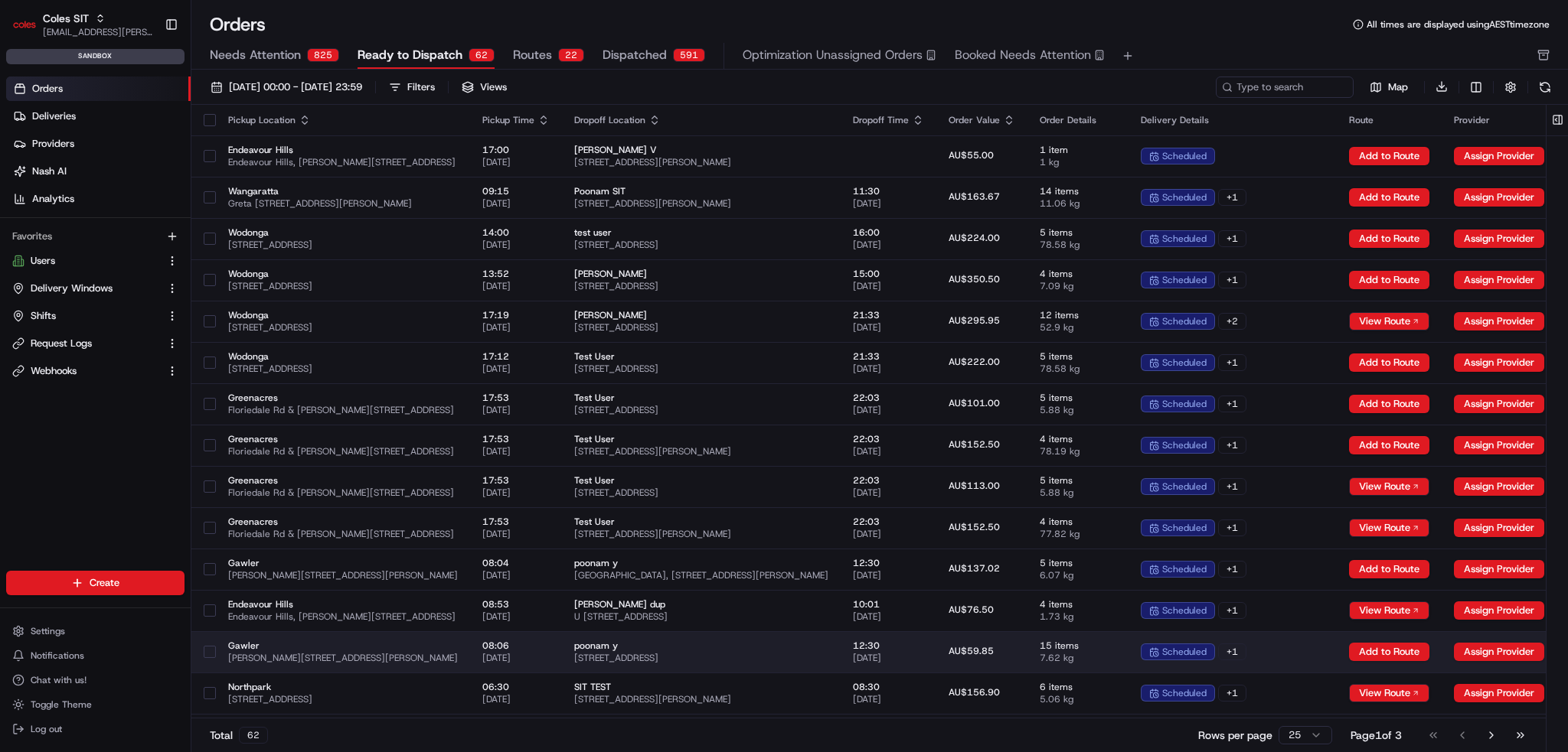
scroll to position [449, 0]
